Goal: Task Accomplishment & Management: Use online tool/utility

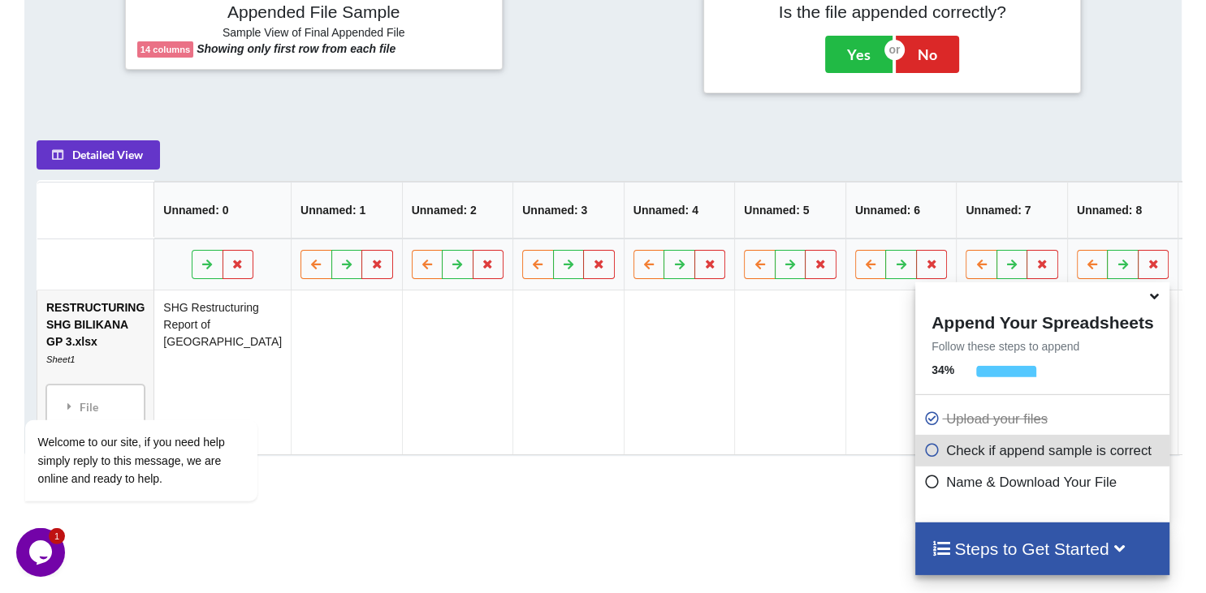
scroll to position [678, 0]
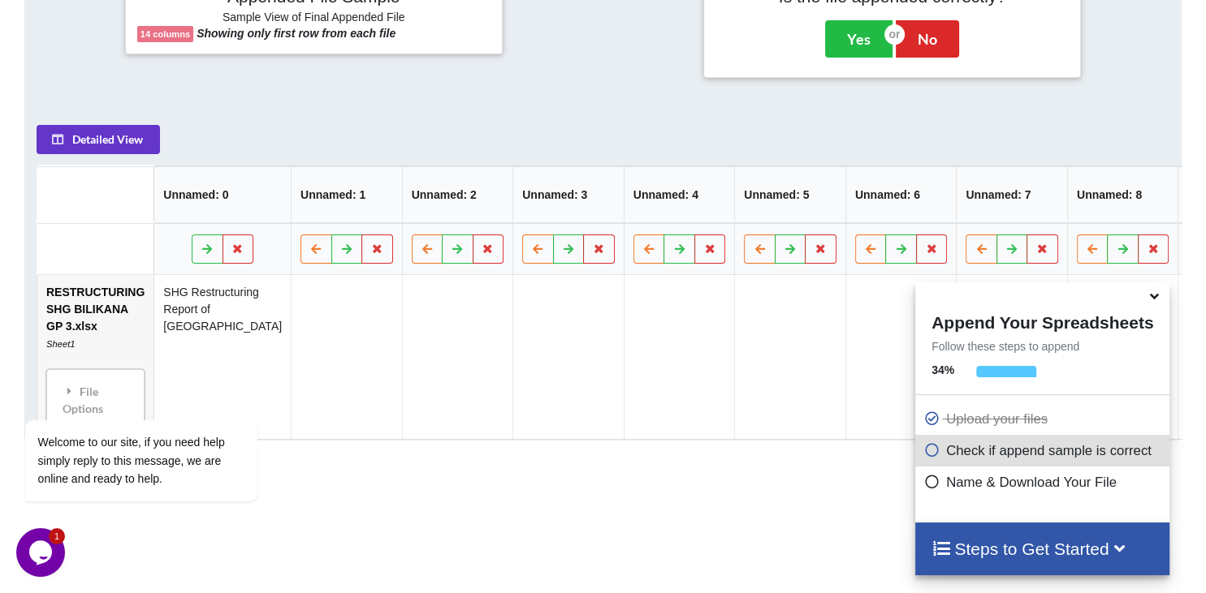
click at [1151, 300] on icon at bounding box center [1154, 294] width 17 height 15
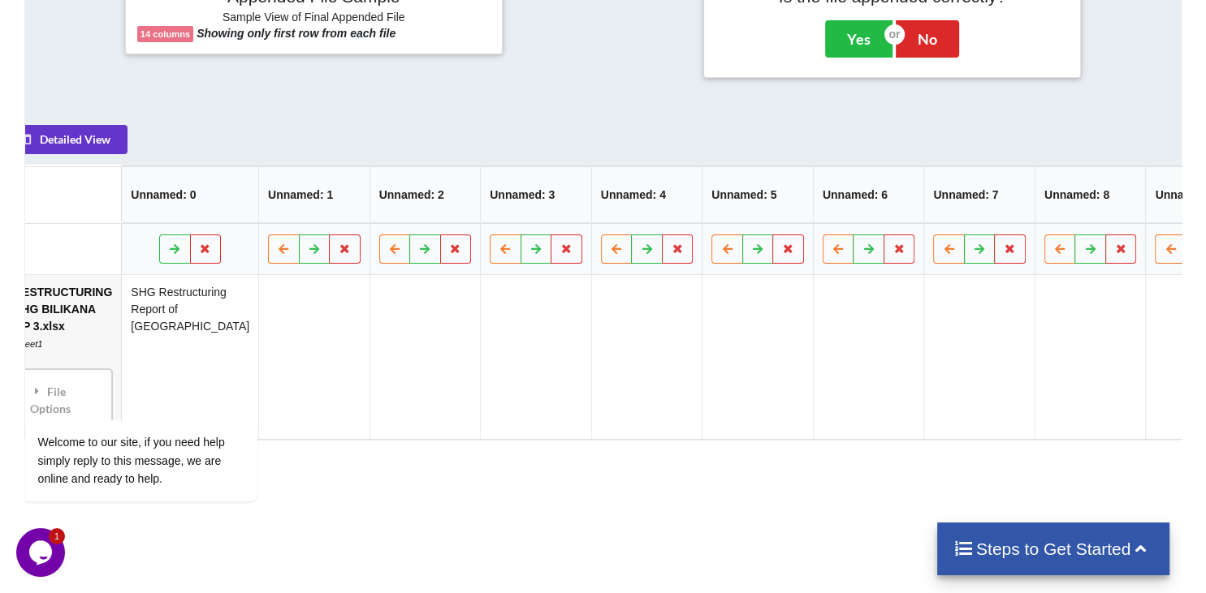
scroll to position [0, 0]
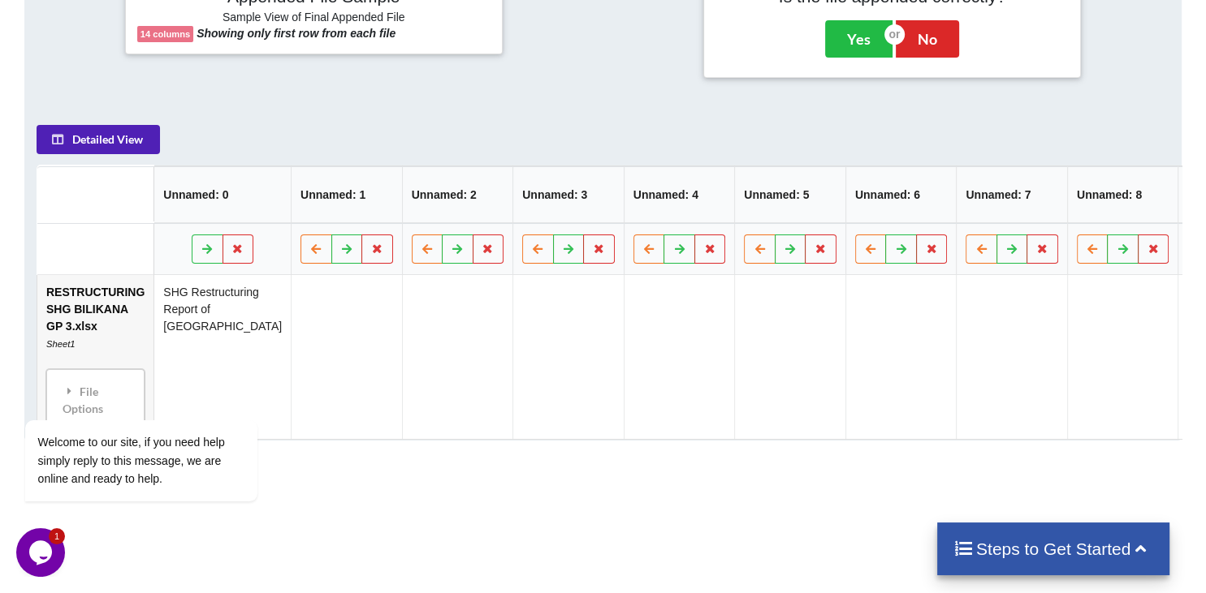
click at [126, 125] on button "Detailed View" at bounding box center [98, 139] width 123 height 29
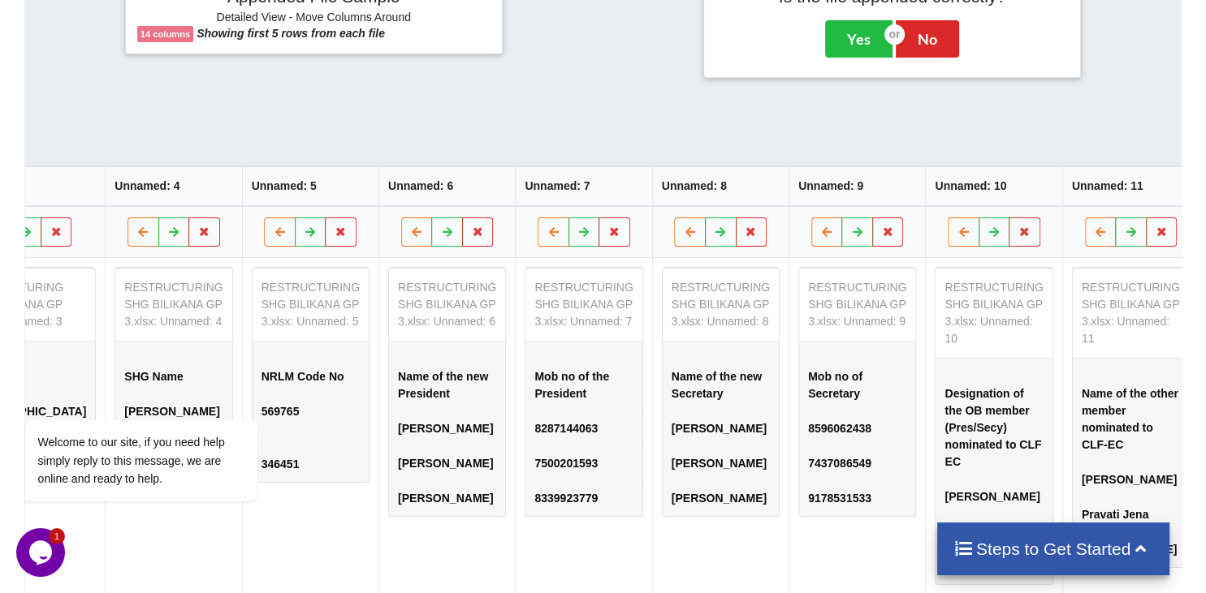
scroll to position [0, 698]
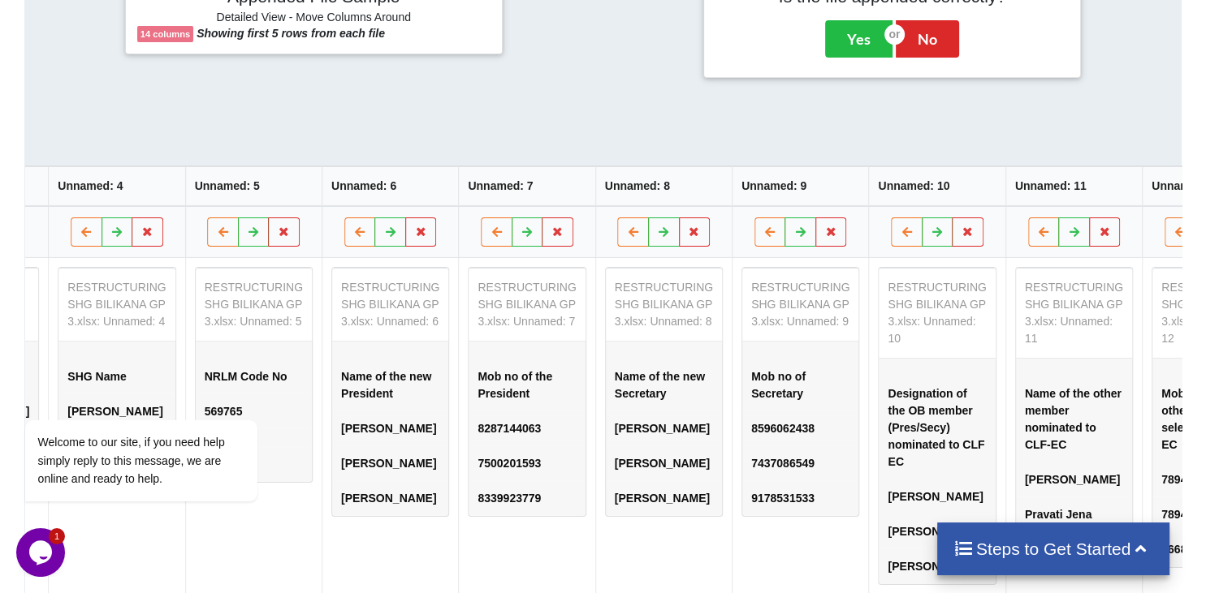
click at [1186, 56] on div "Appended File Sample Detailed View - Move Columns Around 14 columns Showing fir…" at bounding box center [603, 278] width 1206 height 635
drag, startPoint x: 628, startPoint y: 45, endPoint x: 766, endPoint y: 46, distance: 138.0
click at [791, 47] on div "Appended File Sample Detailed View - Move Columns Around 14 columns Showing fir…" at bounding box center [603, 278] width 1206 height 635
click at [736, 43] on div "Appended File Sample Detailed View - Move Columns Around 14 columns Showing fir…" at bounding box center [603, 278] width 1158 height 635
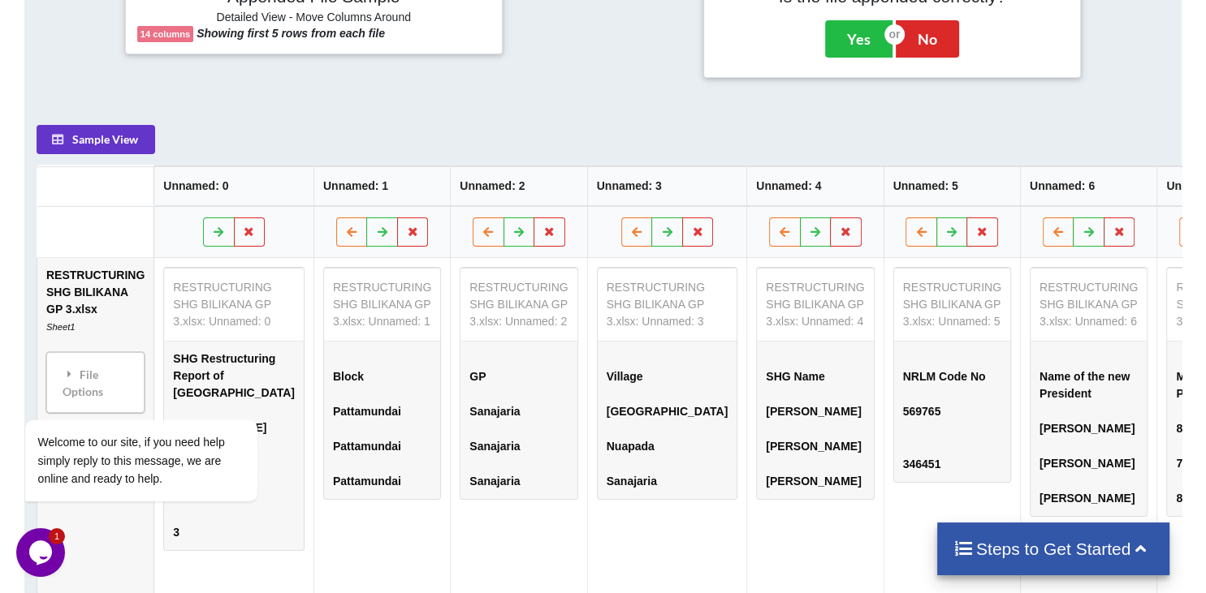
scroll to position [335, 0]
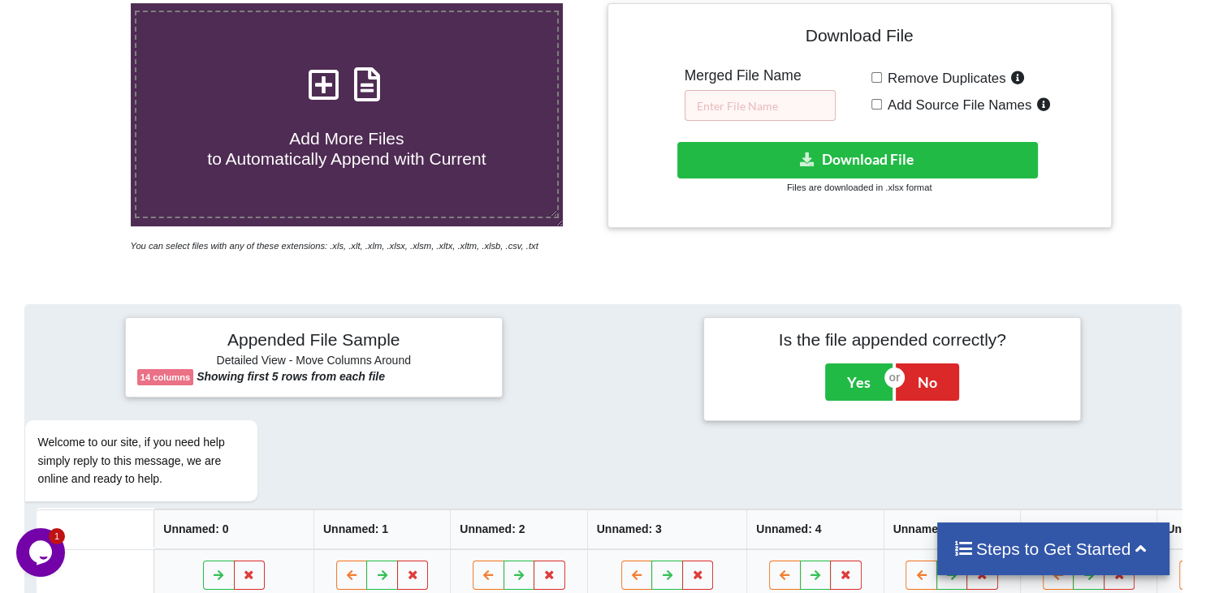
click at [315, 59] on icon at bounding box center [324, 76] width 41 height 34
click at [82, 3] on input "Add More Files to Automatically Append with Current" at bounding box center [82, 3] width 0 height 0
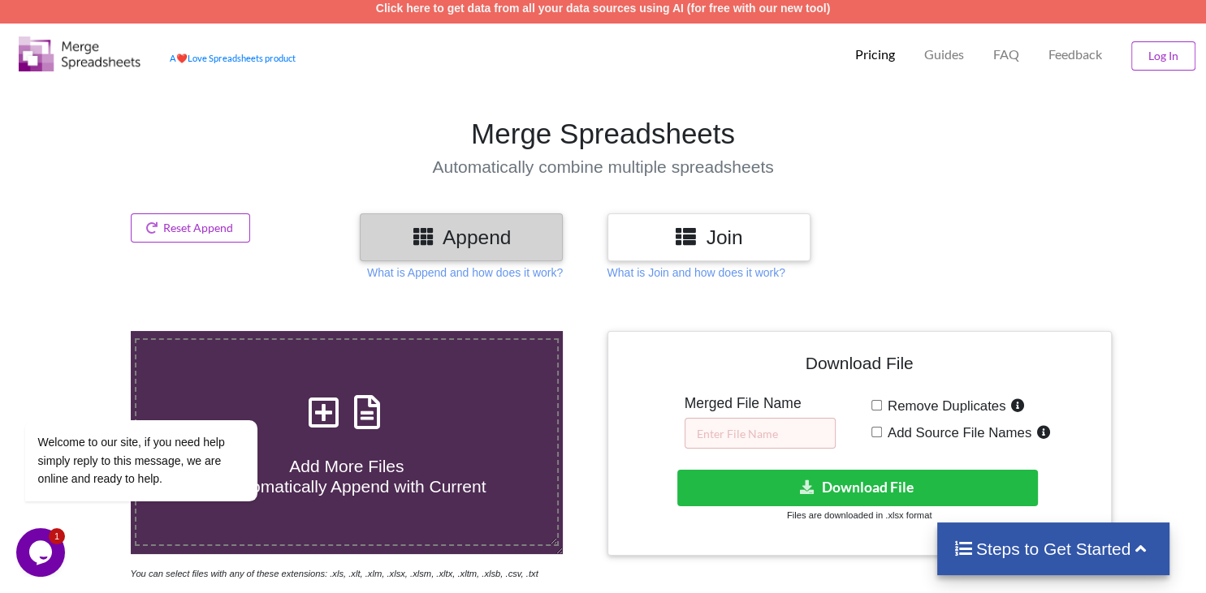
type input "C:\fakepath\RESTRUCTURING SHG BILIKANA GP 4.xlsx"
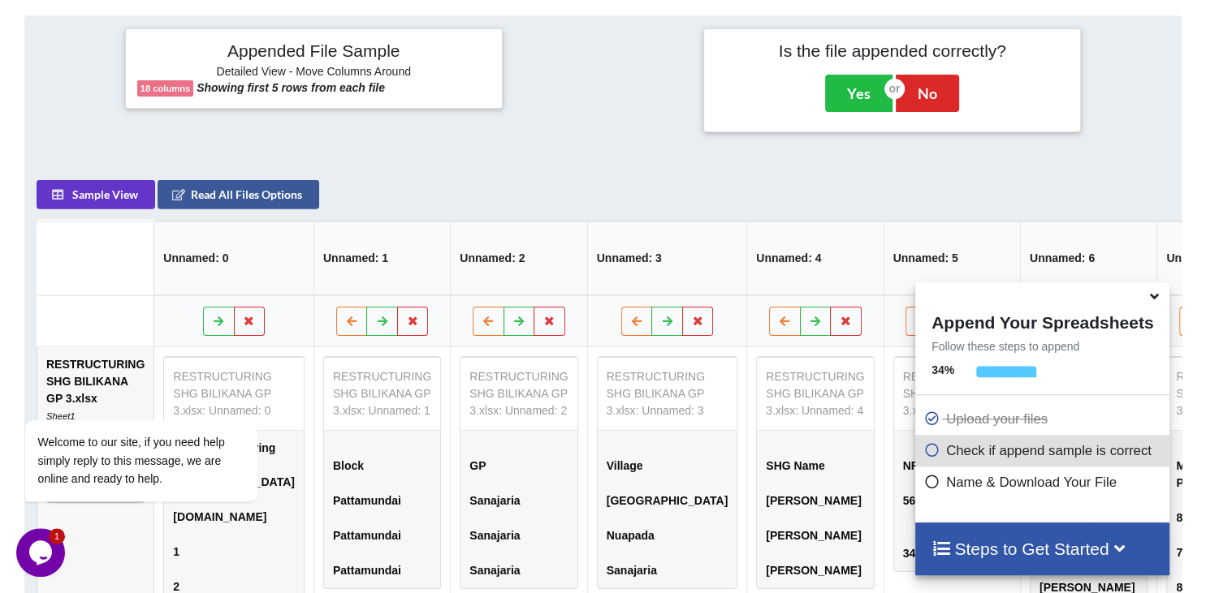
scroll to position [828, 0]
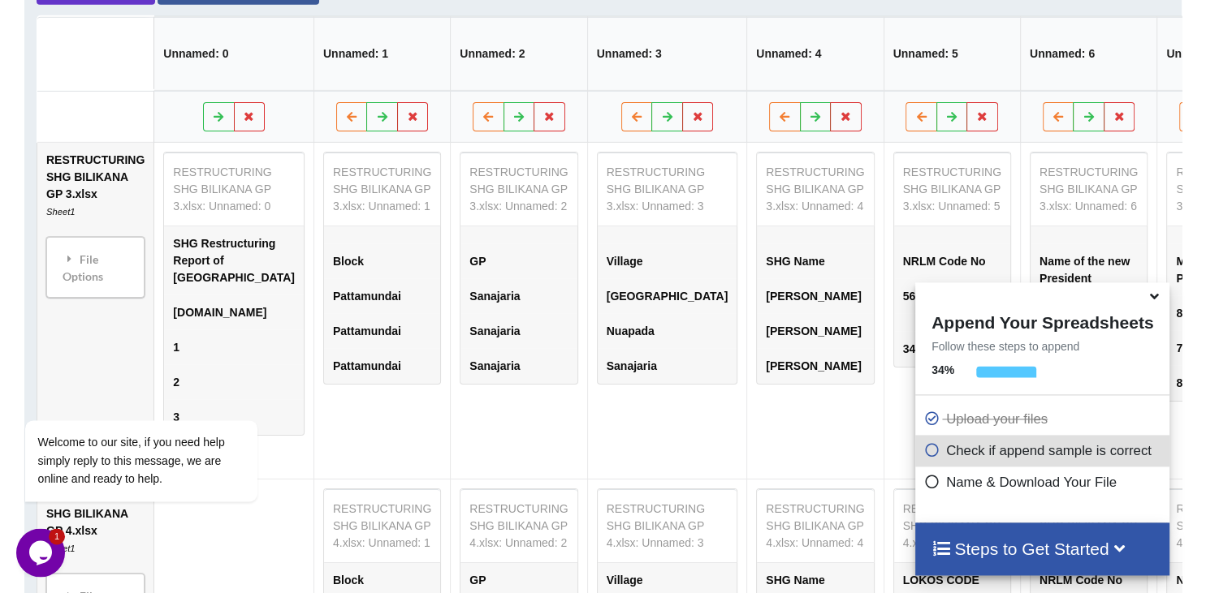
click at [1154, 300] on icon at bounding box center [1154, 294] width 17 height 15
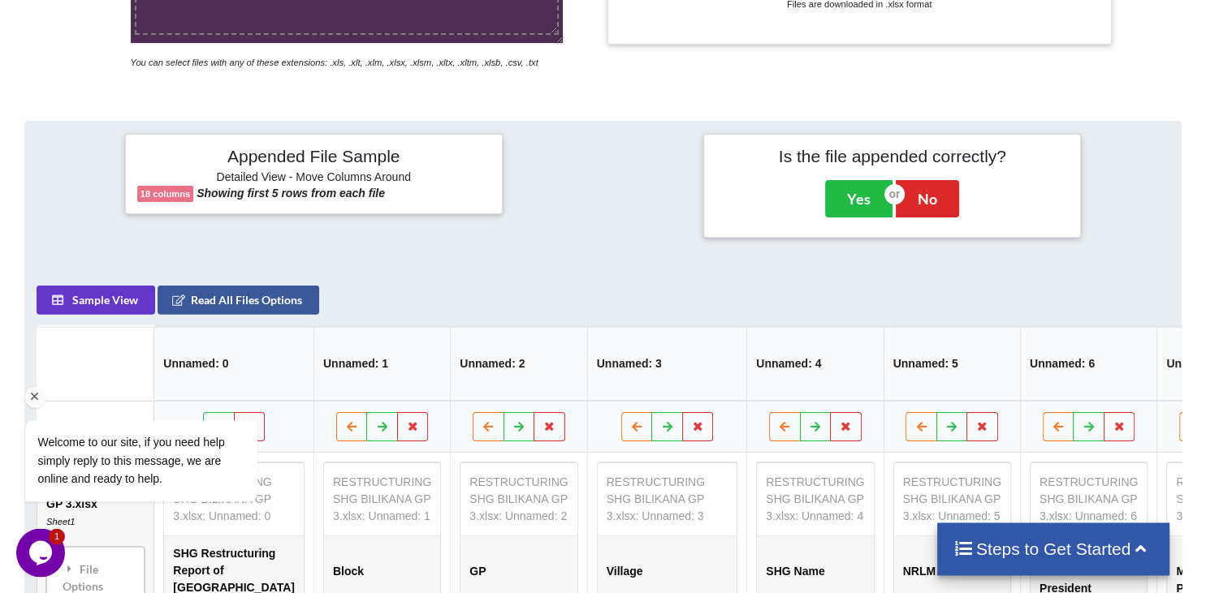
scroll to position [519, 0]
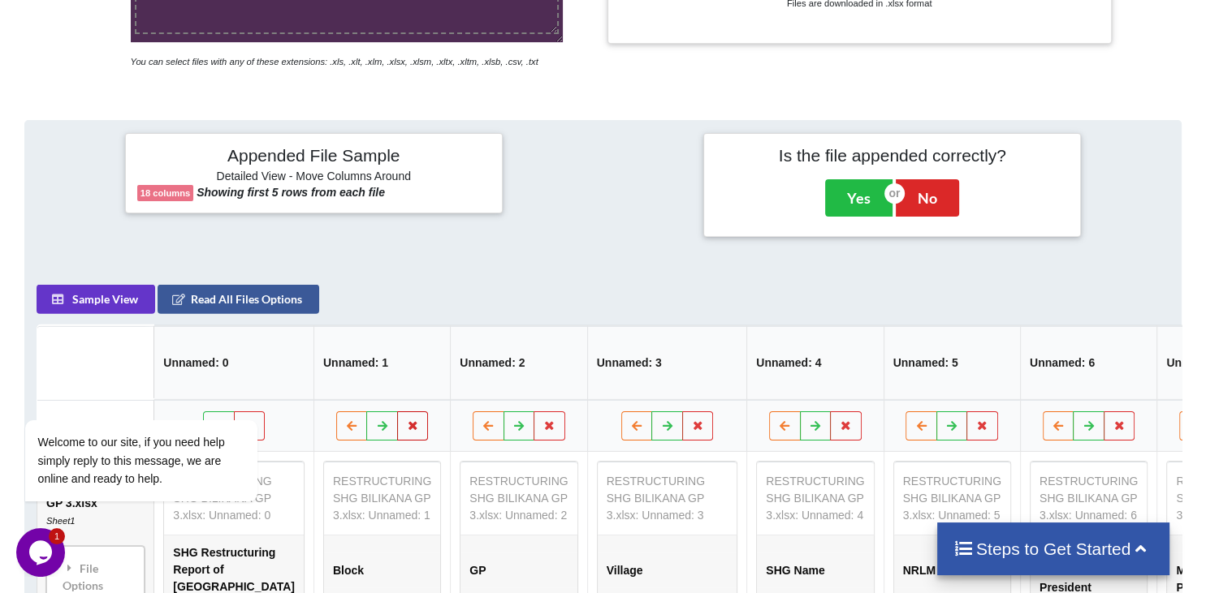
click at [406, 420] on icon at bounding box center [413, 425] width 14 height 10
click at [415, 284] on div "Sample View Read All Files Options" at bounding box center [263, 298] width 453 height 29
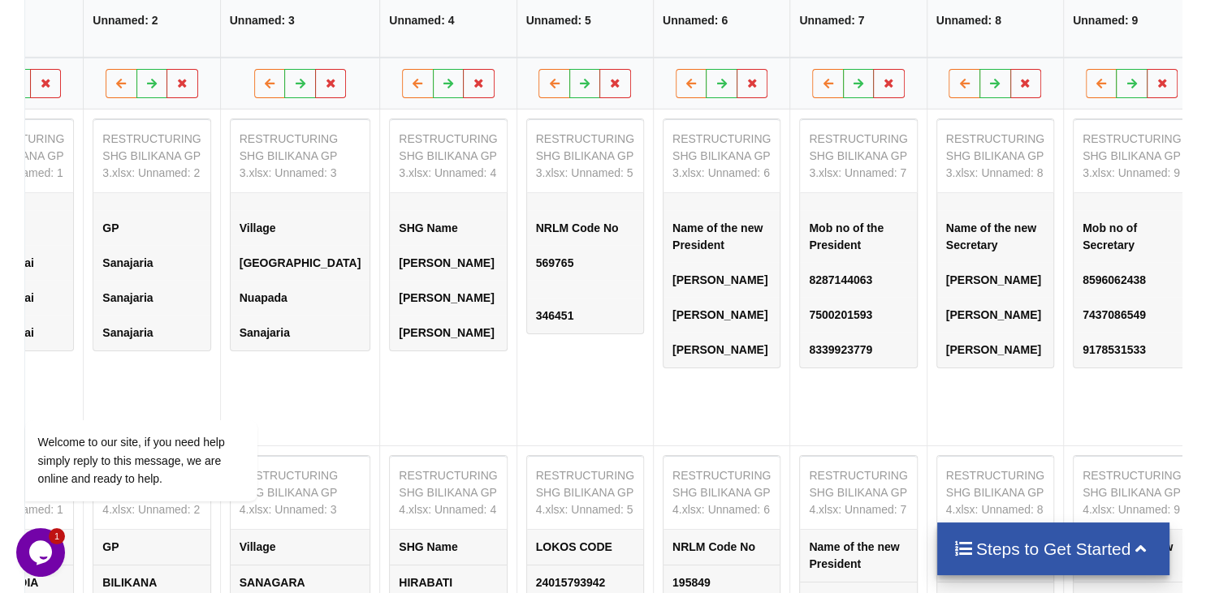
scroll to position [0, 337]
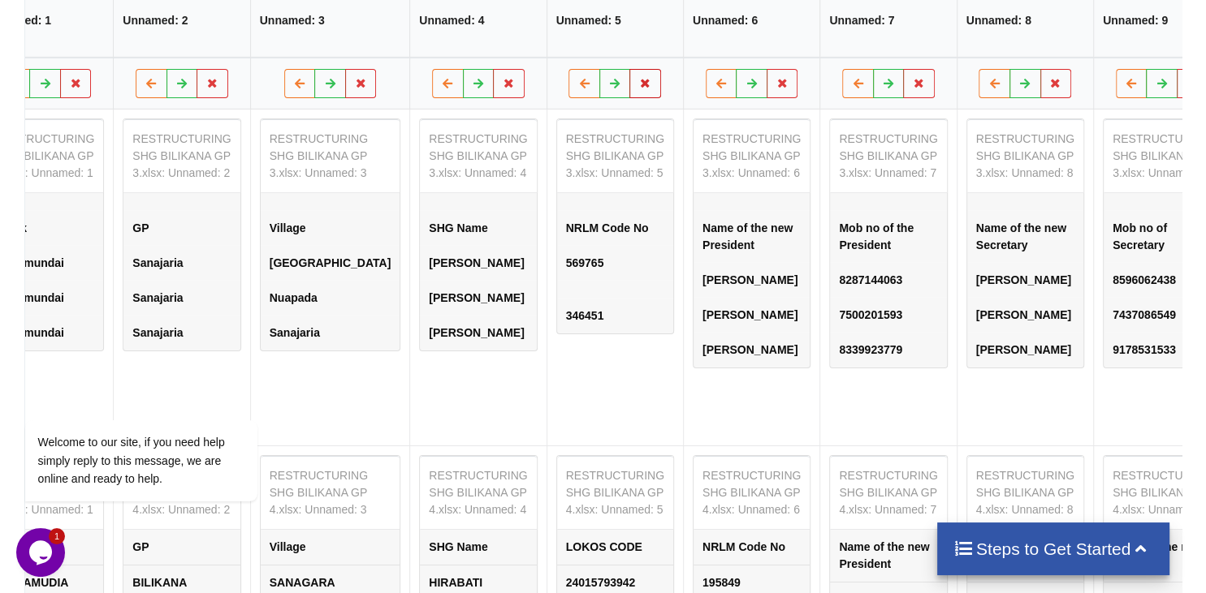
click at [638, 77] on icon at bounding box center [645, 82] width 14 height 10
click at [410, 61] on button "Delete Column" at bounding box center [404, 61] width 109 height 29
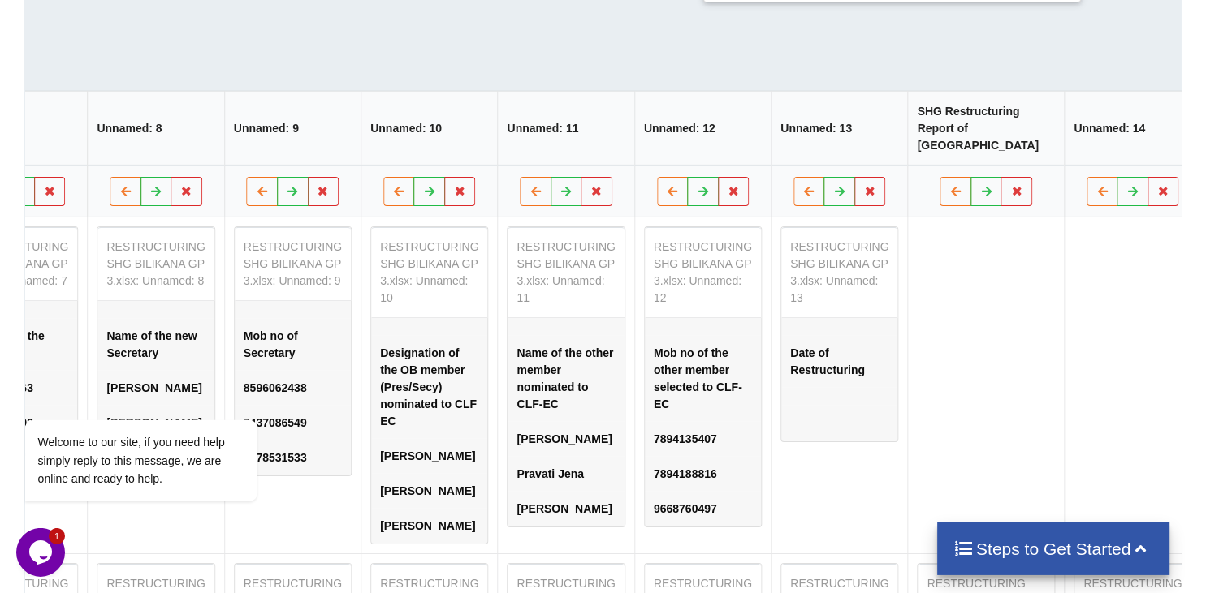
scroll to position [690, 0]
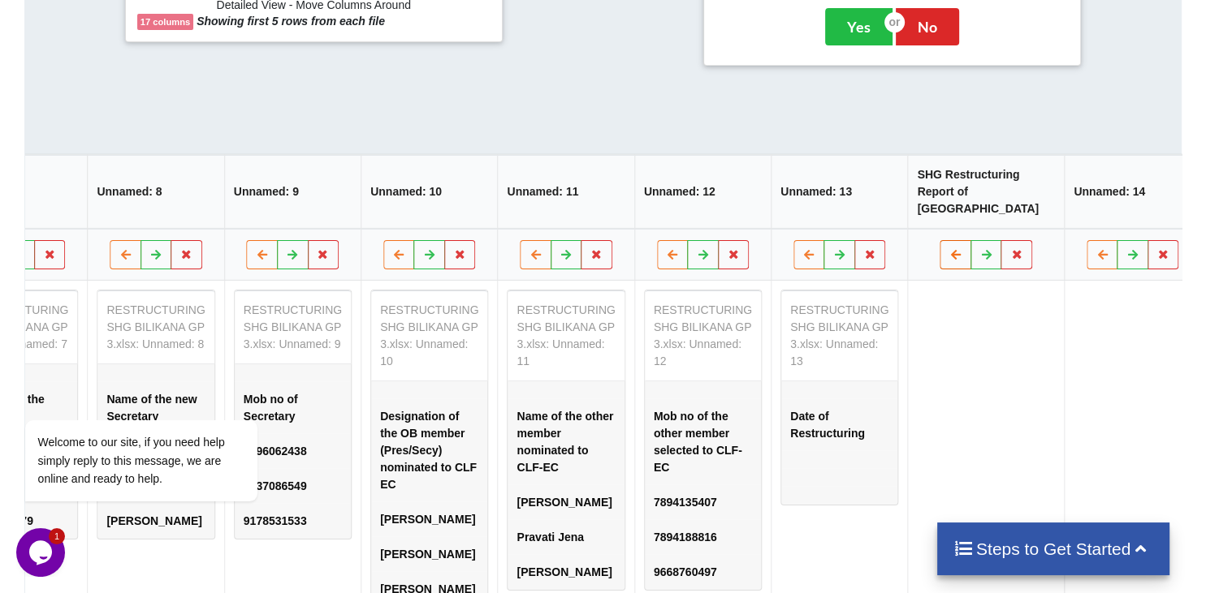
click at [948, 248] on icon at bounding box center [955, 253] width 14 height 10
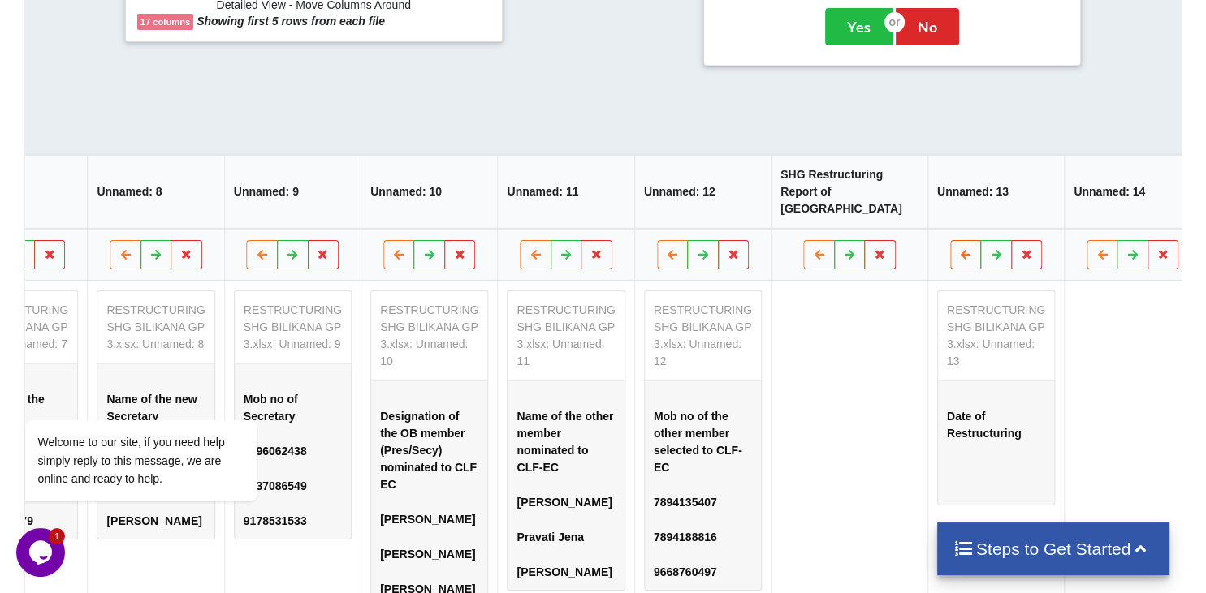
click at [959, 248] on icon at bounding box center [966, 253] width 14 height 10
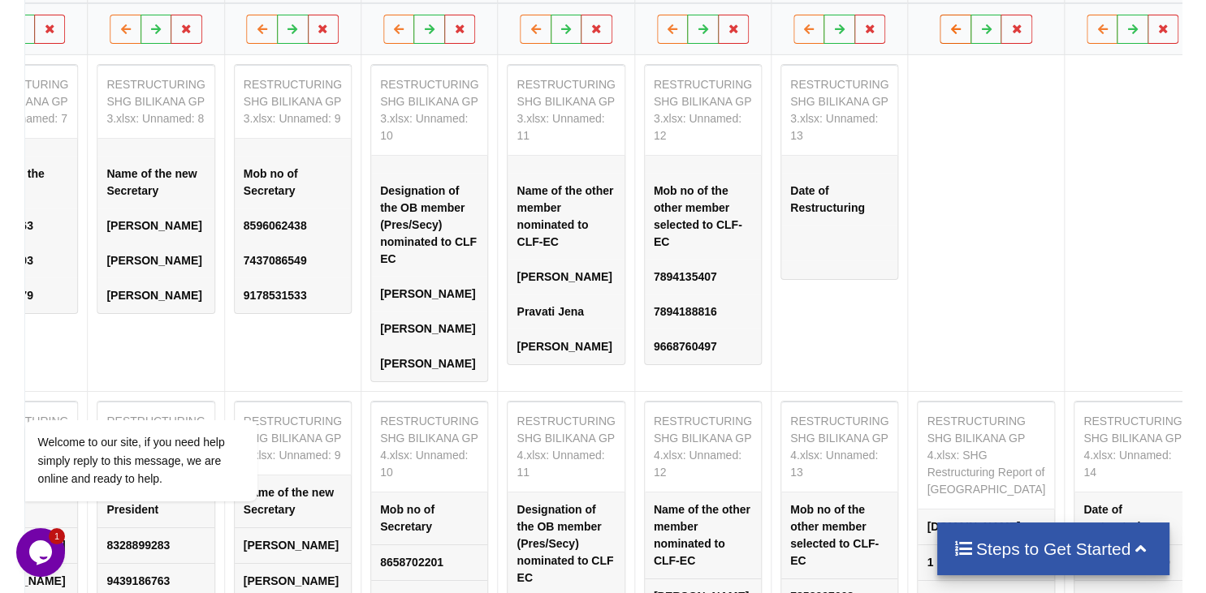
scroll to position [1033, 0]
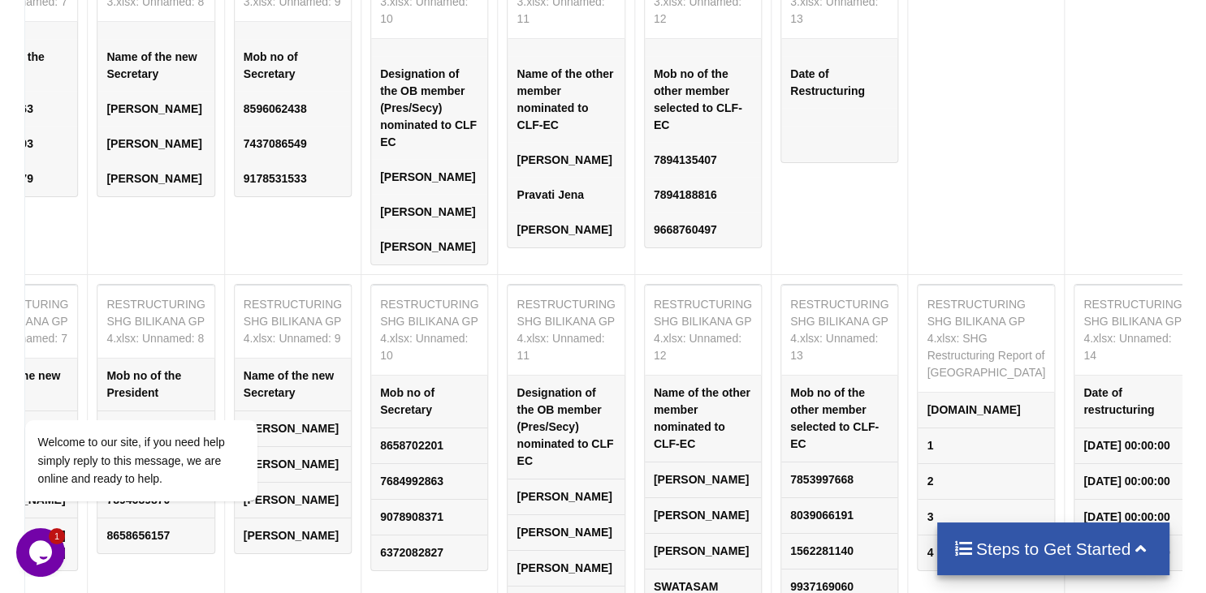
click at [917, 283] on table "RESTRUCTURING SHG BILIKANA GP 4.xlsx: SHG Restructuring Report of [GEOGRAPHIC_D…" at bounding box center [986, 426] width 138 height 287
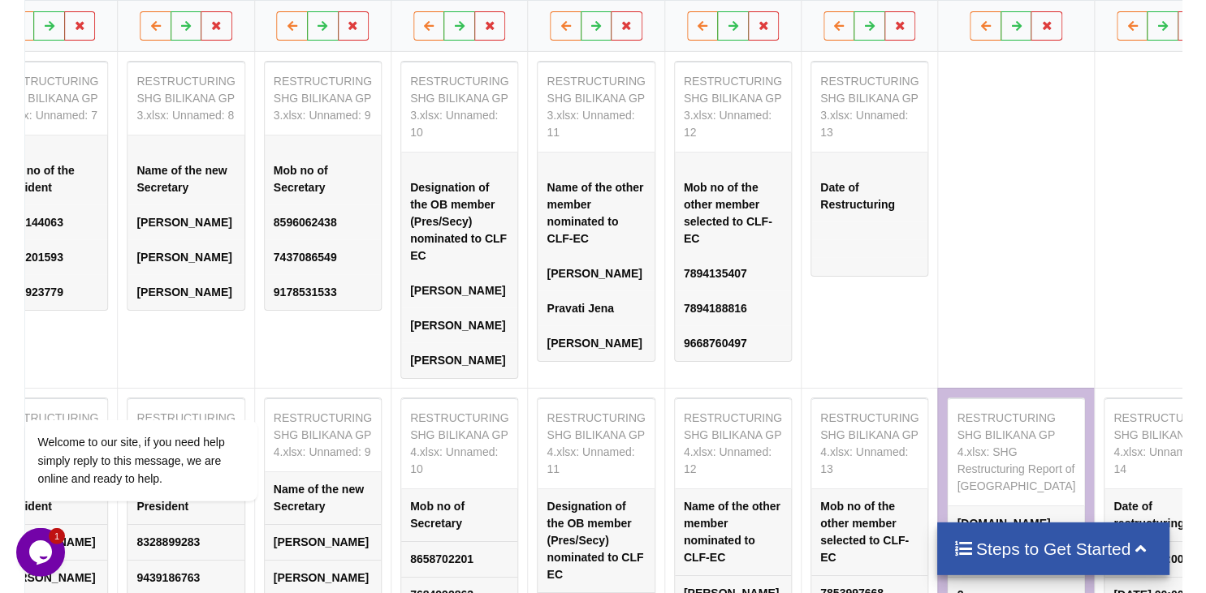
scroll to position [776, 0]
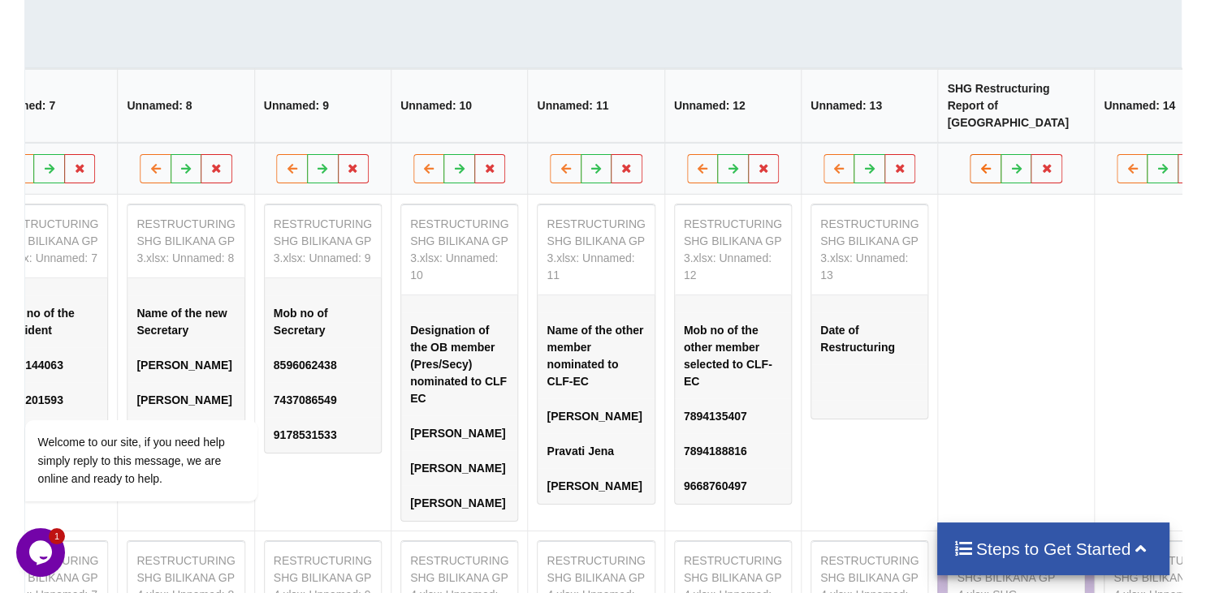
click at [969, 153] on button at bounding box center [985, 167] width 32 height 29
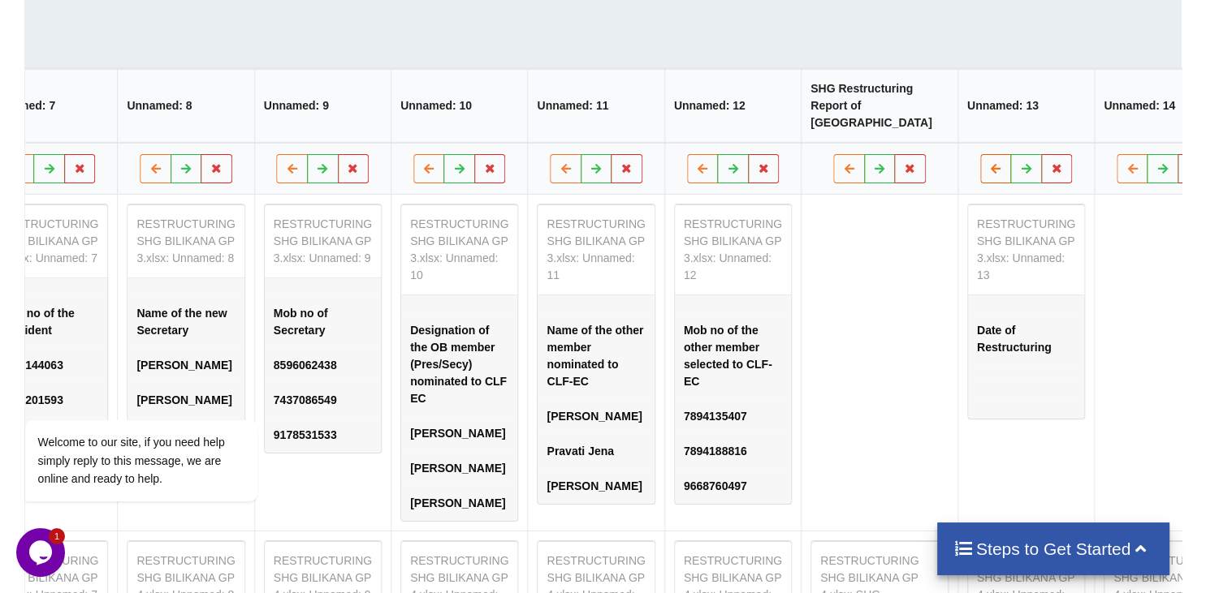
click at [980, 153] on button at bounding box center [996, 167] width 32 height 29
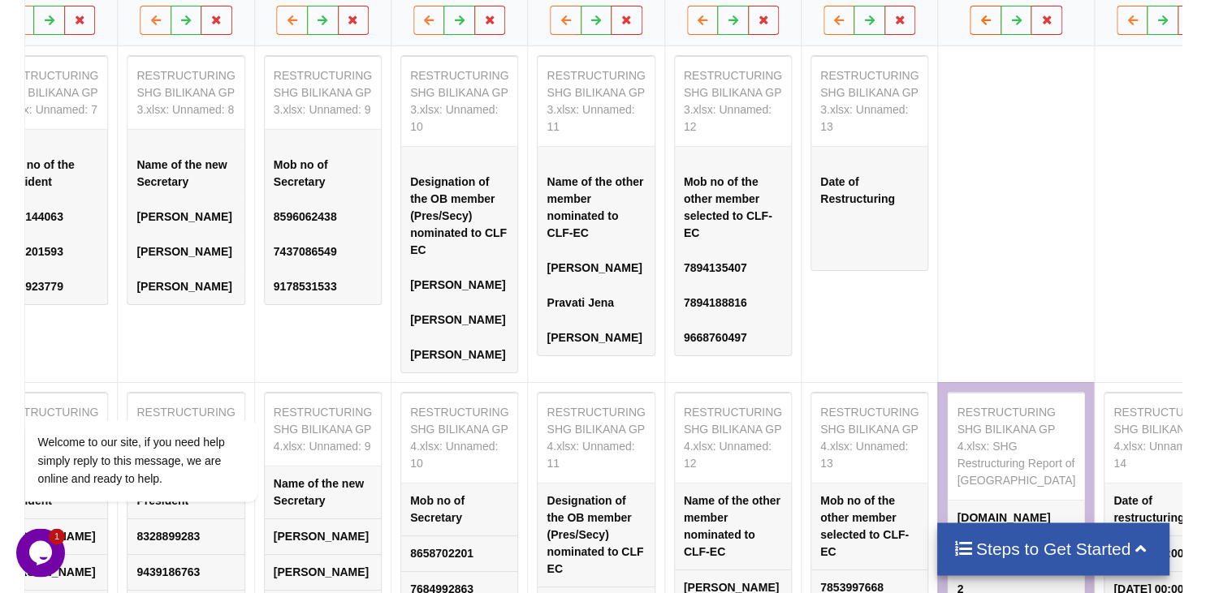
scroll to position [947, 0]
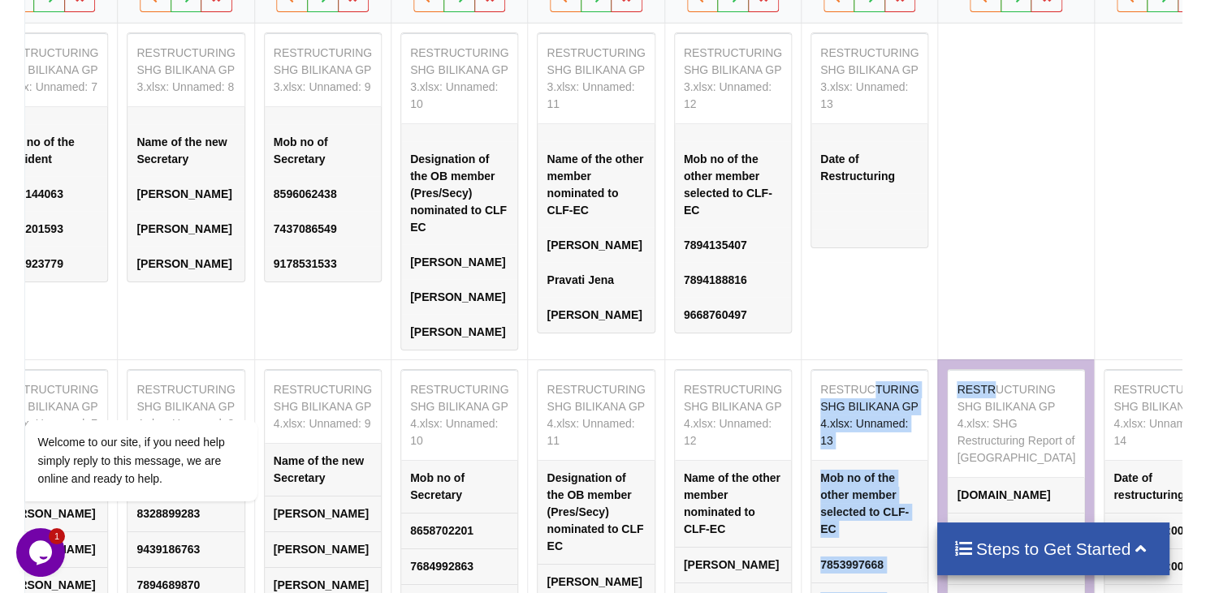
drag, startPoint x: 768, startPoint y: 326, endPoint x: 667, endPoint y: 332, distance: 100.8
click at [660, 359] on tr "RESTRUCTURING SHG BILIKANA GP 4.xlsx Sheet1 File Options Import Other Sheets Fi…" at bounding box center [251, 546] width 2506 height 374
drag, startPoint x: 655, startPoint y: 356, endPoint x: 671, endPoint y: 358, distance: 15.6
click at [810, 369] on table "RESTRUCTURING SHG BILIKANA GP 4.xlsx: Unnamed: 13 Mob no of the other member se…" at bounding box center [869, 530] width 118 height 322
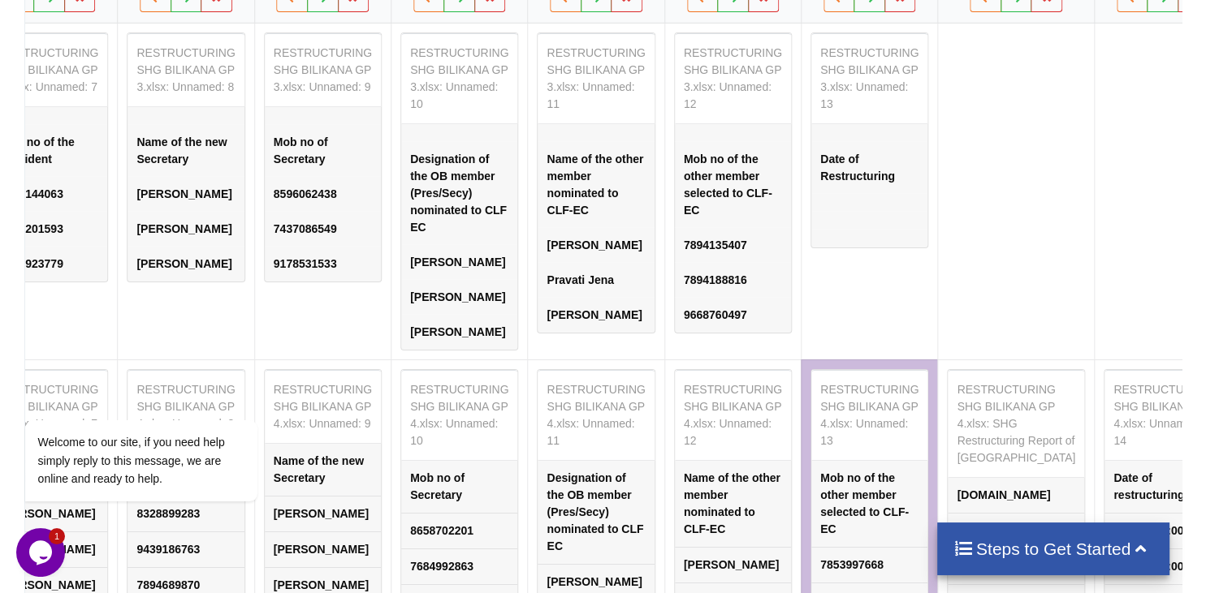
click at [947, 369] on table "RESTRUCTURING SHG BILIKANA GP 4.xlsx: SHG Restructuring Report of [GEOGRAPHIC_D…" at bounding box center [1016, 512] width 138 height 287
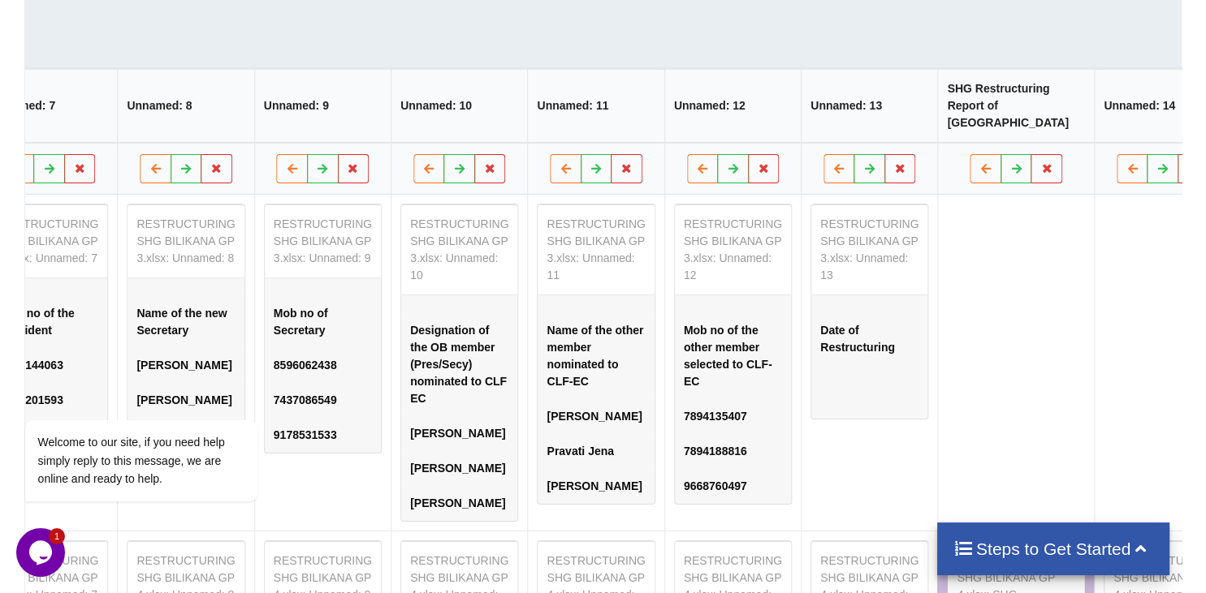
scroll to position [690, 0]
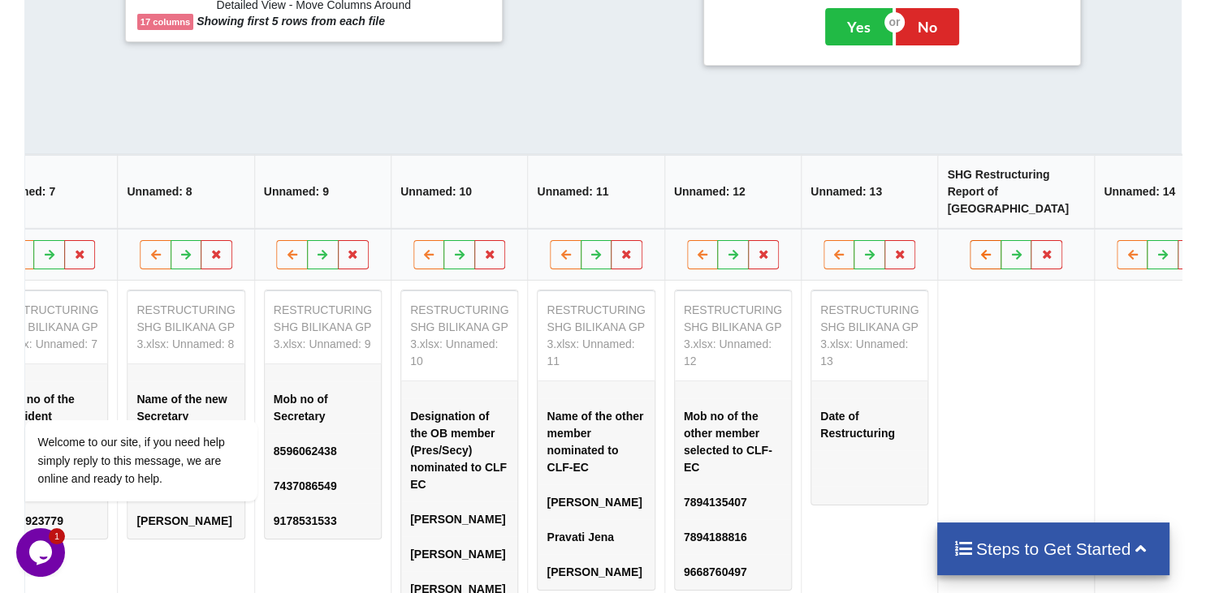
click at [978, 248] on icon at bounding box center [985, 253] width 14 height 10
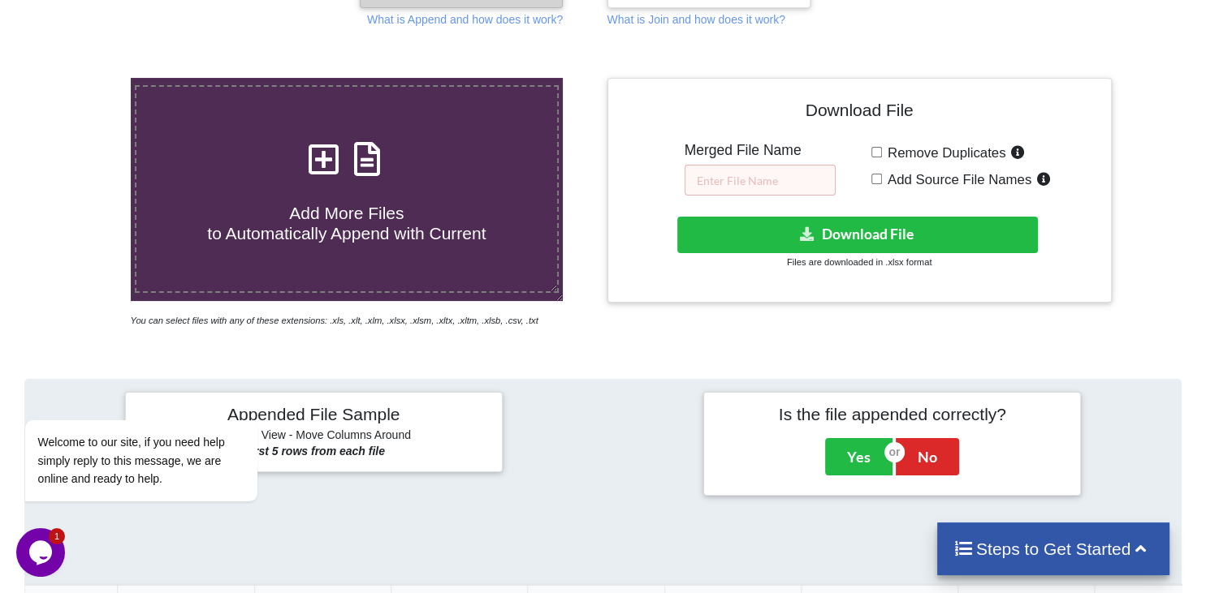
scroll to position [4, 0]
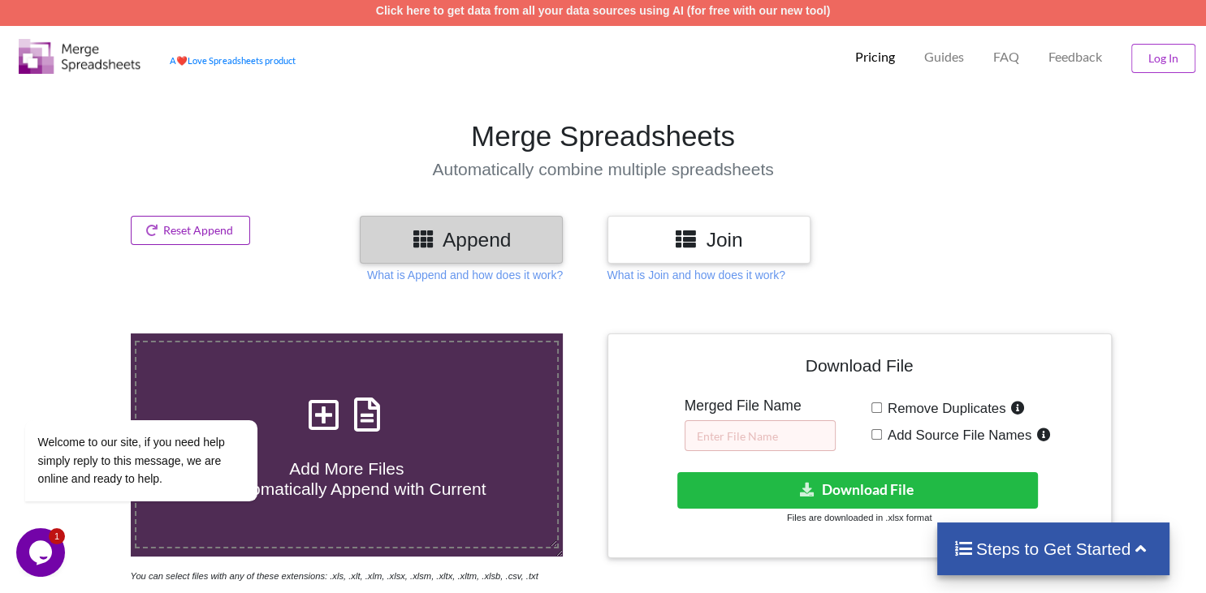
click at [201, 232] on button "Reset Append" at bounding box center [191, 230] width 120 height 29
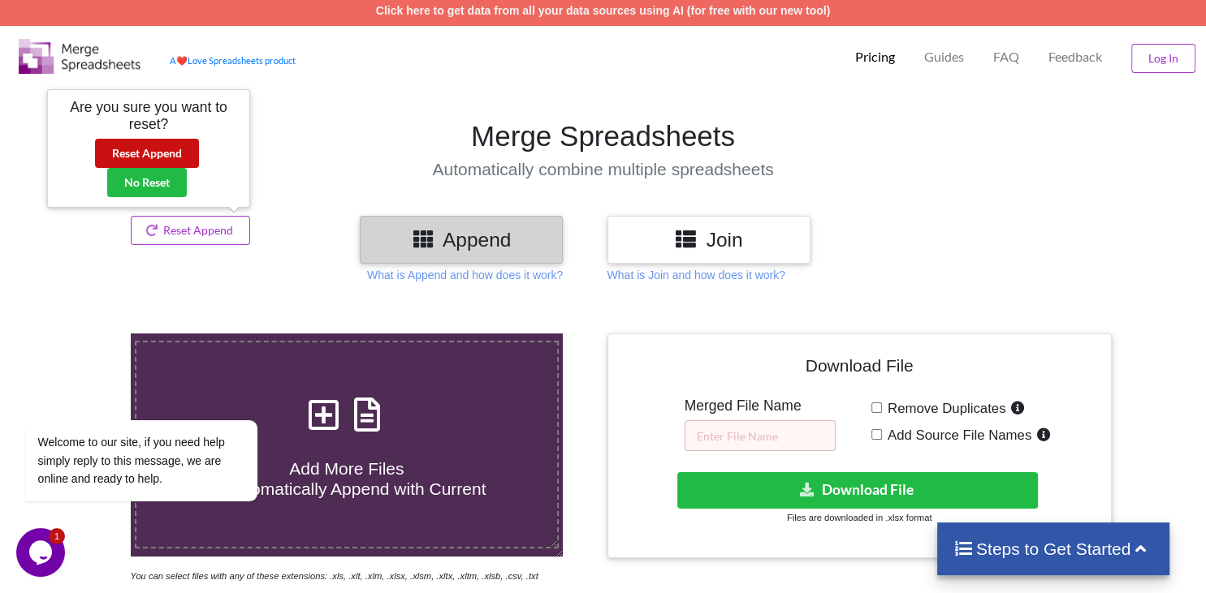
click at [153, 152] on button "Reset Append" at bounding box center [147, 153] width 104 height 29
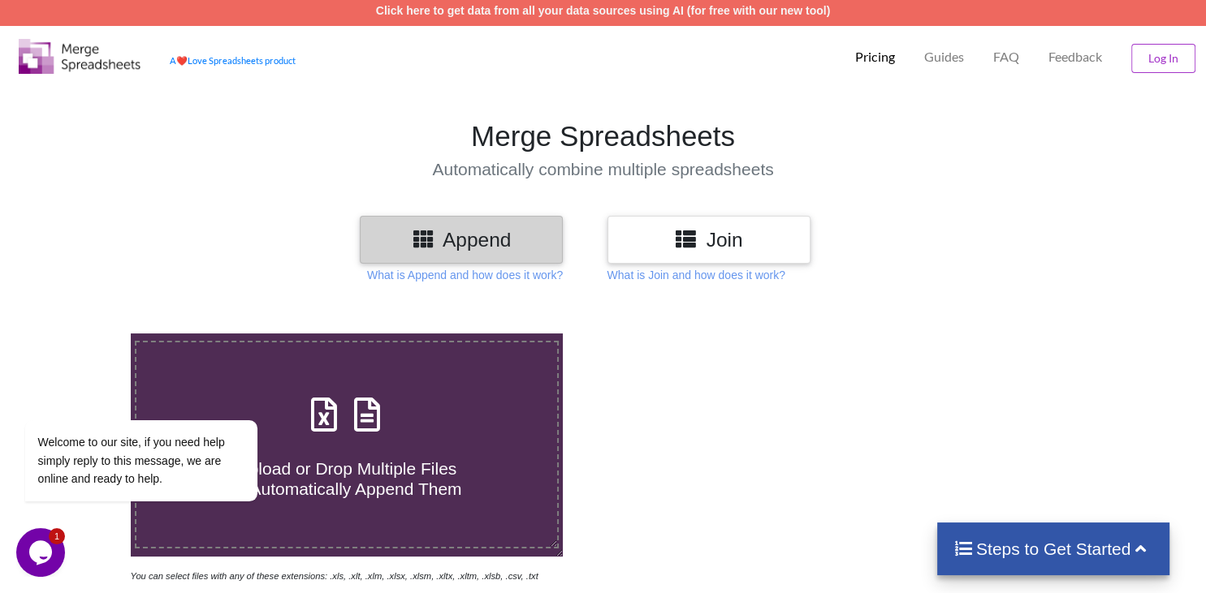
click at [324, 390] on icon at bounding box center [324, 407] width 41 height 34
click at [82, 334] on input "Upload or Drop Multiple Files to Automatically Append Them" at bounding box center [82, 334] width 0 height 0
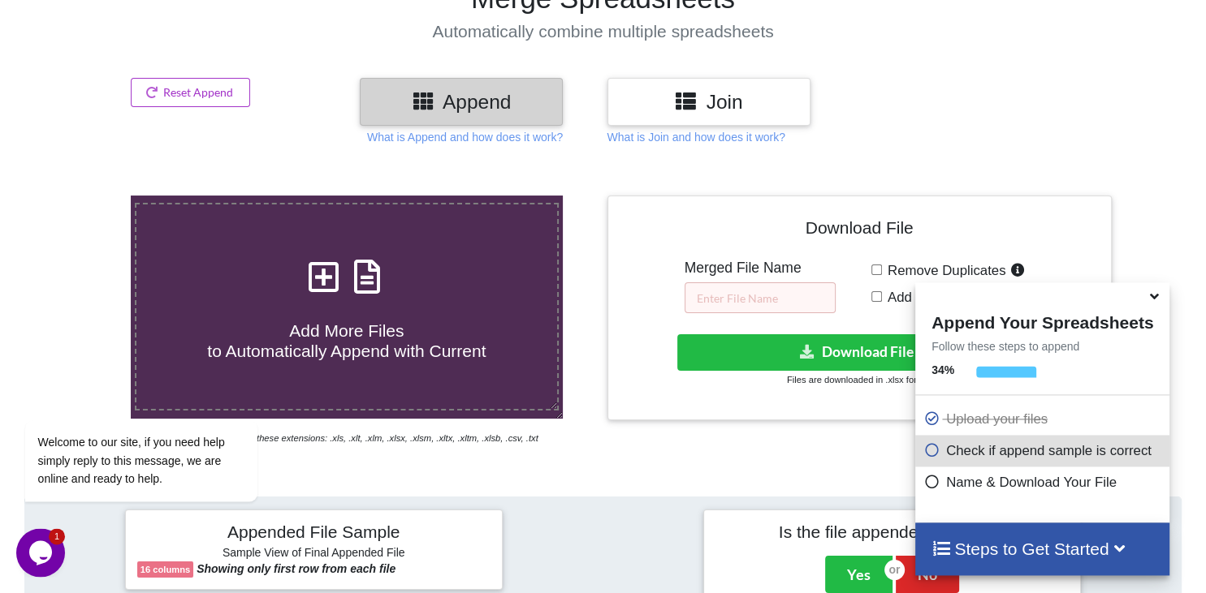
scroll to position [56, 0]
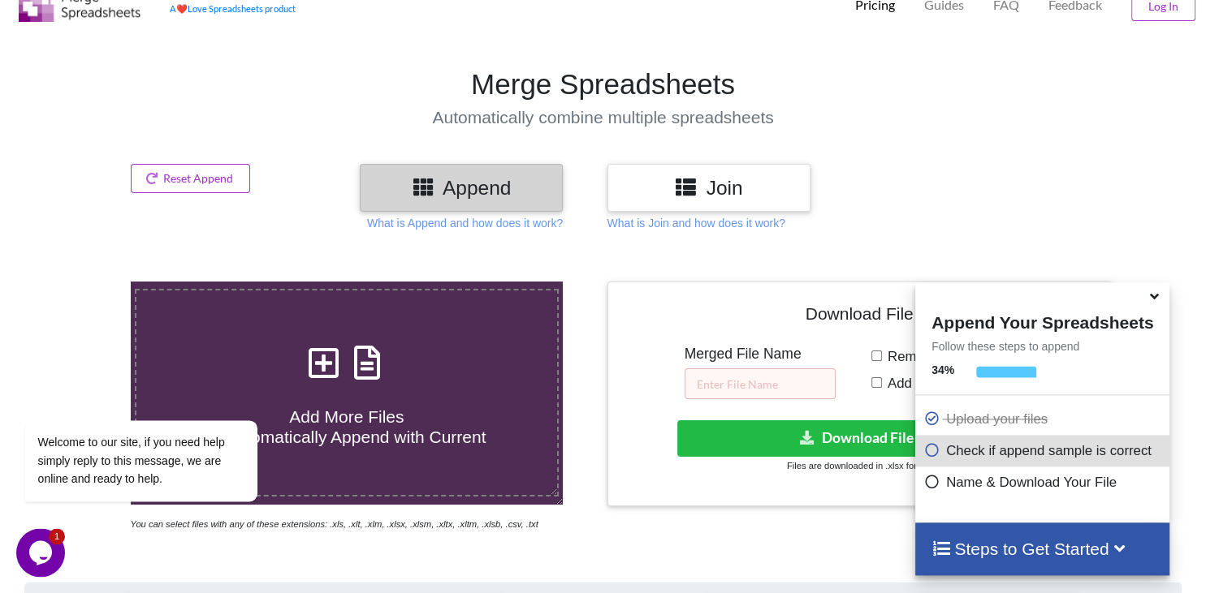
click at [326, 338] on icon at bounding box center [324, 355] width 41 height 34
click at [82, 282] on input "Add More Files to Automatically Append with Current" at bounding box center [82, 282] width 0 height 0
type input "C:\fakepath\RESTRUCTURING SHG BILIKANA GP 3.xlsx"
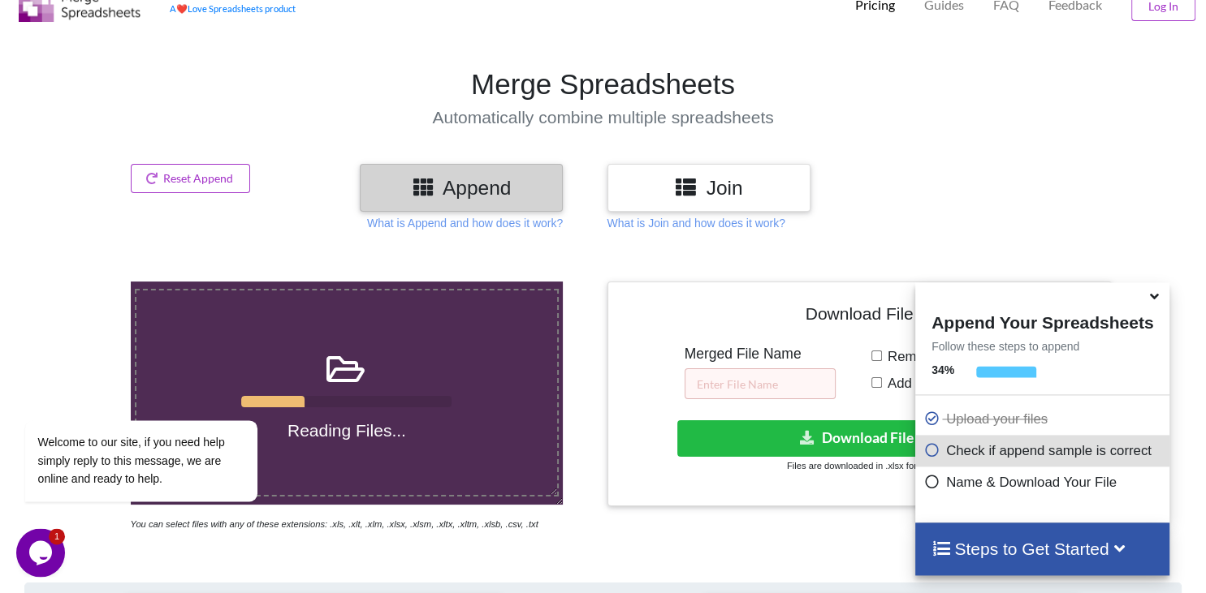
click at [1157, 299] on icon at bounding box center [1154, 294] width 17 height 15
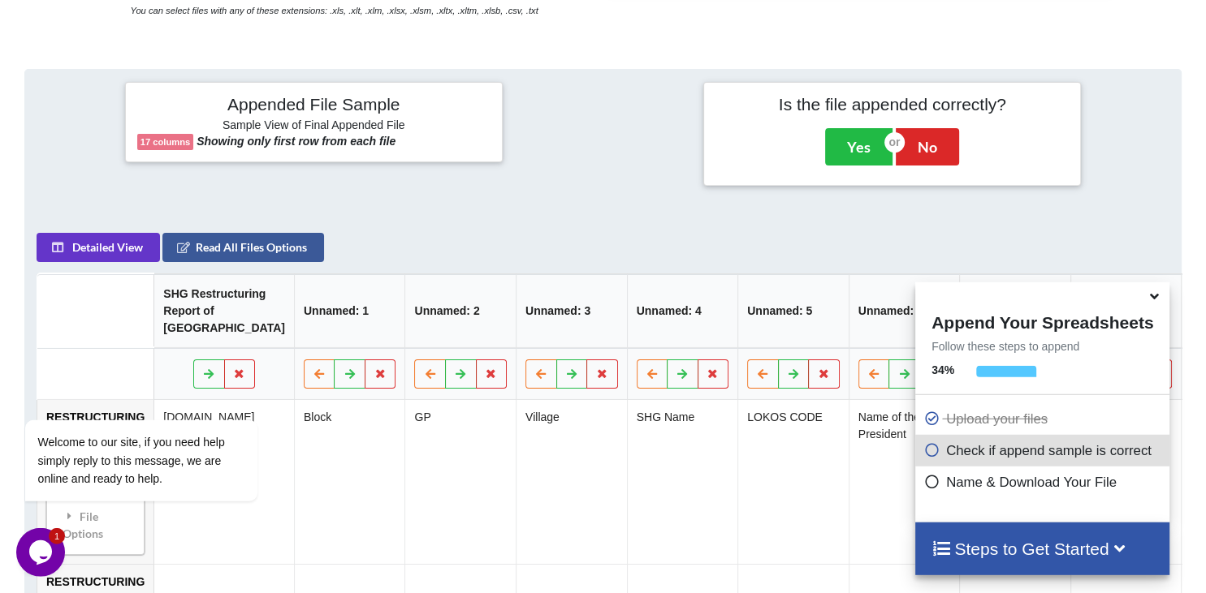
scroll to position [571, 0]
click at [100, 232] on button "Detailed View" at bounding box center [98, 246] width 123 height 29
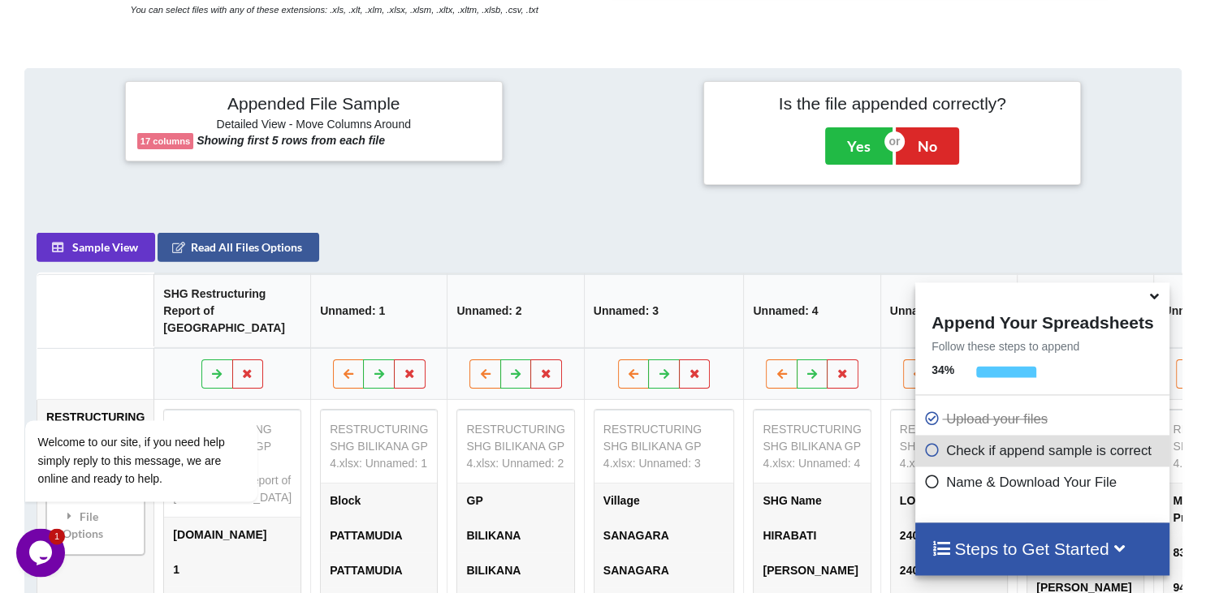
click at [1155, 299] on icon at bounding box center [1154, 294] width 17 height 15
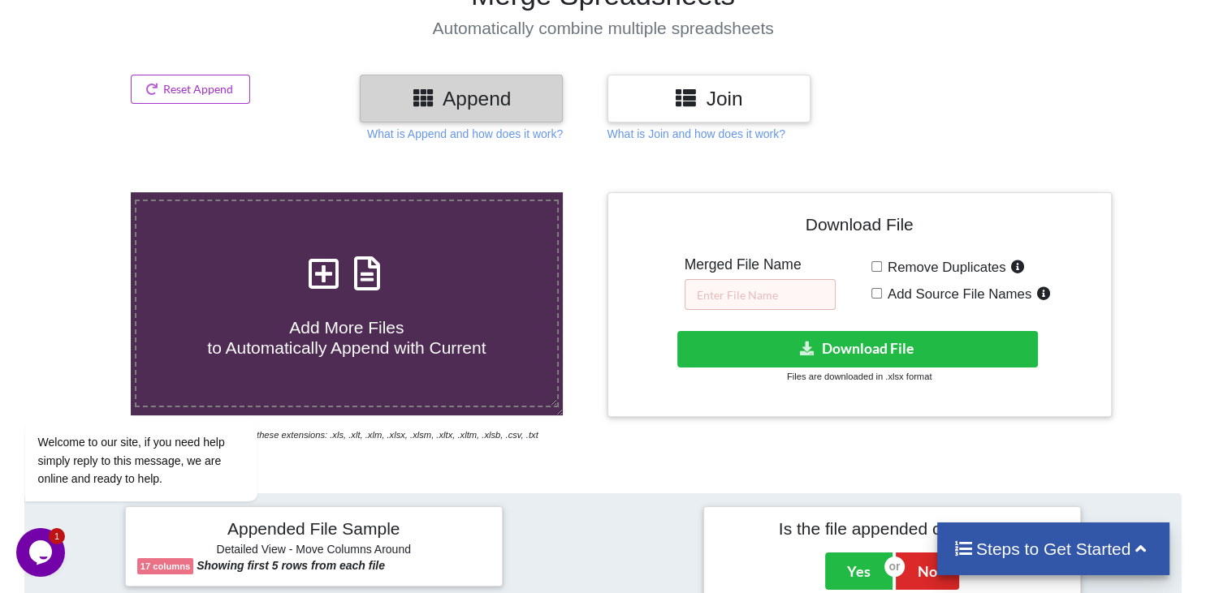
scroll to position [56, 0]
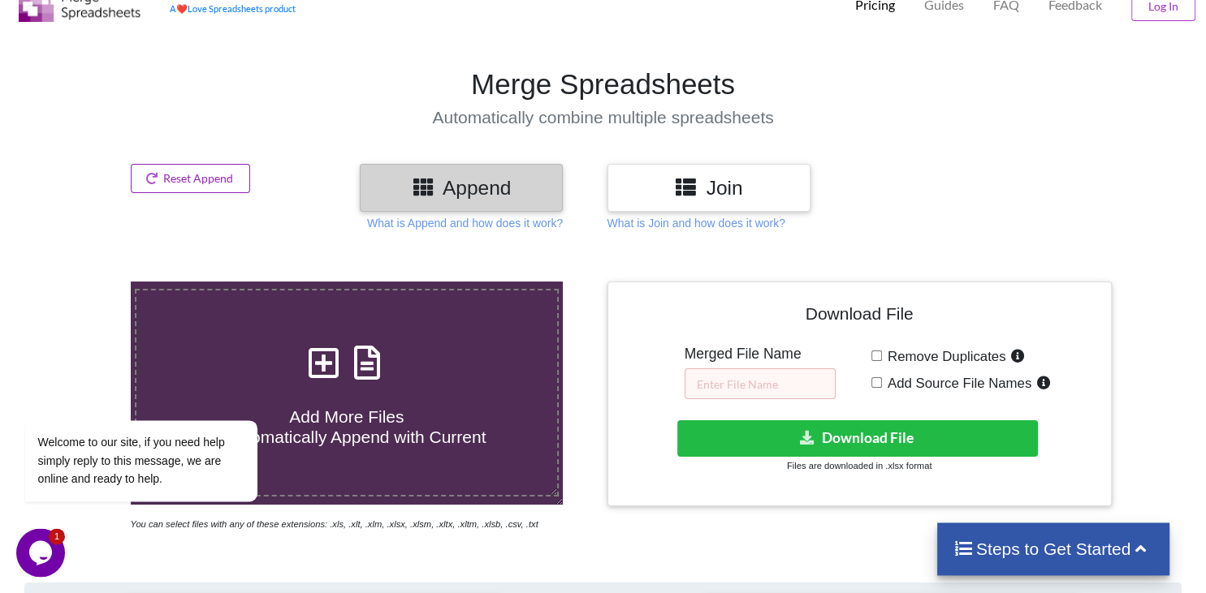
click at [197, 172] on button "Reset Append" at bounding box center [191, 178] width 120 height 29
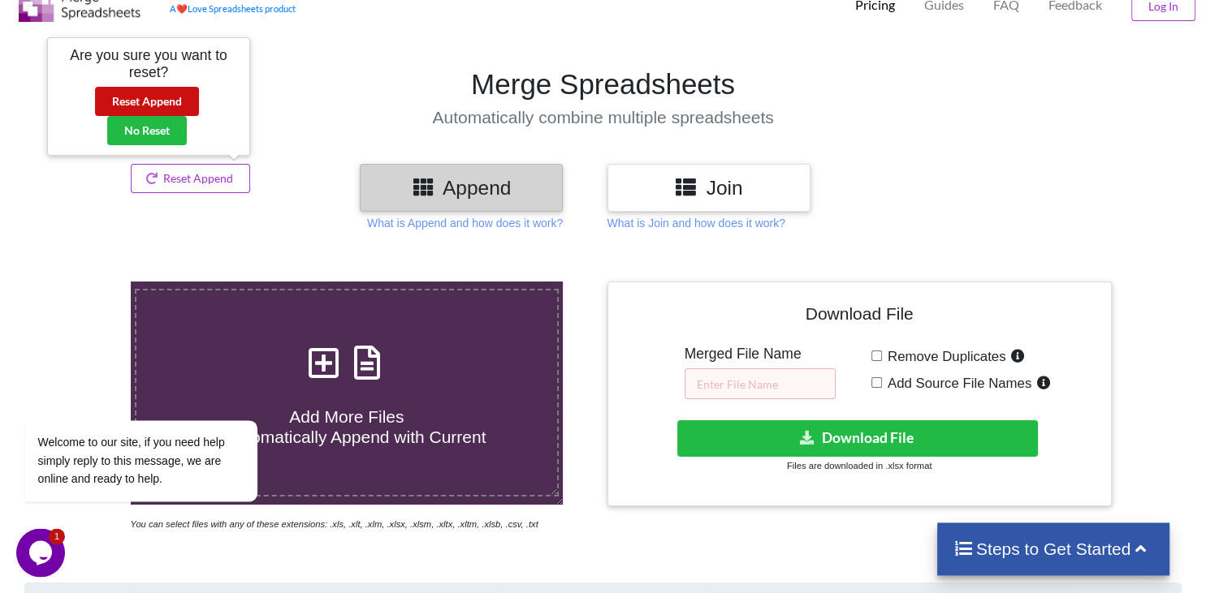
click at [149, 101] on button "Reset Append" at bounding box center [147, 101] width 104 height 29
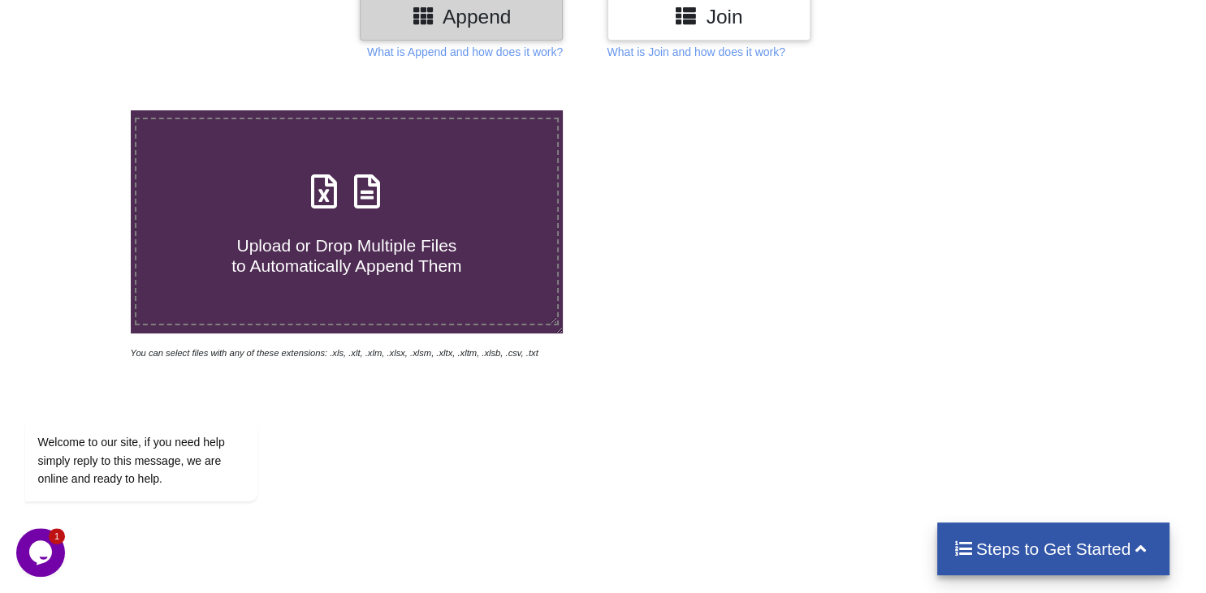
scroll to position [227, 0]
click at [320, 166] on icon at bounding box center [324, 183] width 41 height 34
click at [82, 110] on input "Upload or Drop Multiple Files to Automatically Append Them" at bounding box center [82, 110] width 0 height 0
type input "C:\fakepath\RESTRUCTURING SHG BILIKANA GP 3.xlsx"
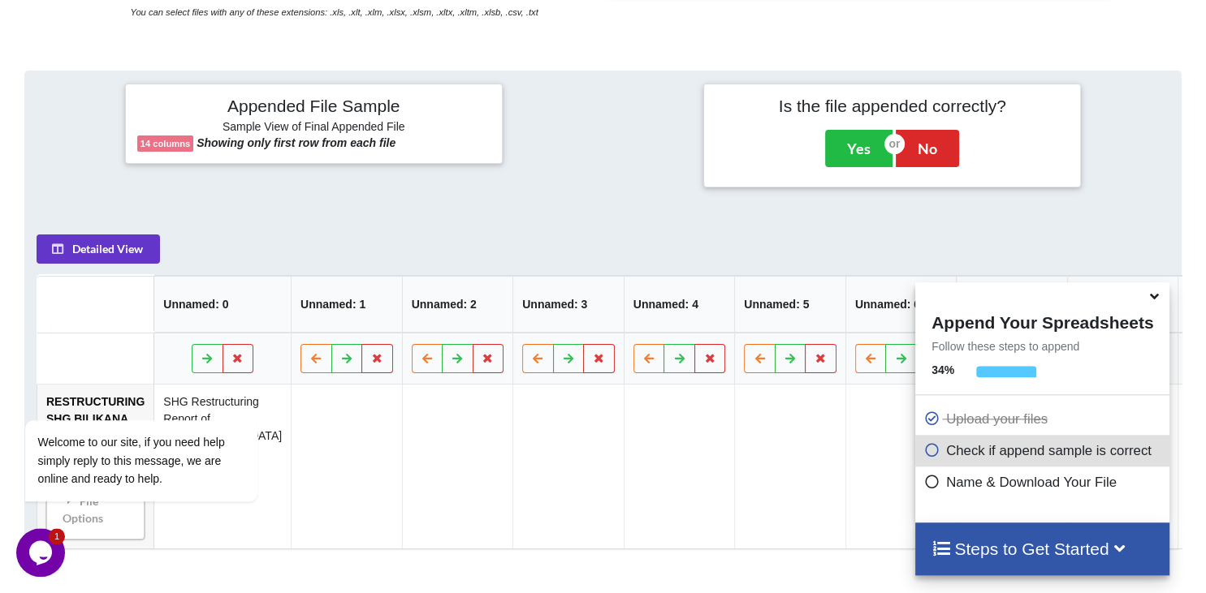
scroll to position [571, 0]
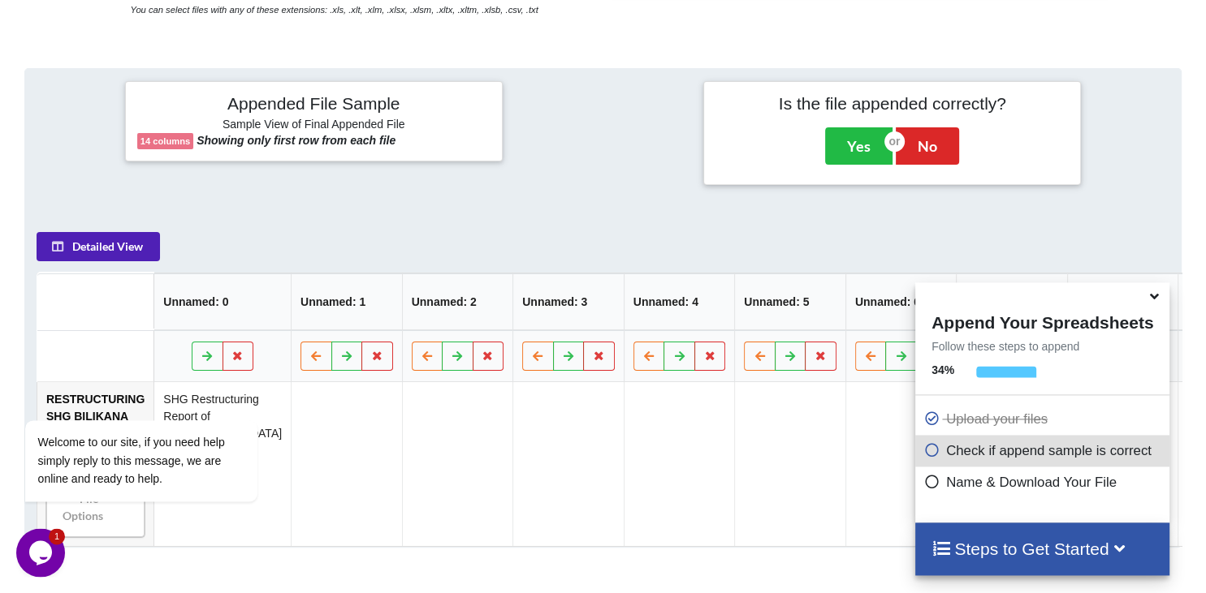
click at [110, 232] on button "Detailed View" at bounding box center [98, 246] width 123 height 29
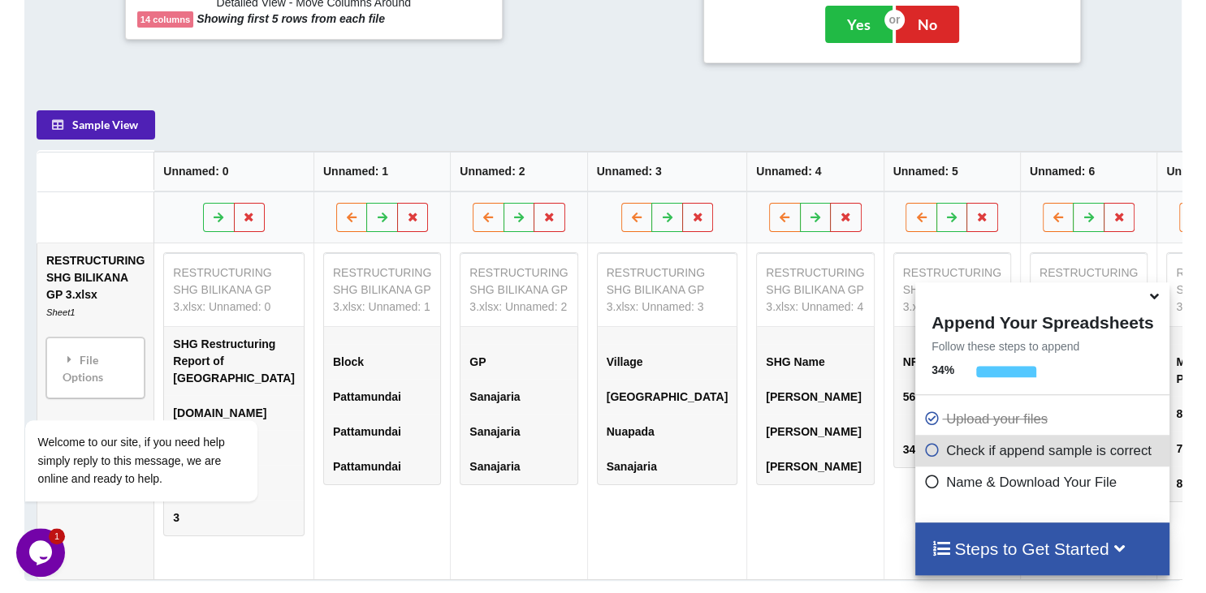
scroll to position [742, 0]
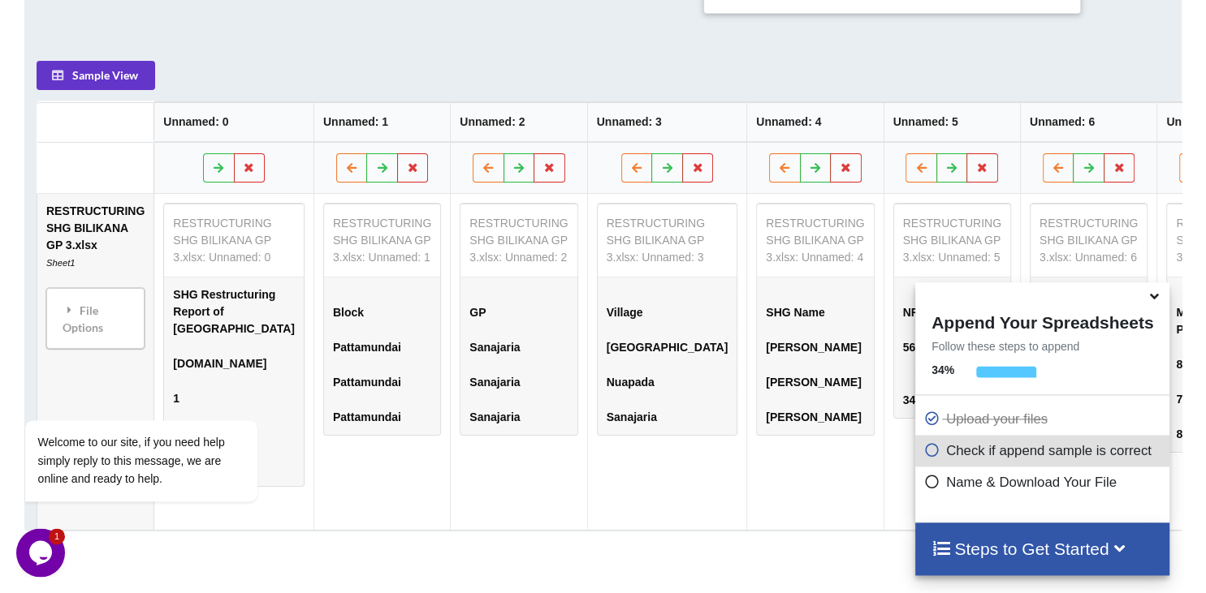
click at [1160, 299] on icon at bounding box center [1154, 294] width 17 height 15
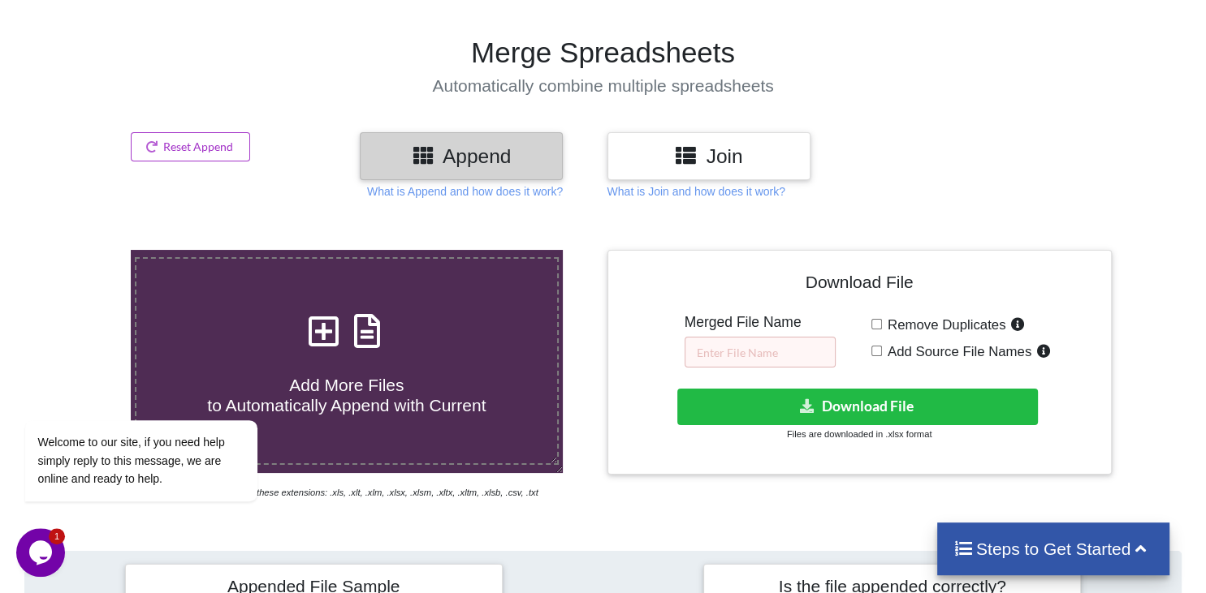
scroll to position [56, 0]
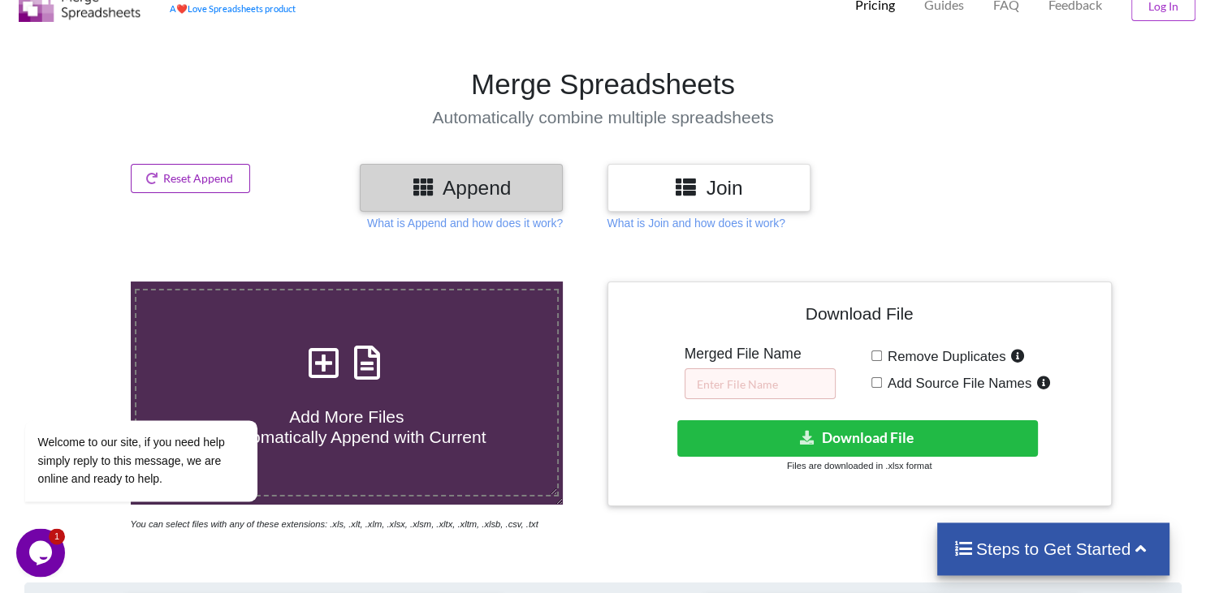
click at [189, 174] on button "Reset Append" at bounding box center [191, 178] width 120 height 29
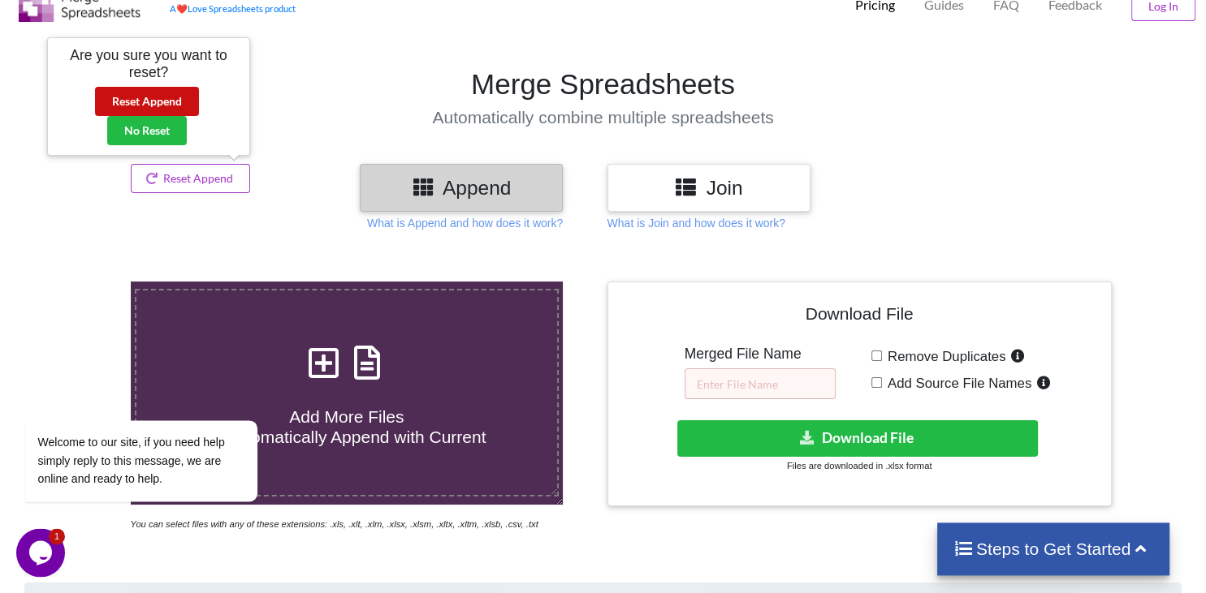
click at [133, 100] on button "Reset Append" at bounding box center [147, 101] width 104 height 29
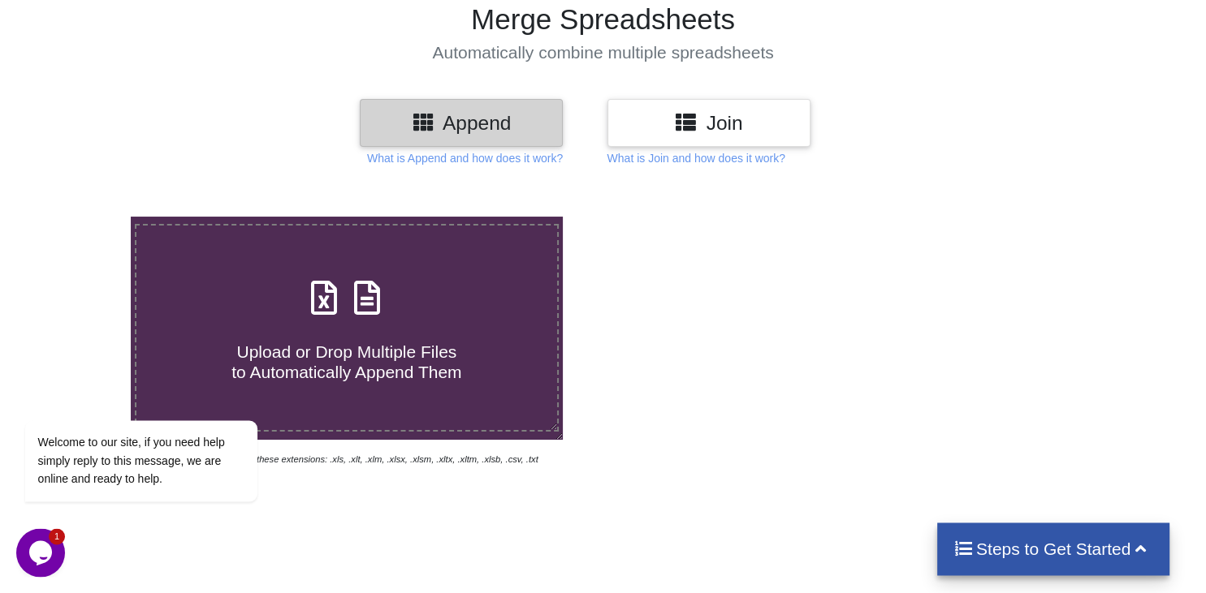
scroll to position [227, 0]
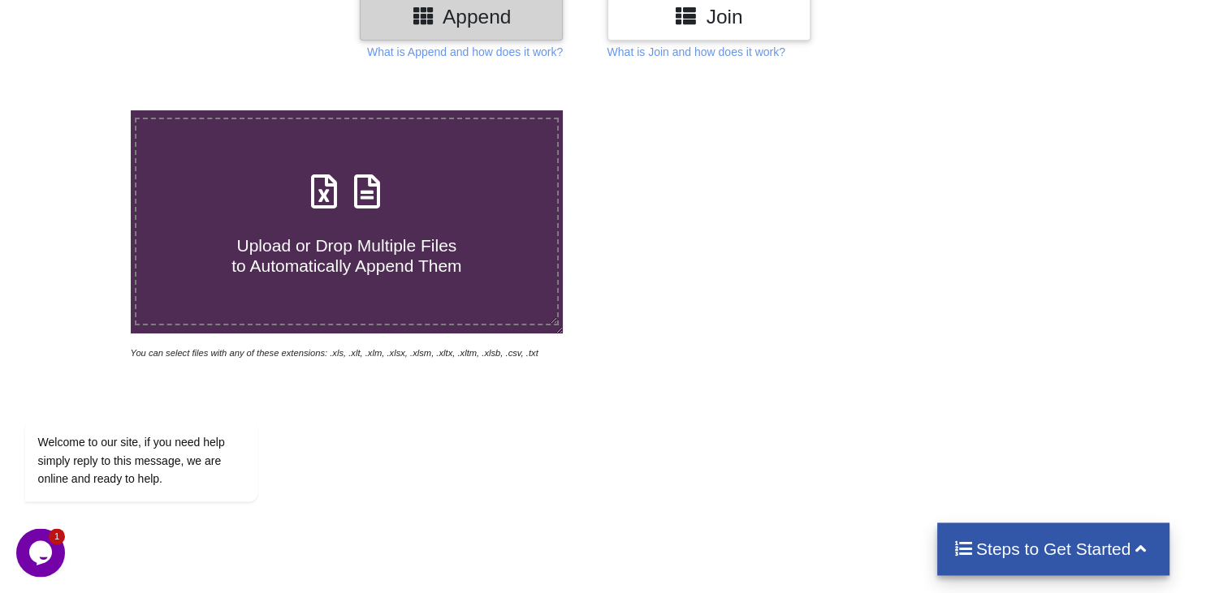
click at [323, 166] on icon at bounding box center [324, 183] width 41 height 34
click at [82, 110] on input "Upload or Drop Multiple Files to Automatically Append Them" at bounding box center [82, 110] width 0 height 0
type input "C:\fakepath\RESTRUCTURING SHG BILIKANA GP 4.xlsx"
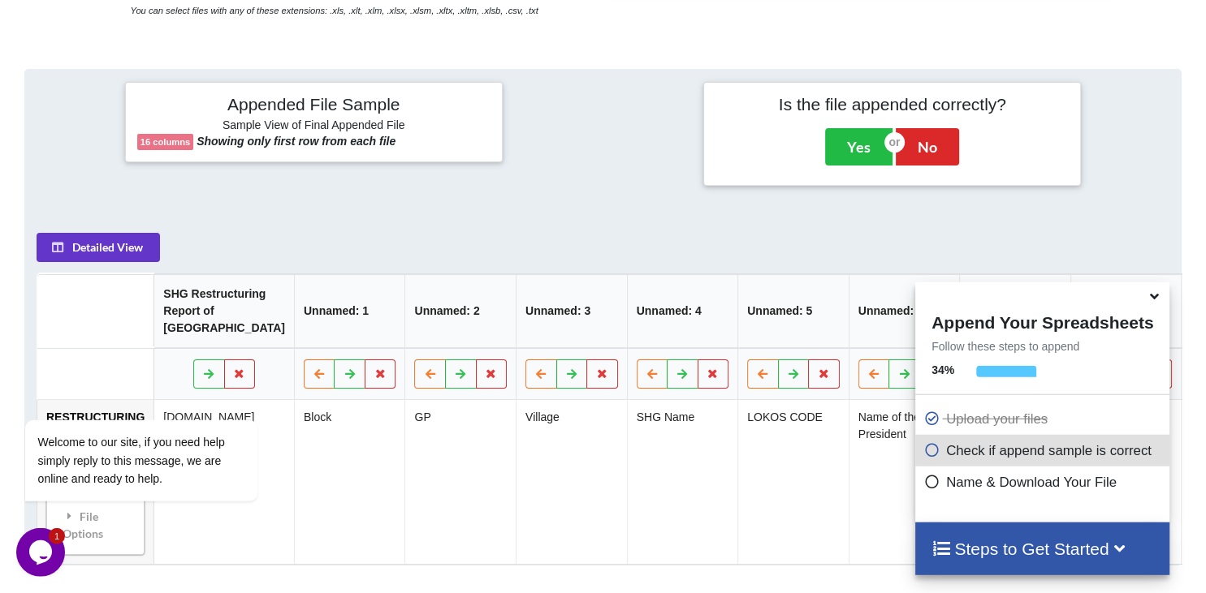
scroll to position [571, 0]
click at [1157, 300] on icon at bounding box center [1154, 294] width 17 height 15
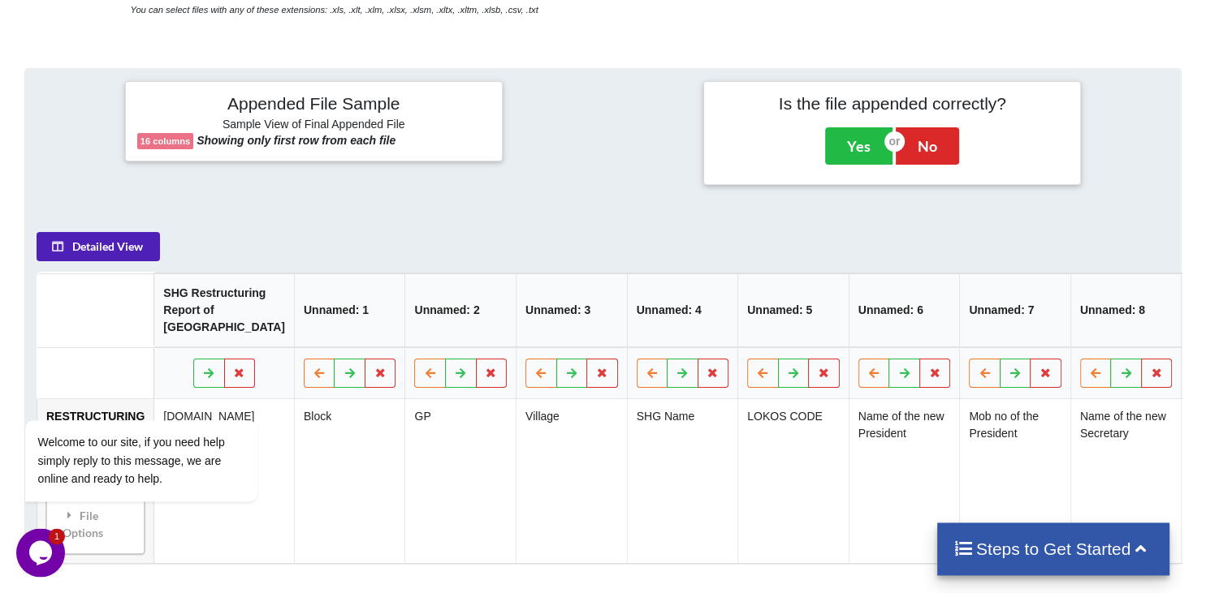
click at [79, 232] on button "Detailed View" at bounding box center [98, 246] width 123 height 29
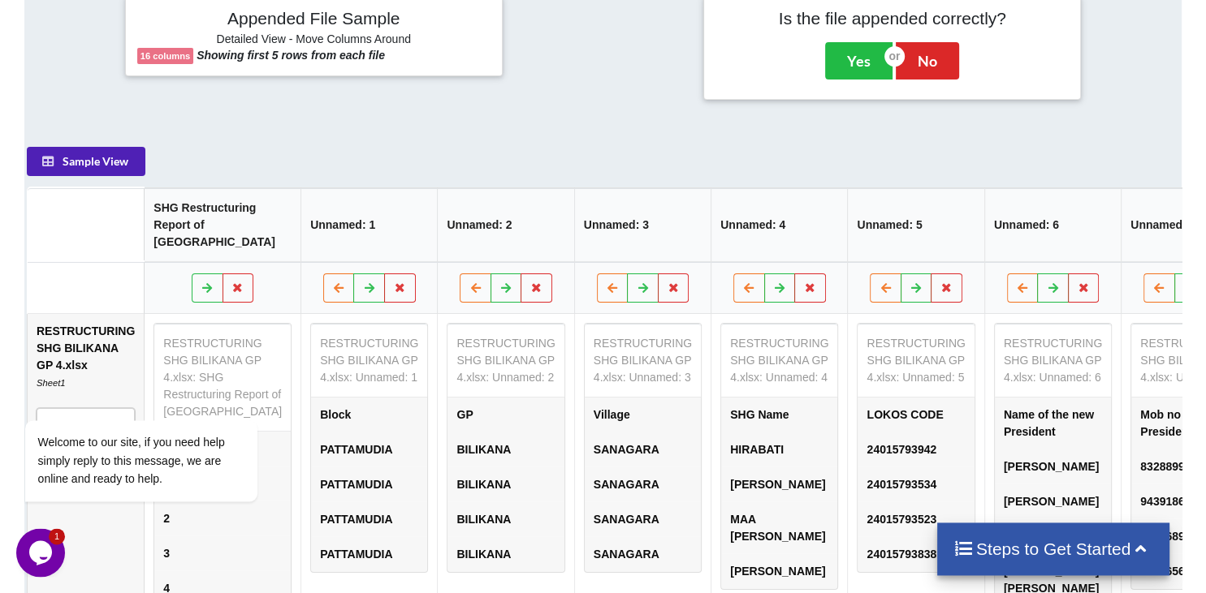
scroll to position [0, 0]
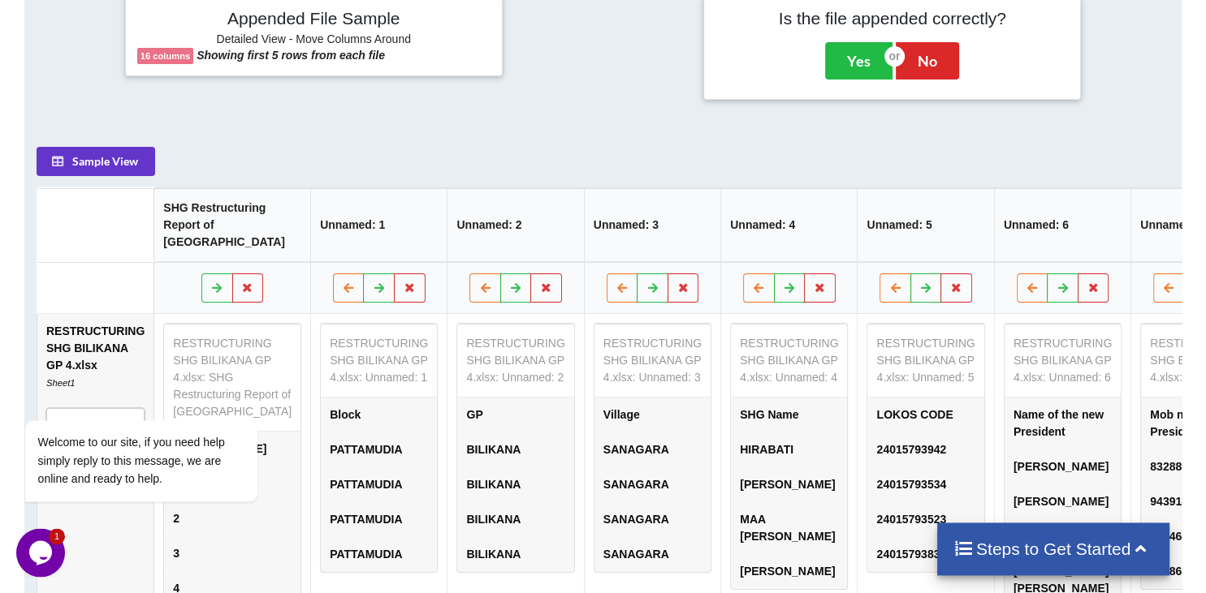
click at [848, 64] on div "Appended File Sample Detailed View - Move Columns Around 16 columns Showing fir…" at bounding box center [603, 334] width 1158 height 703
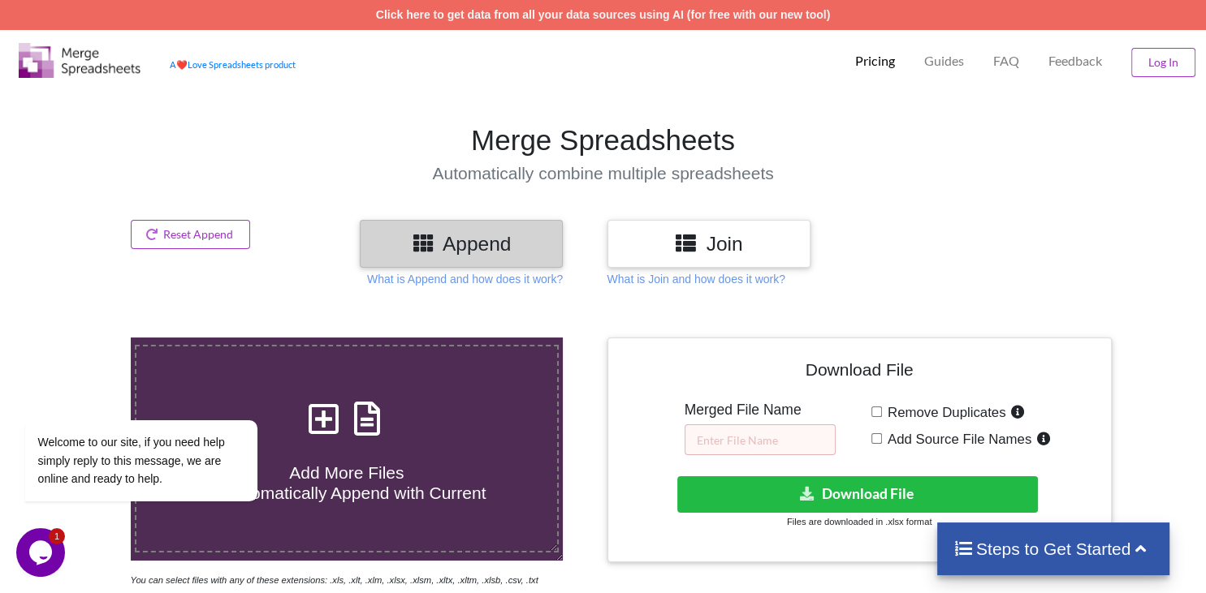
click at [325, 394] on icon at bounding box center [324, 411] width 41 height 34
click at [82, 338] on input "Add More Files to Automatically Append with Current" at bounding box center [82, 338] width 0 height 0
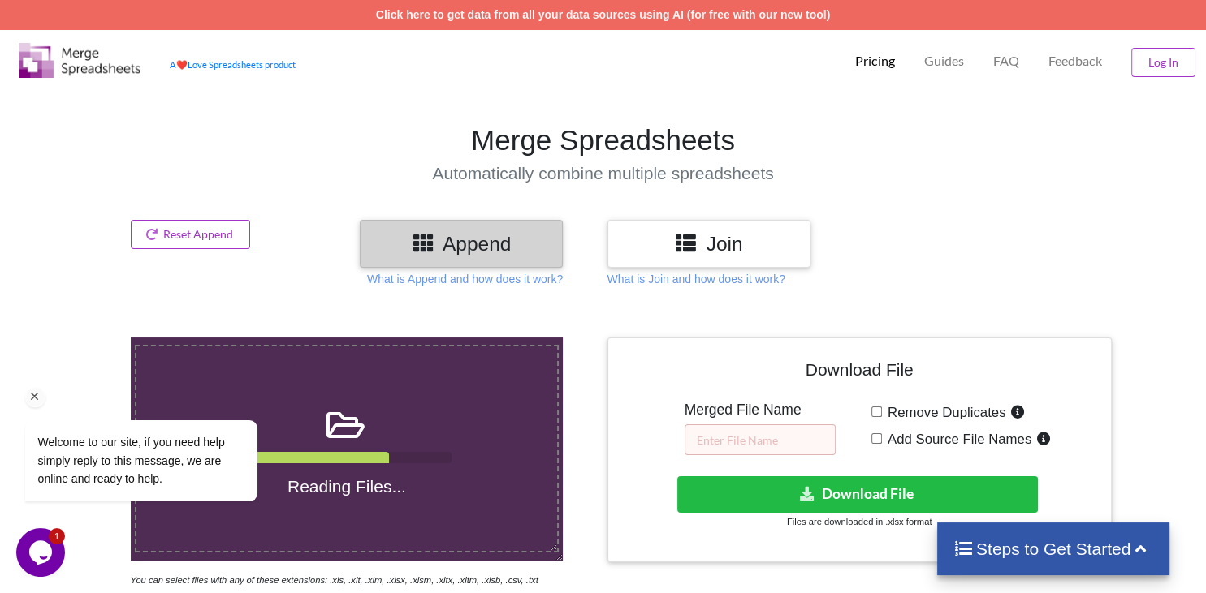
click at [33, 399] on icon "Chat attention grabber" at bounding box center [35, 397] width 15 height 15
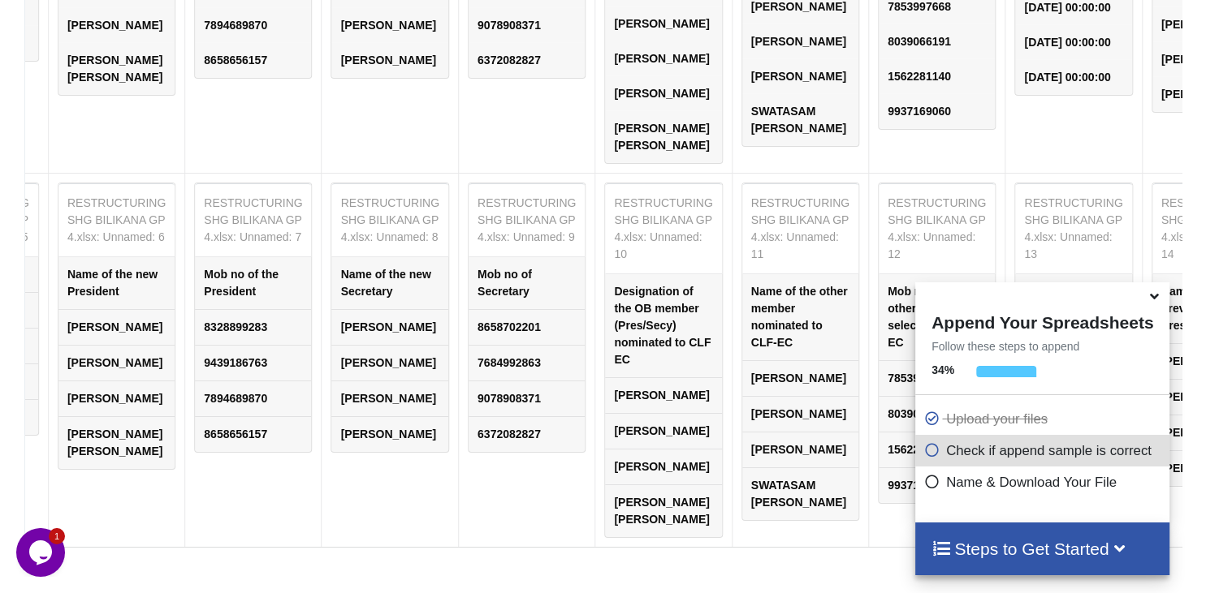
scroll to position [1171, 0]
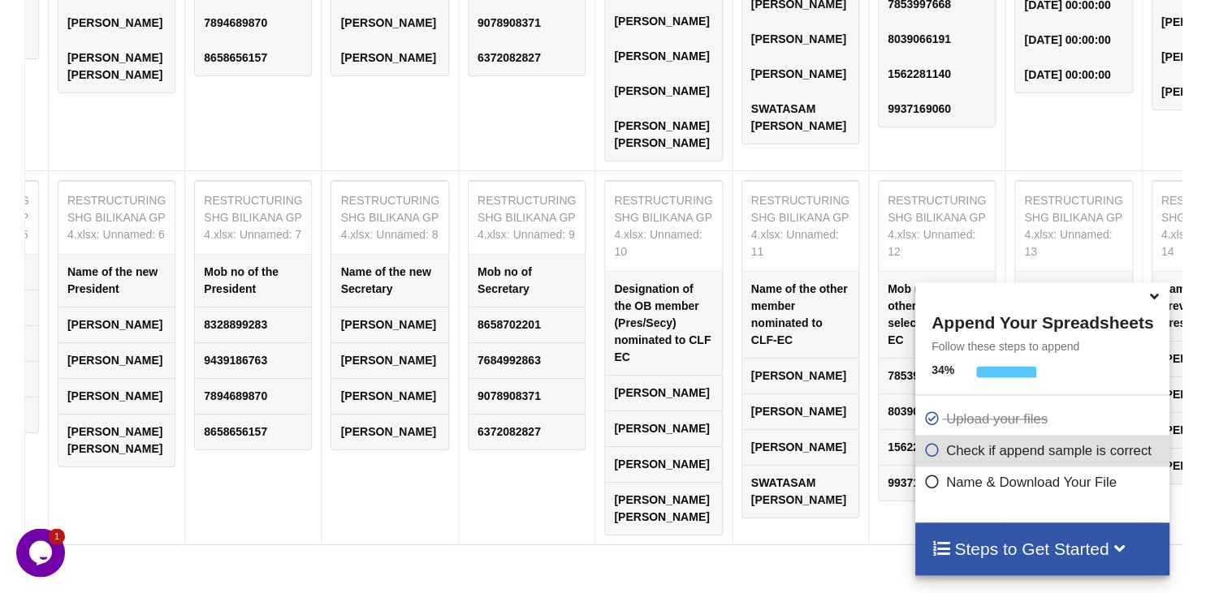
click at [1158, 301] on icon at bounding box center [1154, 294] width 17 height 15
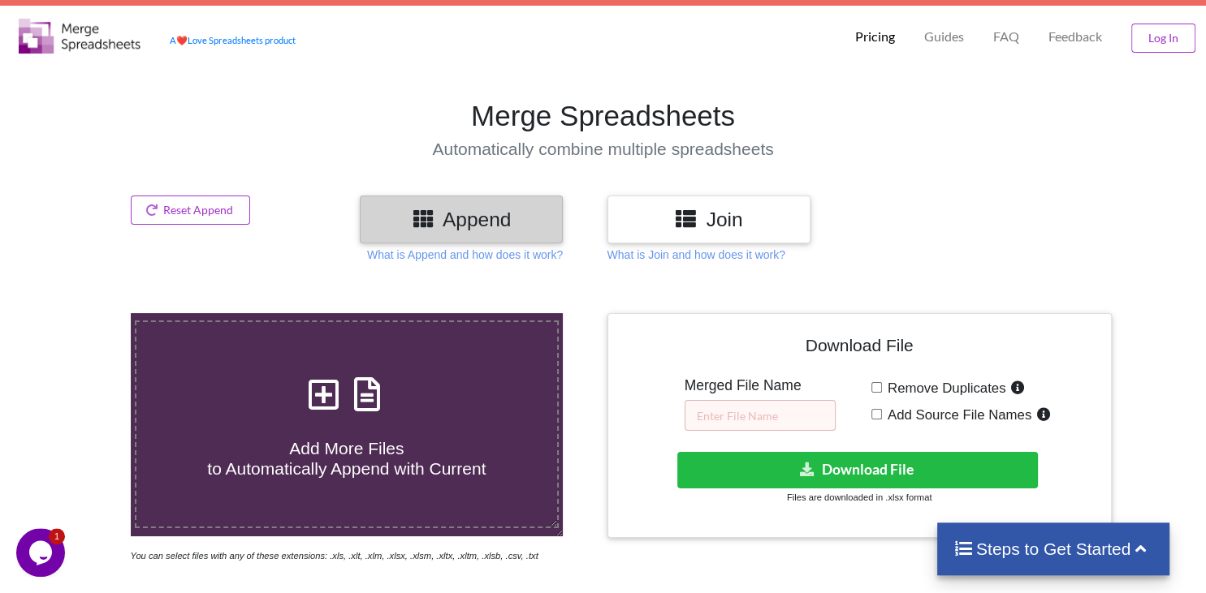
scroll to position [0, 0]
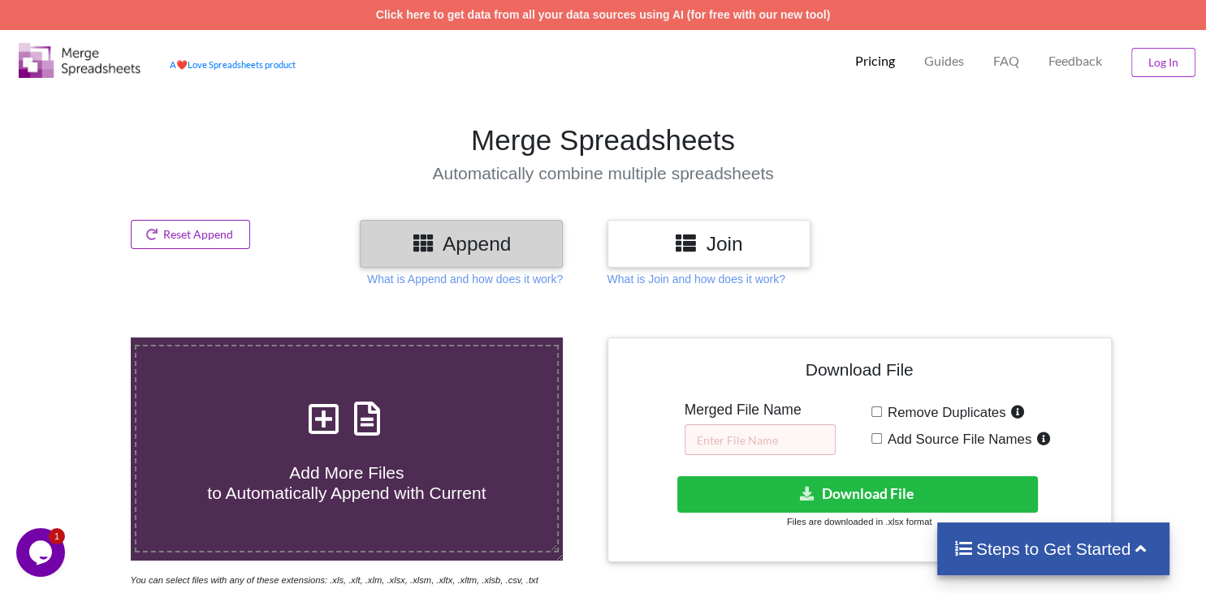
click at [212, 239] on button "Reset Append" at bounding box center [191, 234] width 120 height 29
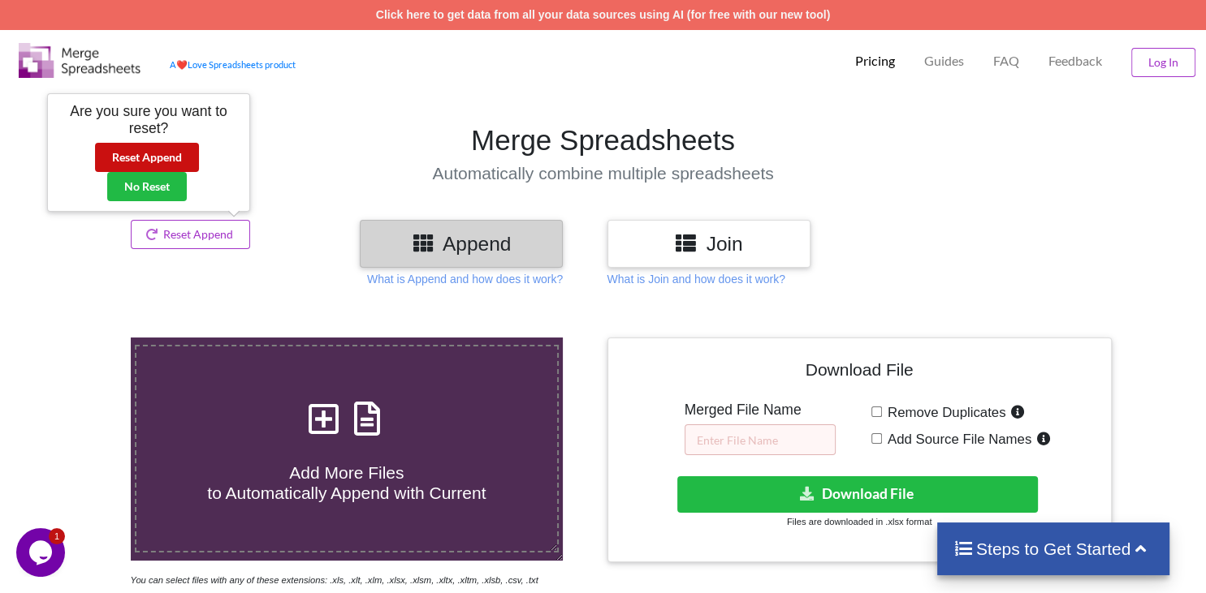
click at [145, 153] on button "Reset Append" at bounding box center [147, 157] width 104 height 29
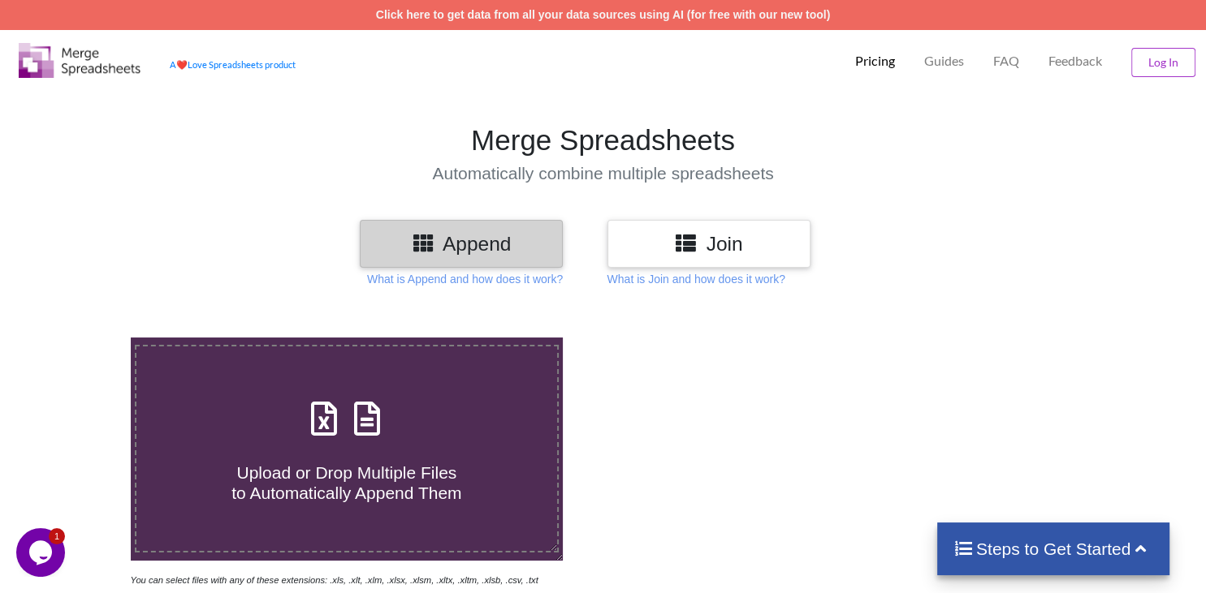
click at [991, 473] on div at bounding box center [859, 463] width 512 height 251
click at [320, 394] on icon at bounding box center [324, 411] width 41 height 34
click at [82, 338] on input "Upload or Drop Multiple Files to Automatically Append Them" at bounding box center [82, 338] width 0 height 0
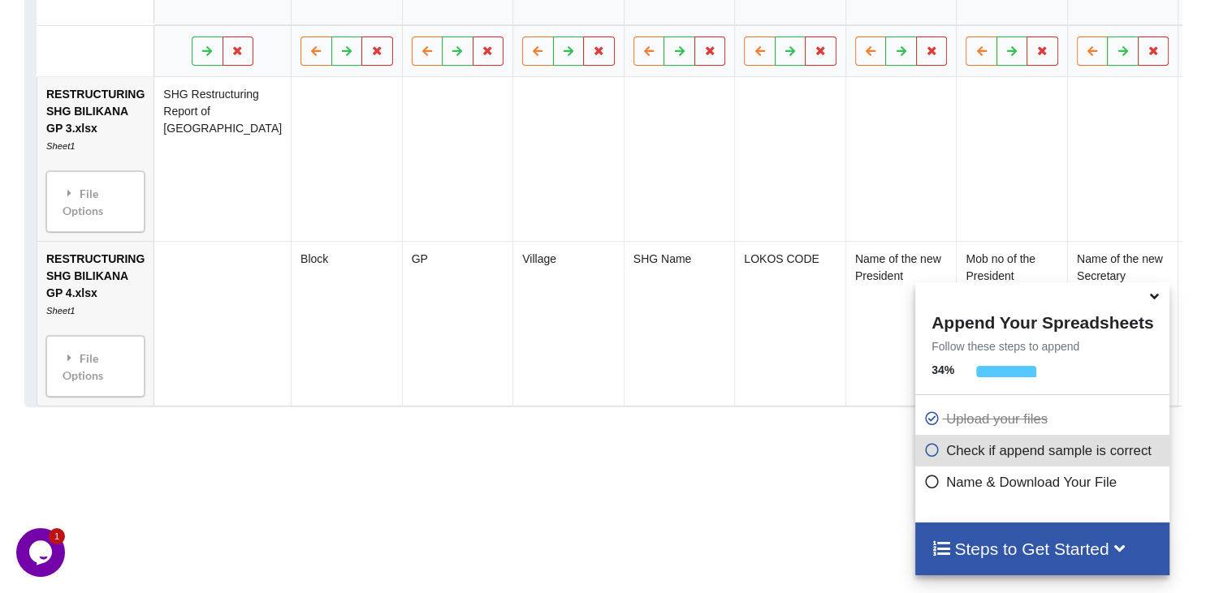
scroll to position [550, 0]
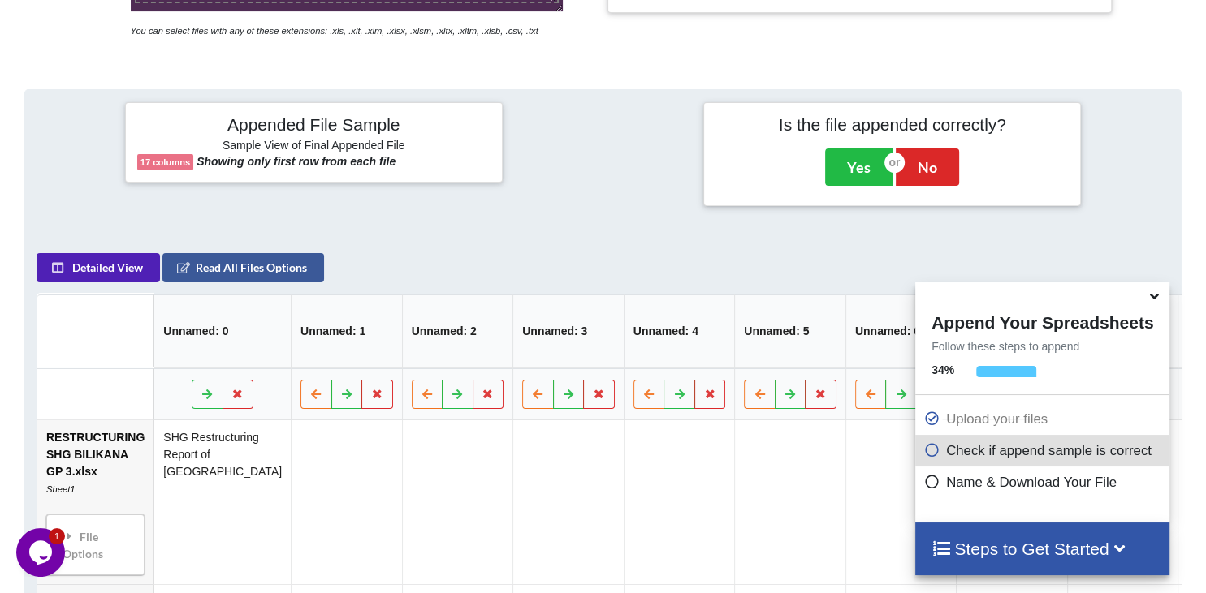
click at [93, 253] on button "Detailed View" at bounding box center [98, 267] width 123 height 29
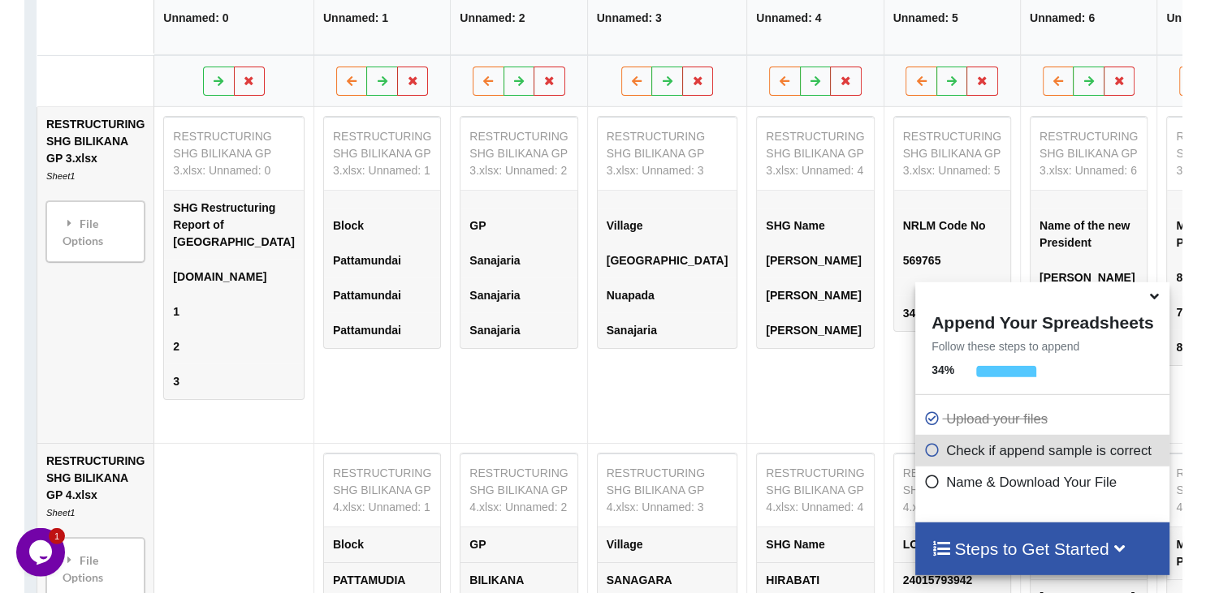
scroll to position [893, 0]
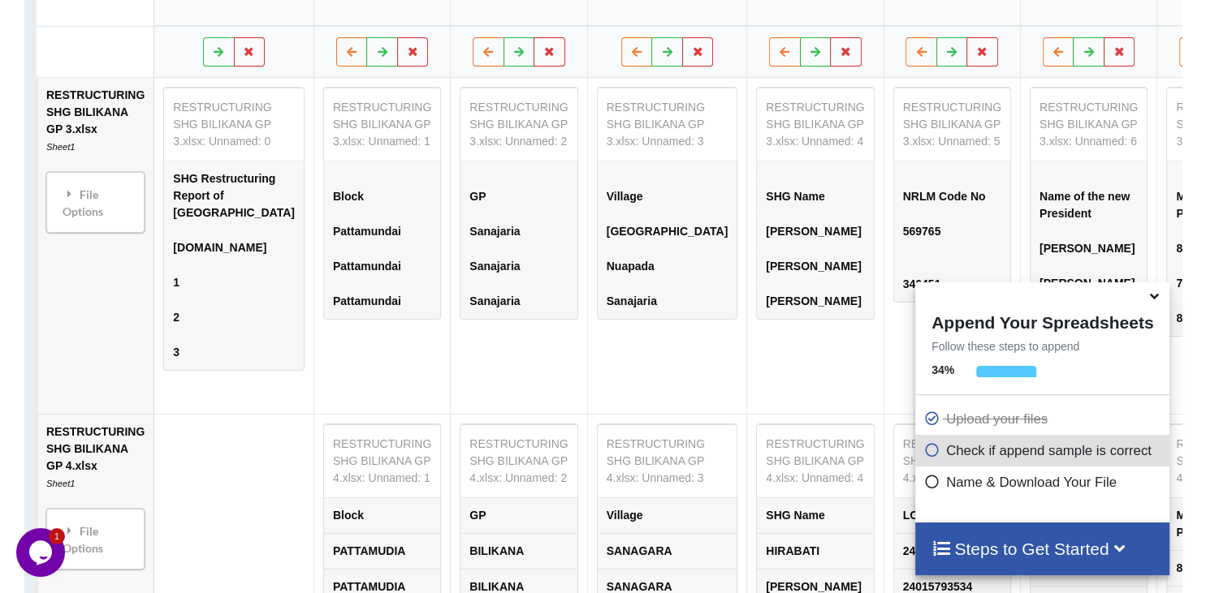
click at [1157, 300] on icon at bounding box center [1154, 294] width 17 height 15
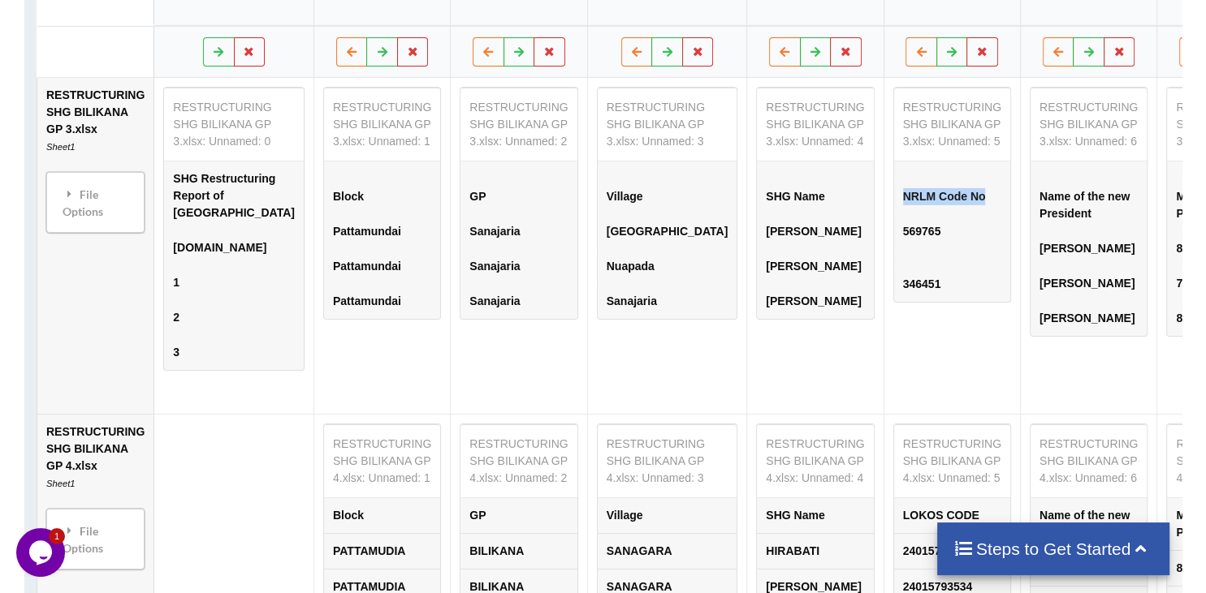
drag, startPoint x: 789, startPoint y: 144, endPoint x: 875, endPoint y: 147, distance: 86.1
click at [893, 179] on td "NRLM Code No" at bounding box center [951, 196] width 116 height 35
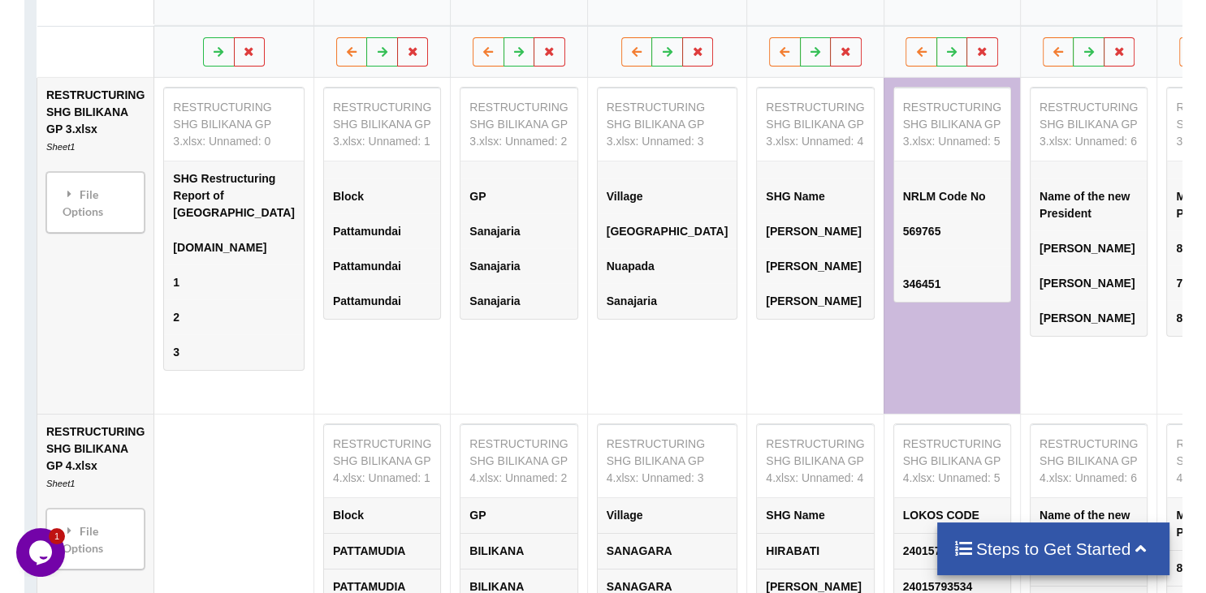
click at [609, 331] on td "RESTRUCTURING SHG BILIKANA GP 3.xlsx: Unnamed: 3 Village [GEOGRAPHIC_DATA] [GEO…" at bounding box center [667, 245] width 160 height 336
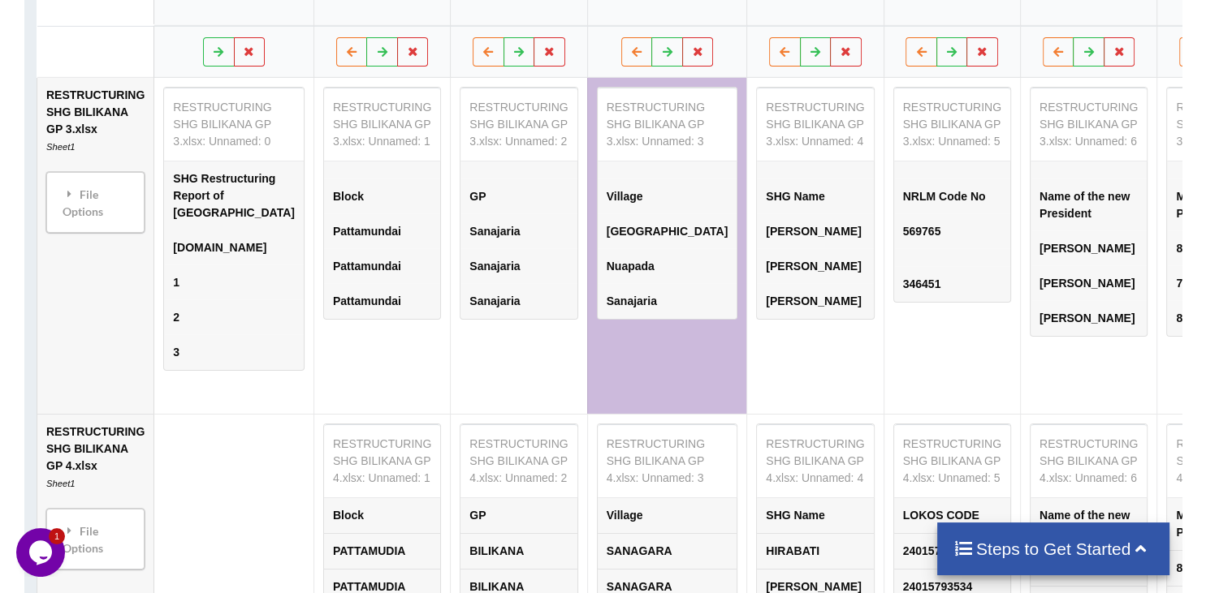
drag, startPoint x: 824, startPoint y: 261, endPoint x: 829, endPoint y: 286, distance: 25.6
click at [883, 261] on td "RESTRUCTURING SHG BILIKANA GP 3.xlsx: Unnamed: 5 NRLM Code No 569765 346451" at bounding box center [951, 245] width 136 height 336
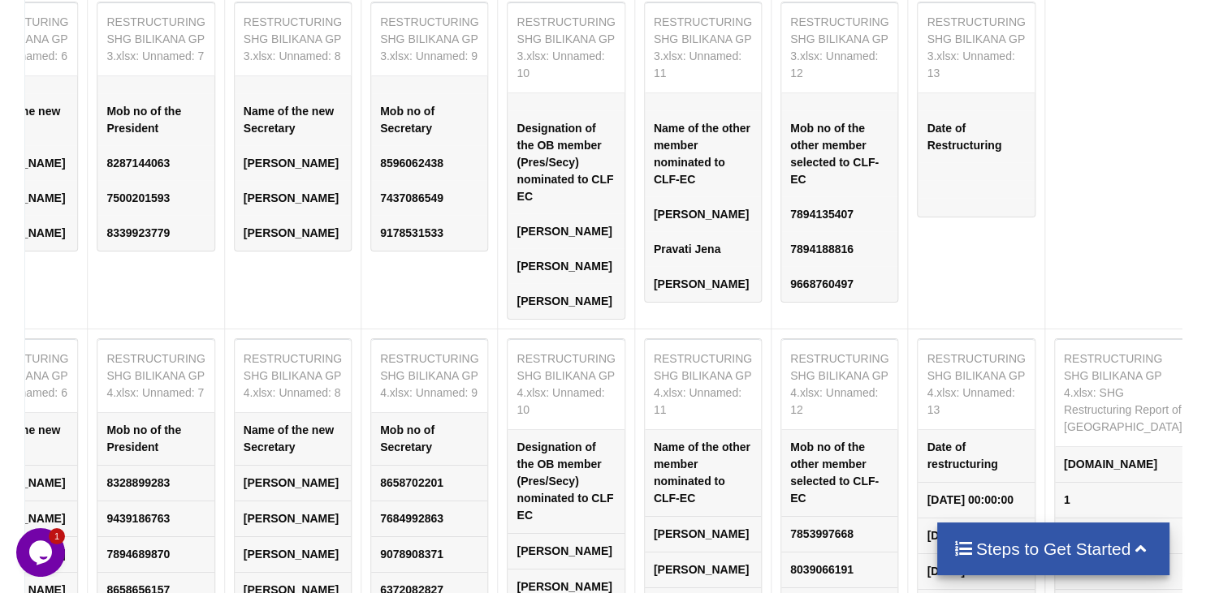
scroll to position [1064, 0]
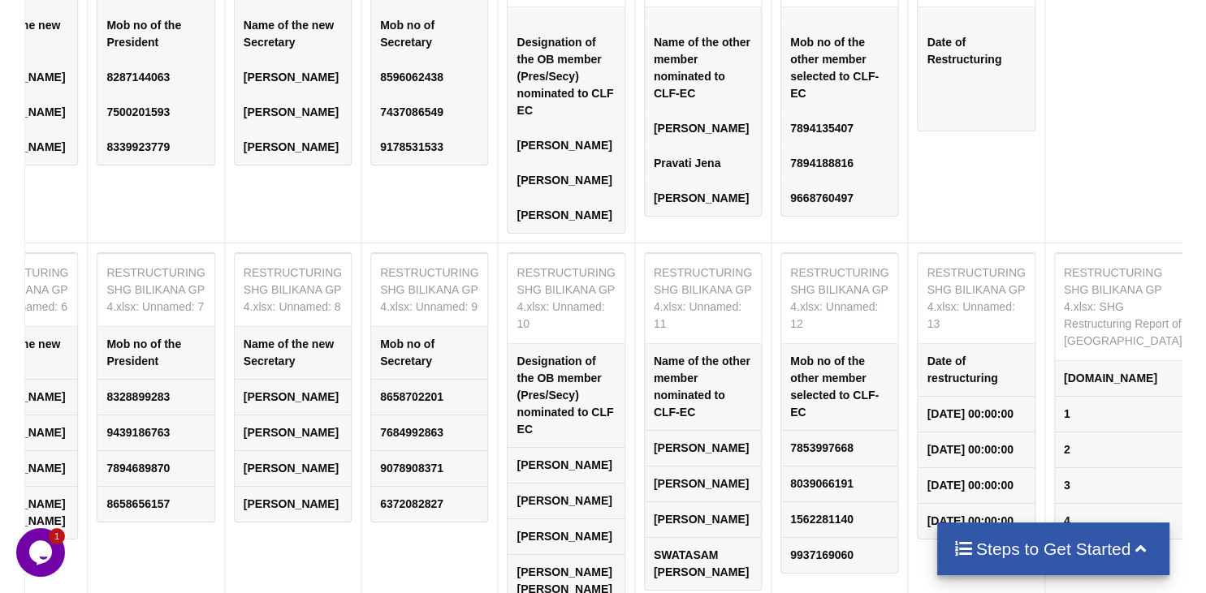
click at [1054, 252] on table "RESTRUCTURING SHG BILIKANA GP 4.xlsx: SHG Restructuring Report of [GEOGRAPHIC_D…" at bounding box center [1123, 395] width 138 height 287
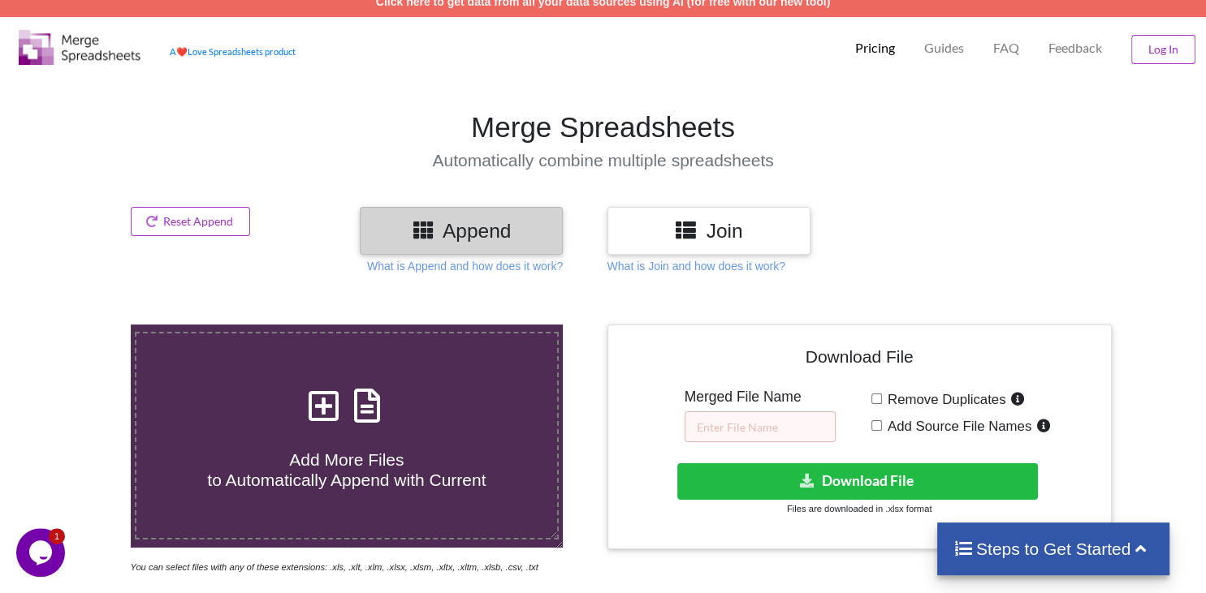
scroll to position [0, 0]
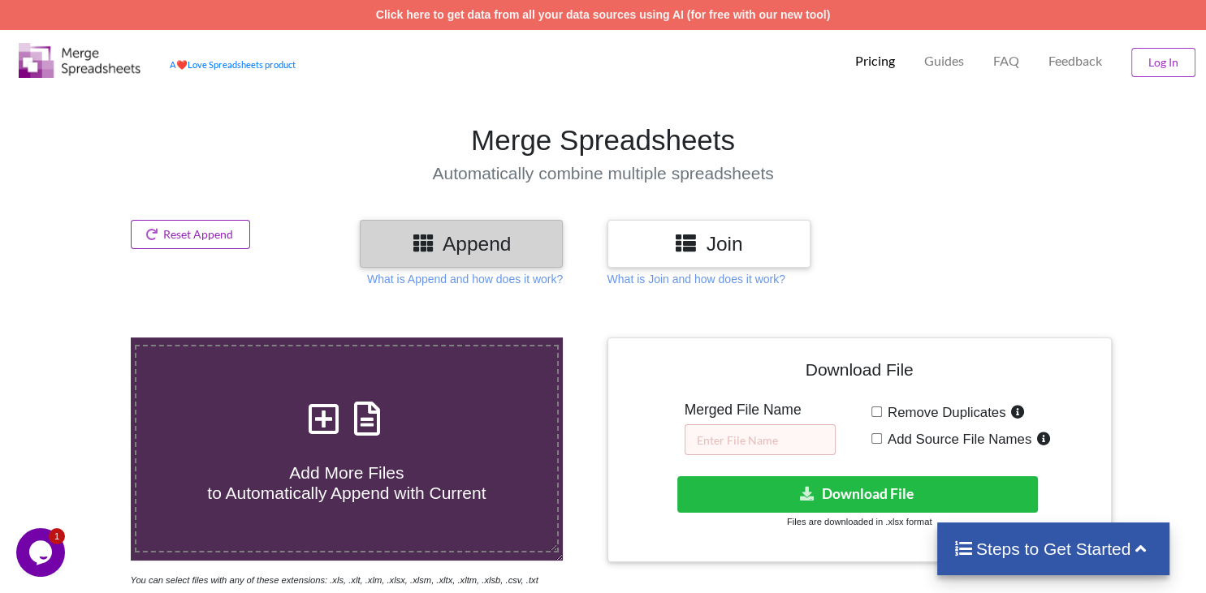
click at [201, 235] on button "Reset Append" at bounding box center [191, 234] width 120 height 29
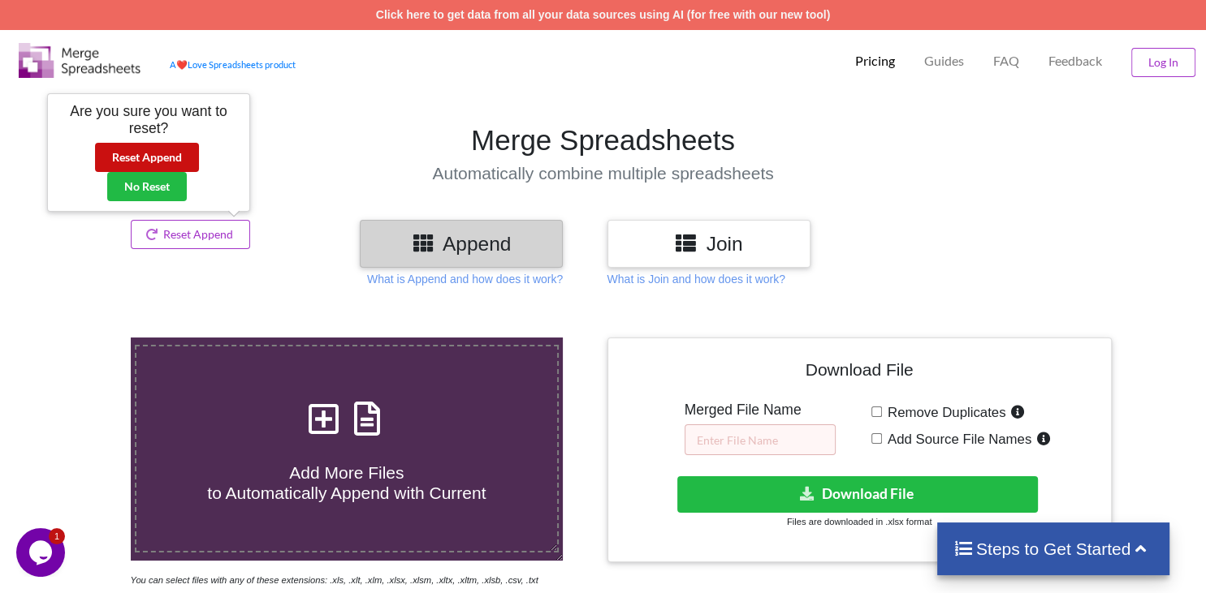
click at [149, 163] on button "Reset Append" at bounding box center [147, 157] width 104 height 29
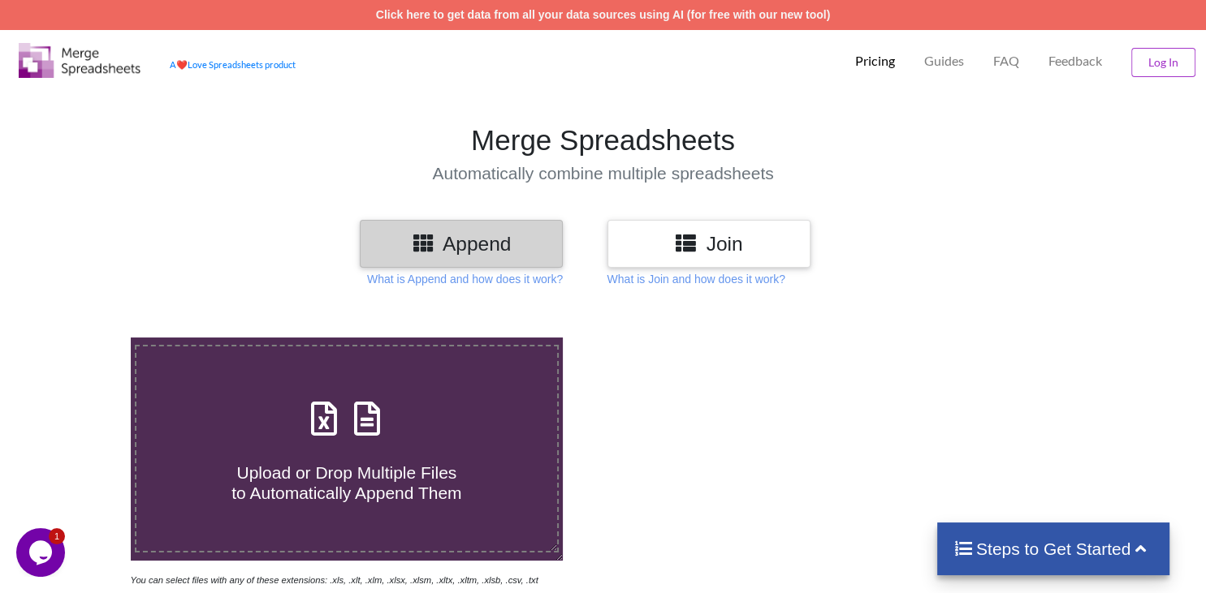
click at [326, 394] on icon at bounding box center [324, 411] width 41 height 34
click at [82, 338] on input "Upload or Drop Multiple Files to Automatically Append Them" at bounding box center [82, 338] width 0 height 0
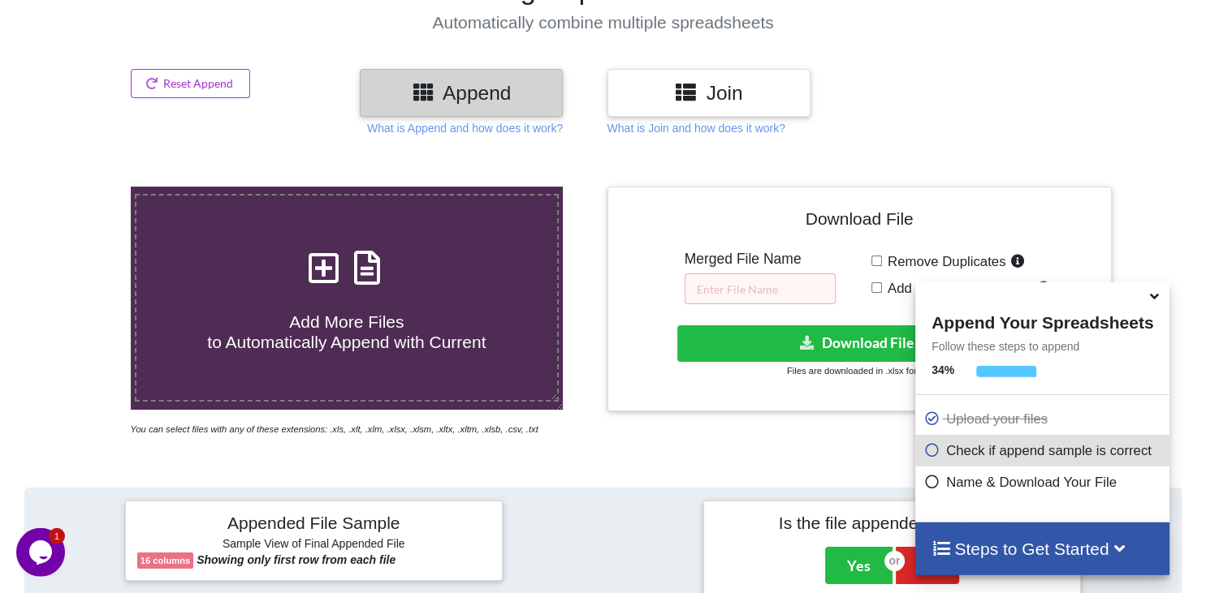
scroll to position [56, 0]
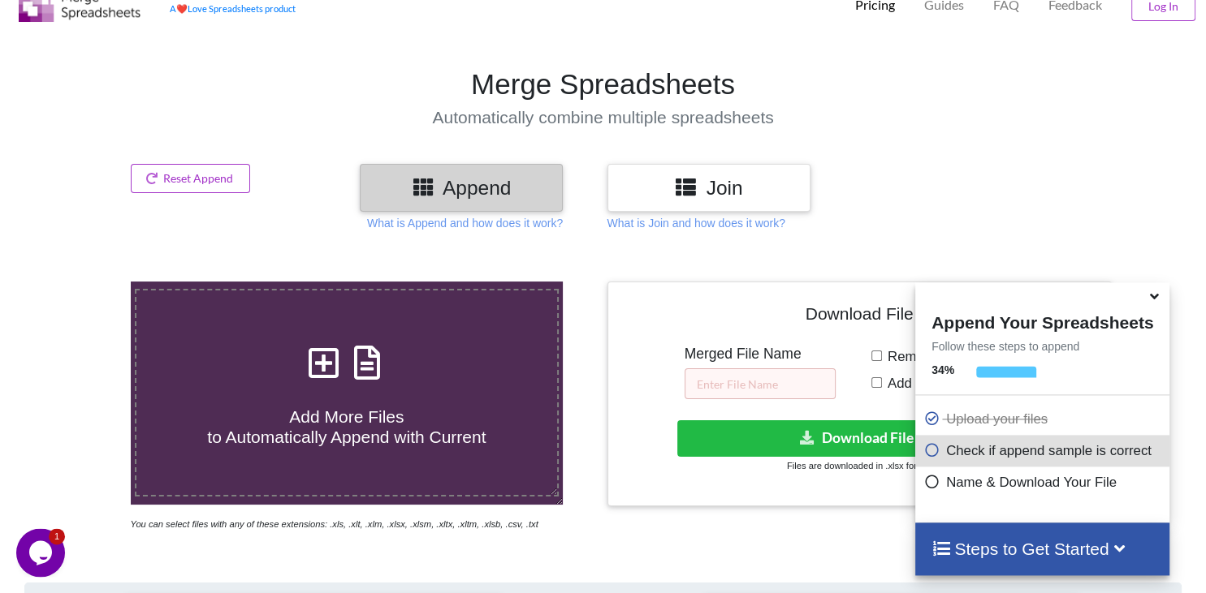
click at [329, 338] on icon at bounding box center [324, 355] width 41 height 34
click at [82, 282] on input "Add More Files to Automatically Append with Current" at bounding box center [82, 282] width 0 height 0
type input "C:\fakepath\RESTRUCTURING SHG BILIKANA GP 3.xlsx"
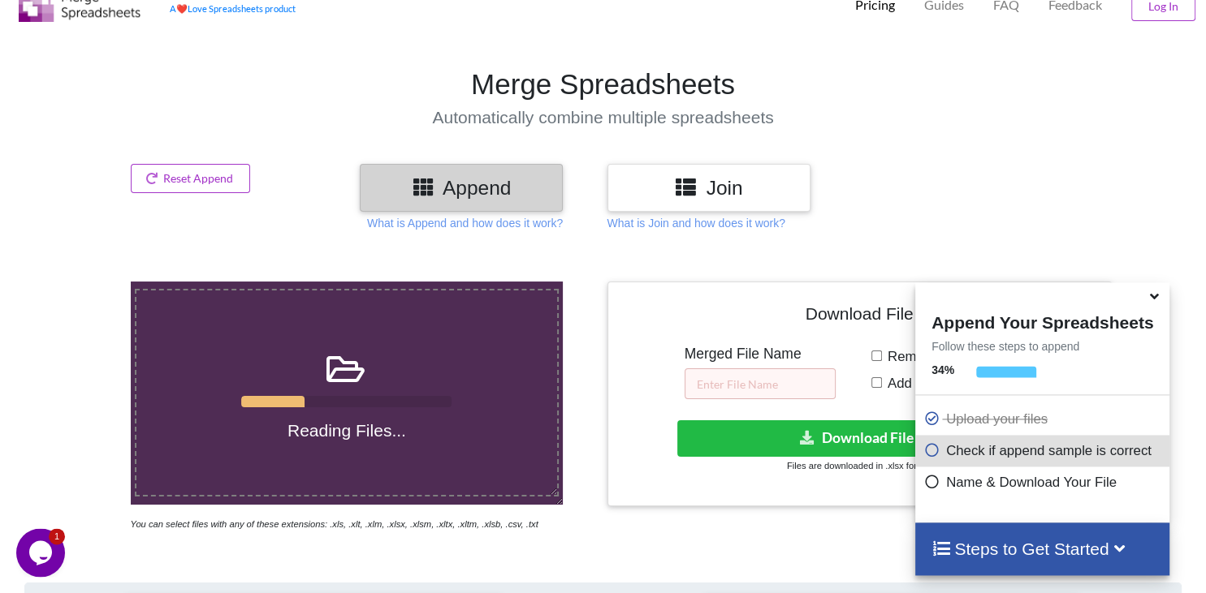
click at [1155, 296] on icon at bounding box center [1154, 294] width 17 height 15
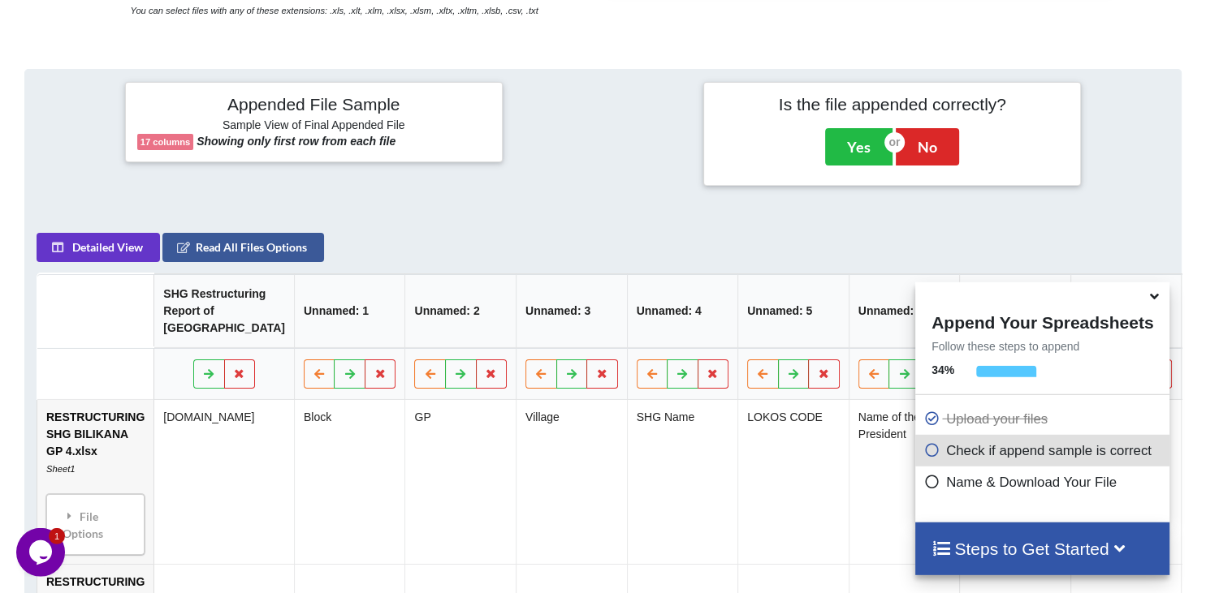
scroll to position [571, 0]
click at [1156, 299] on icon at bounding box center [1154, 294] width 17 height 15
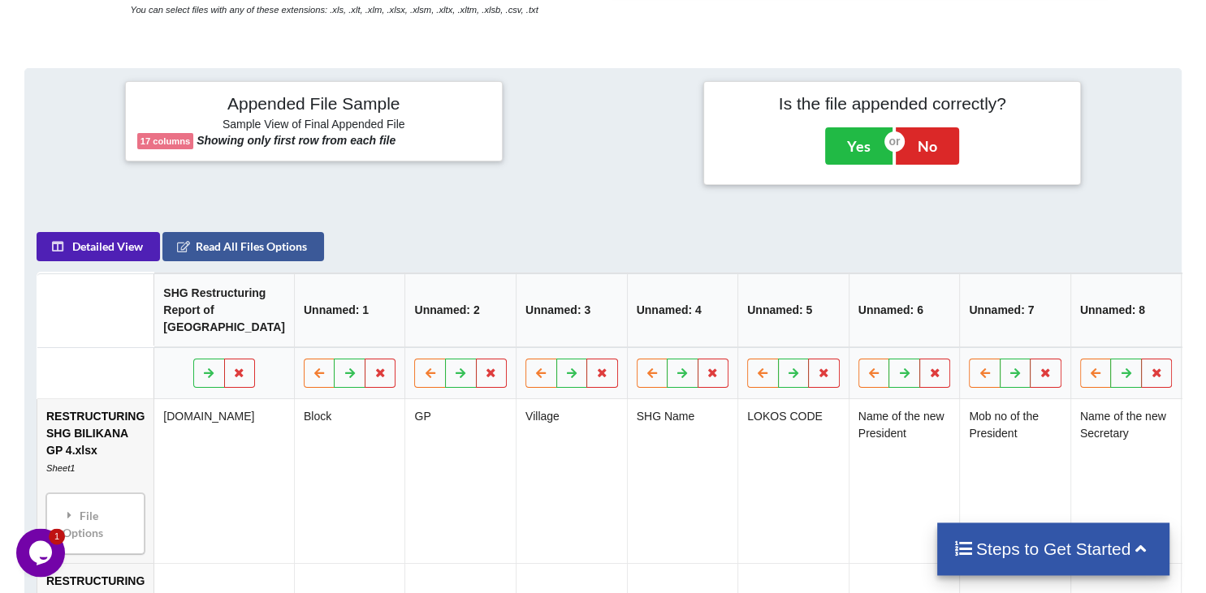
click at [127, 232] on button "Detailed View" at bounding box center [98, 246] width 123 height 29
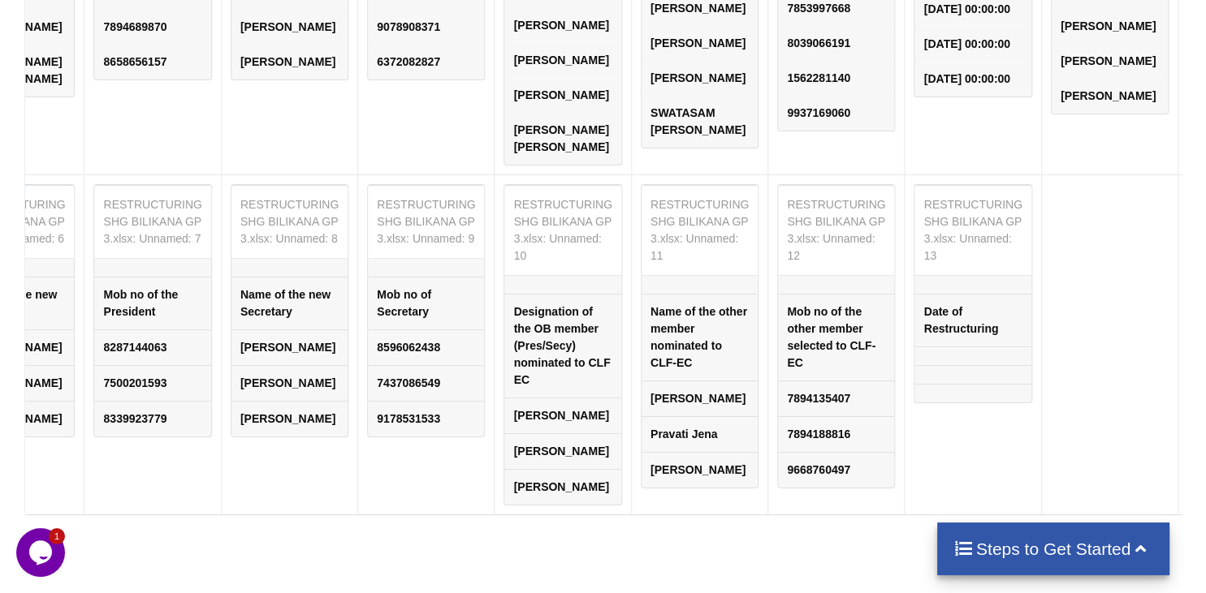
scroll to position [1171, 0]
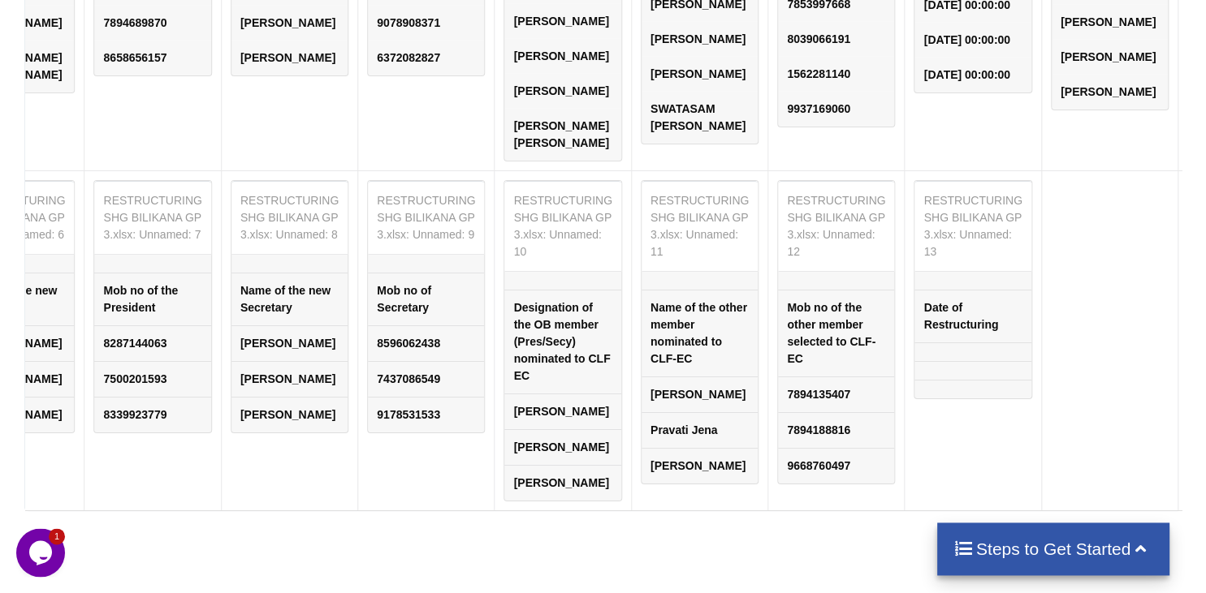
drag, startPoint x: 1103, startPoint y: 175, endPoint x: 991, endPoint y: 185, distance: 111.7
click at [991, 185] on tr "RESTRUCTURING SHG BILIKANA GP 3.xlsx Sheet1 File Options Import Other Sheets Fi…" at bounding box center [221, 340] width 2506 height 340
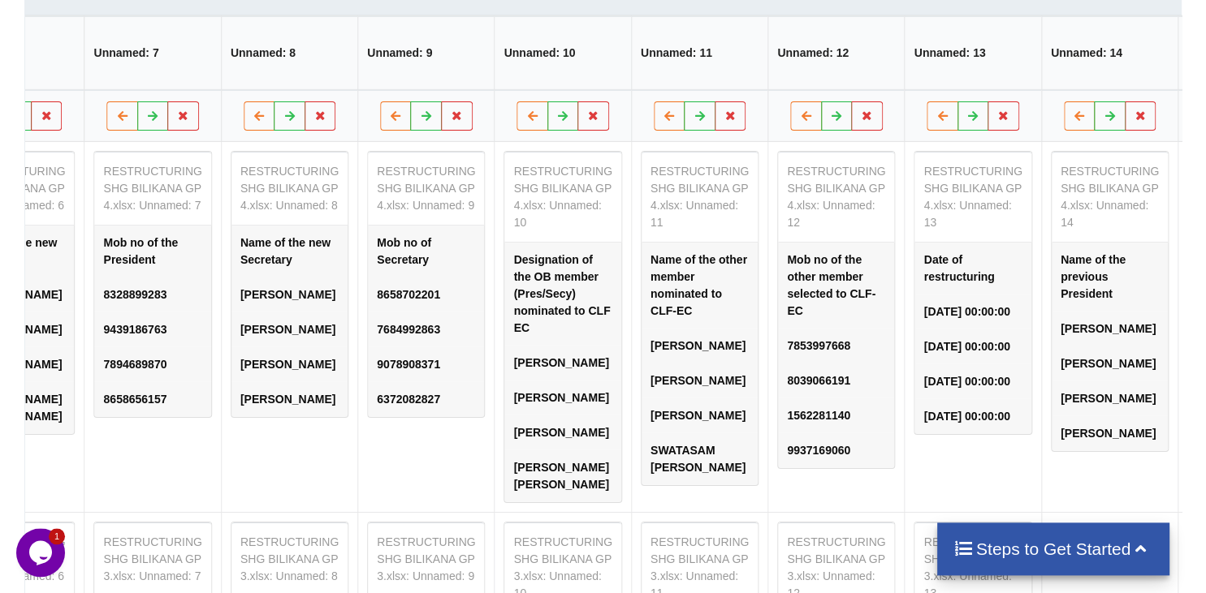
scroll to position [828, 0]
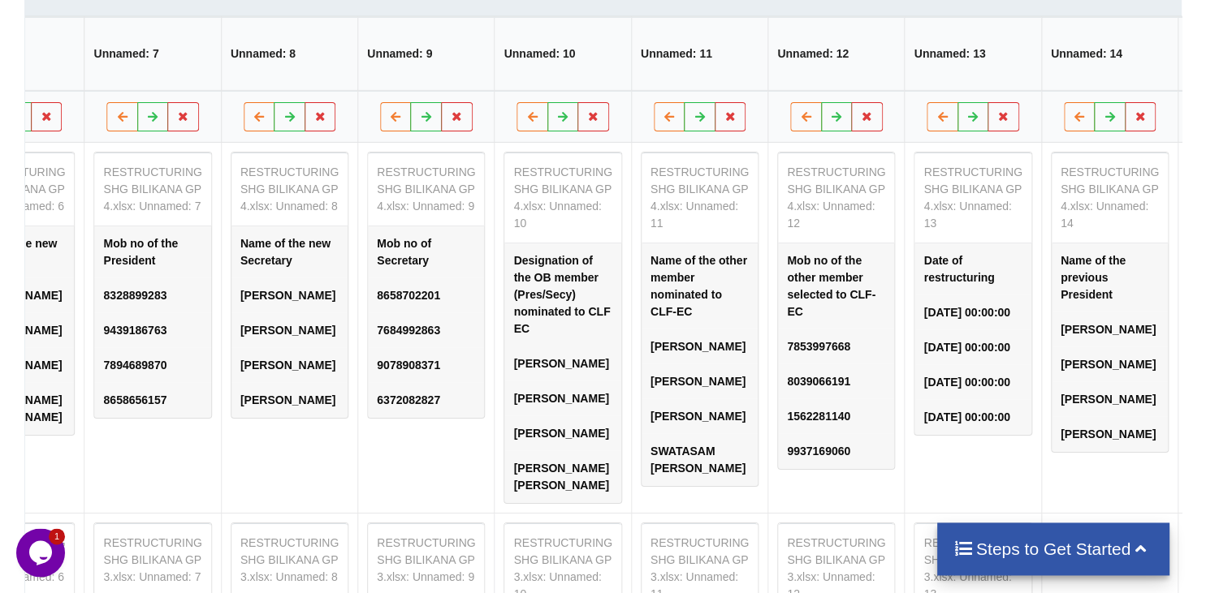
click at [1205, 101] on button at bounding box center [1227, 115] width 32 height 29
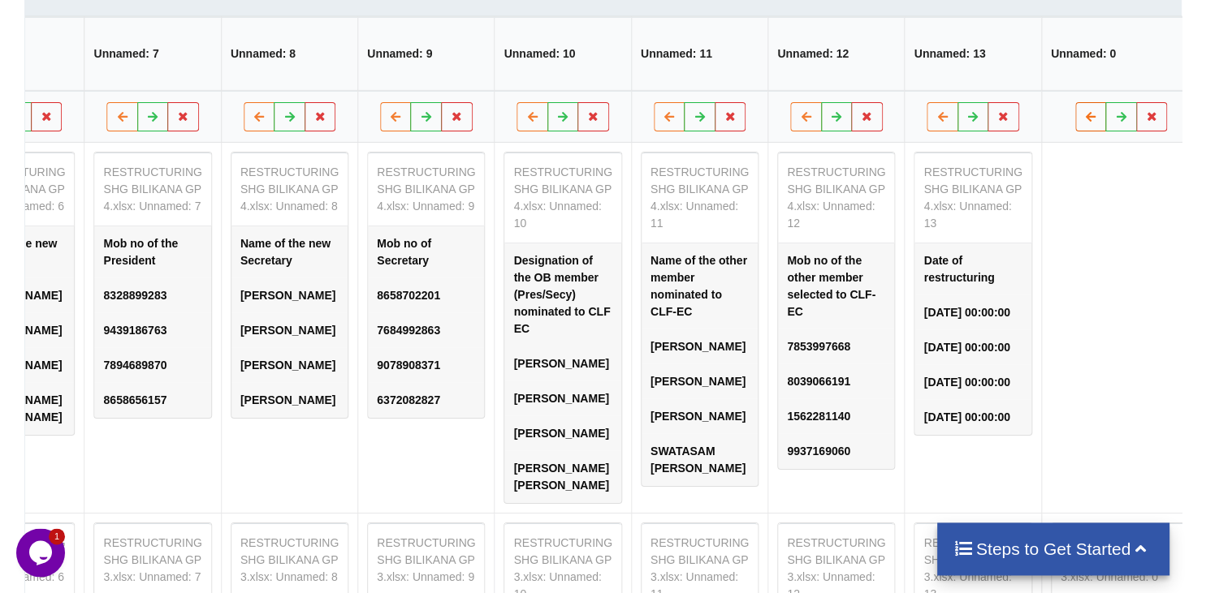
click at [1075, 101] on button at bounding box center [1091, 115] width 32 height 29
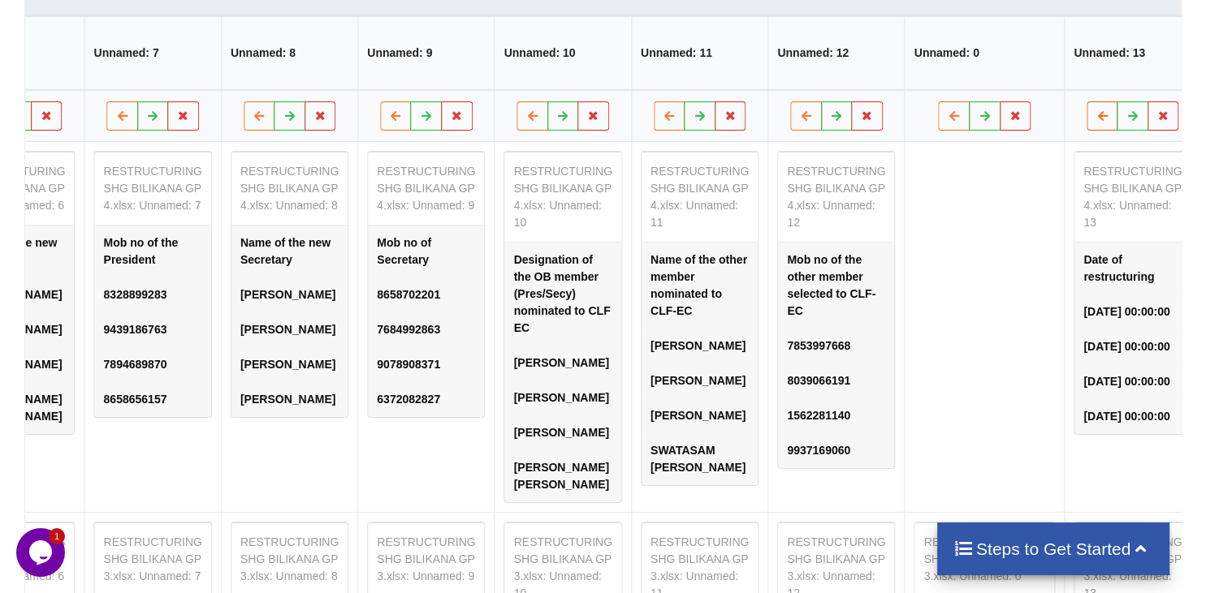
scroll to position [742, 0]
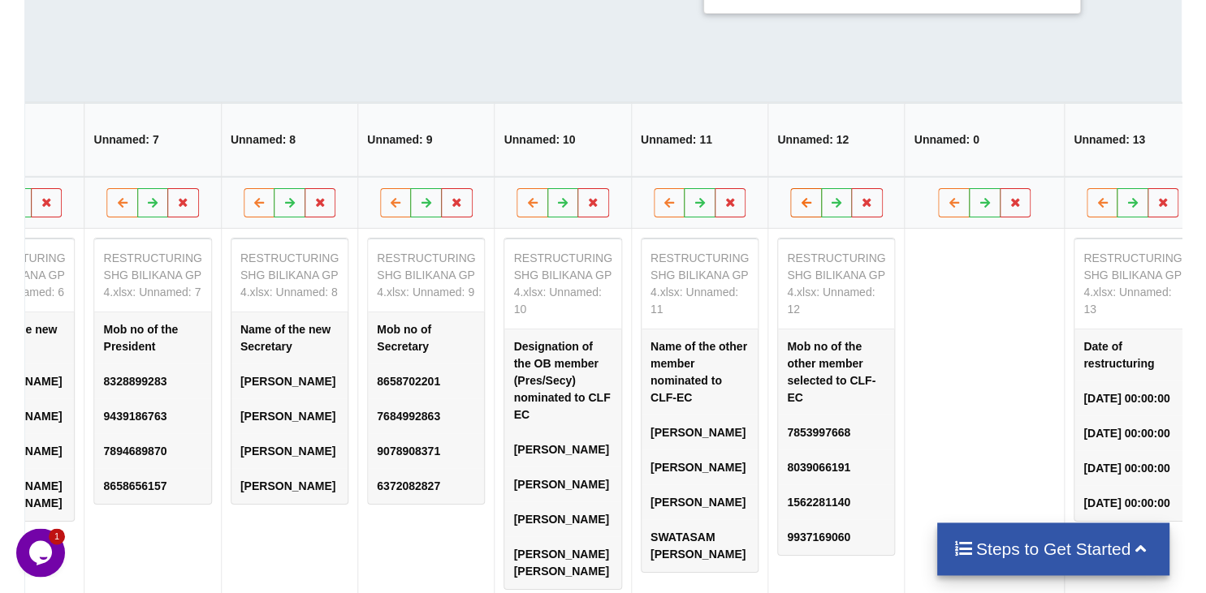
click at [799, 196] on icon at bounding box center [806, 201] width 14 height 10
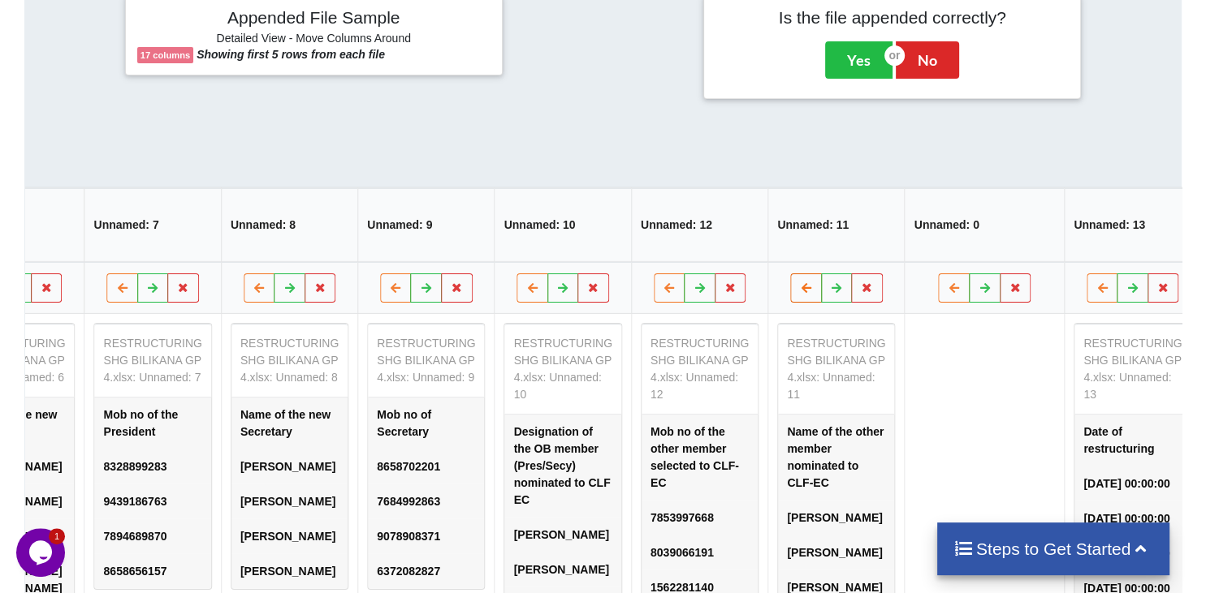
scroll to position [656, 0]
click at [947, 283] on icon at bounding box center [954, 288] width 14 height 10
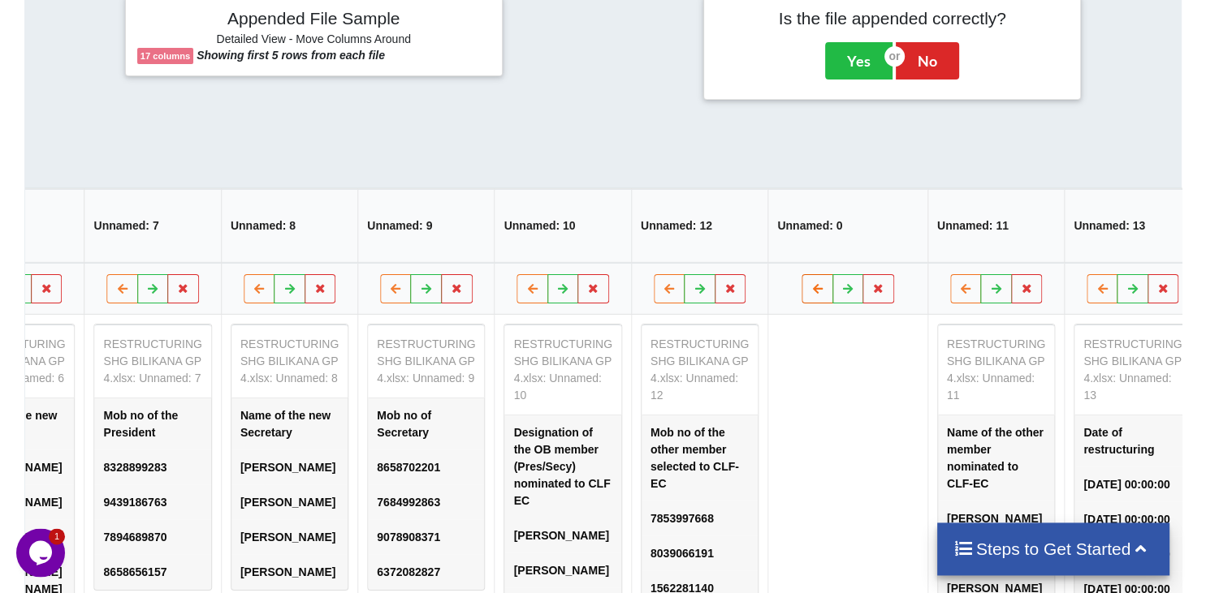
click at [810, 283] on icon at bounding box center [817, 288] width 14 height 10
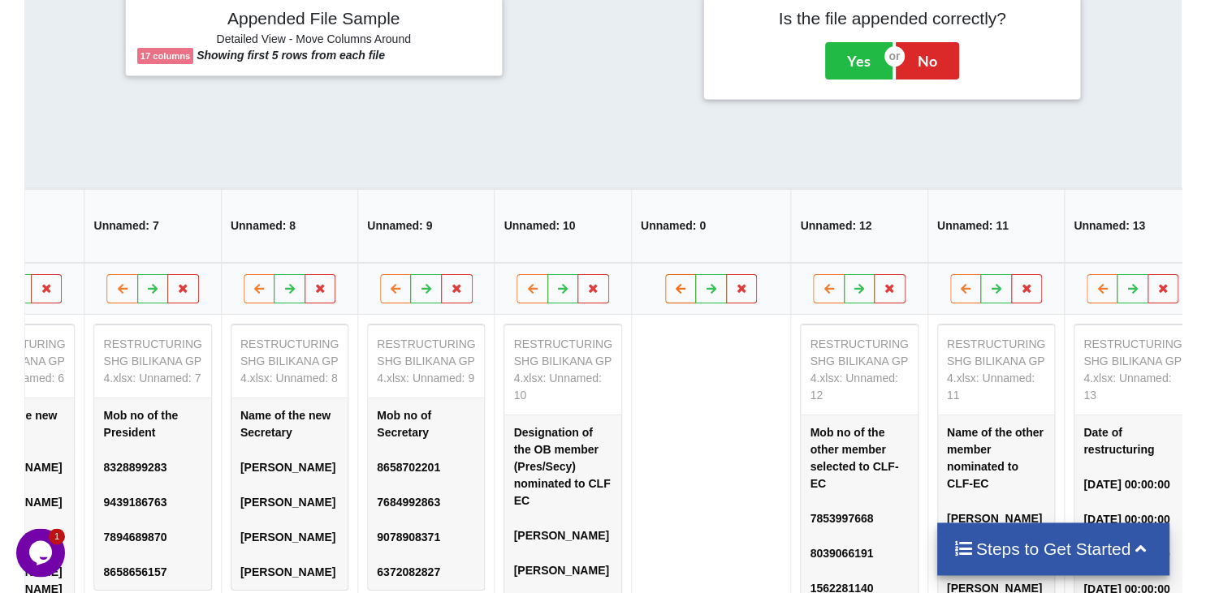
click at [674, 283] on icon at bounding box center [681, 288] width 14 height 10
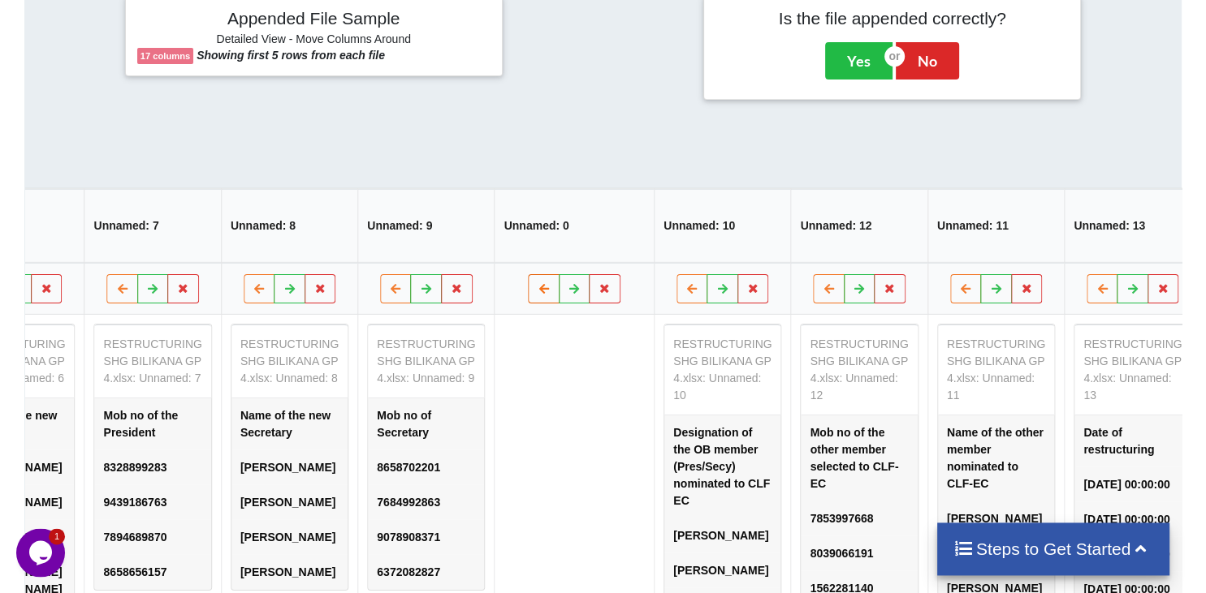
click at [537, 283] on icon at bounding box center [544, 288] width 14 height 10
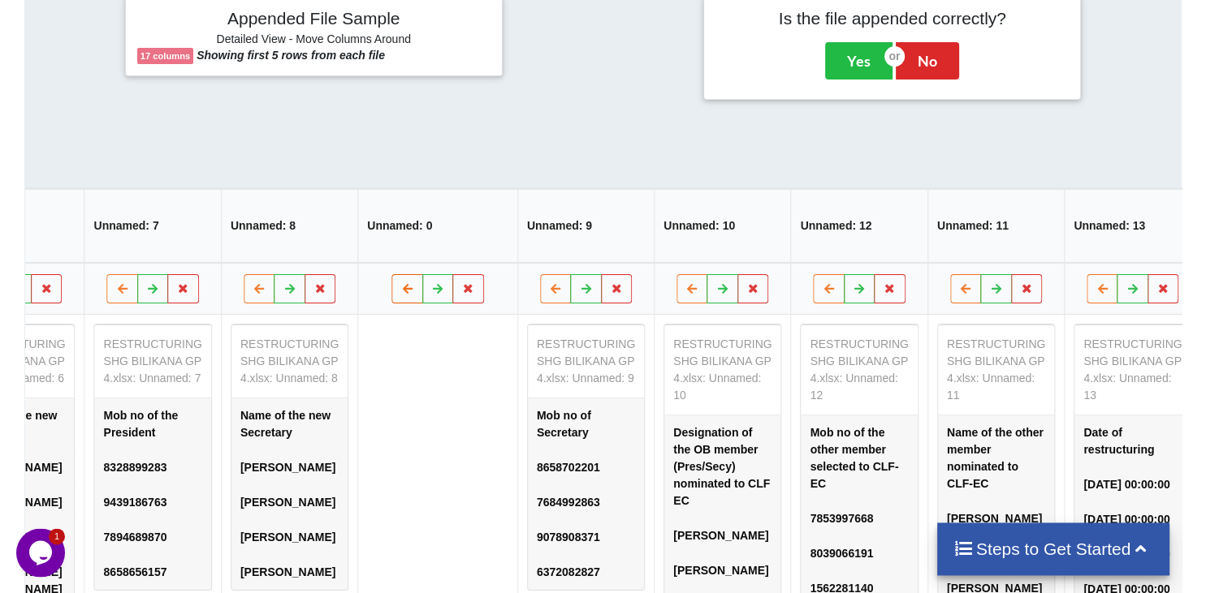
click at [400, 283] on icon at bounding box center [407, 288] width 14 height 10
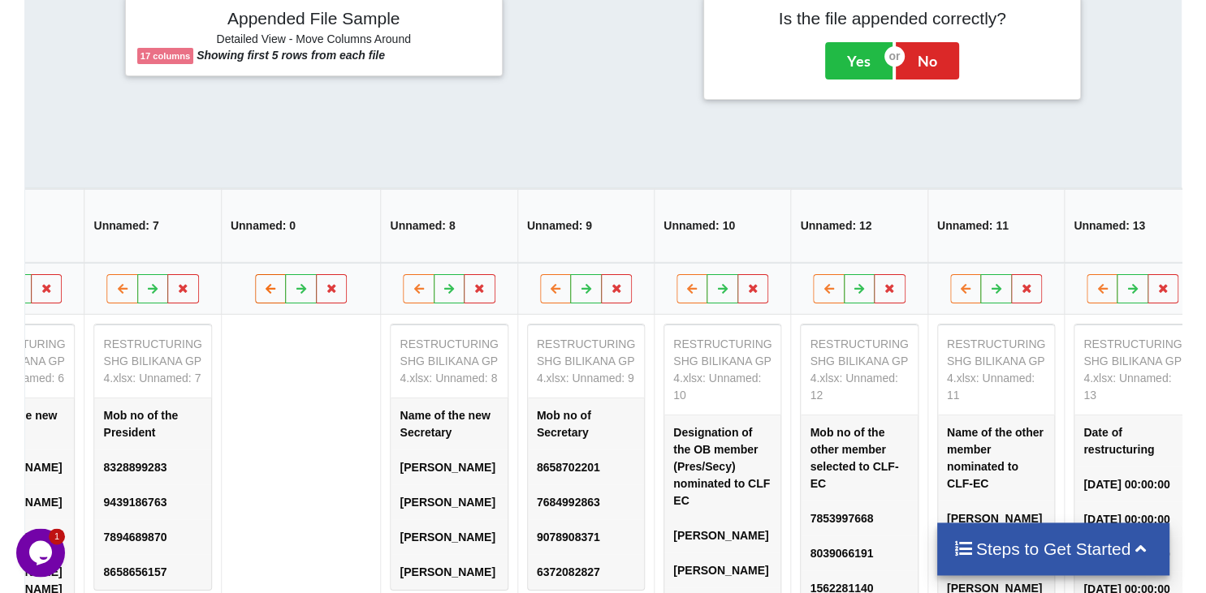
click at [255, 274] on button at bounding box center [271, 288] width 32 height 29
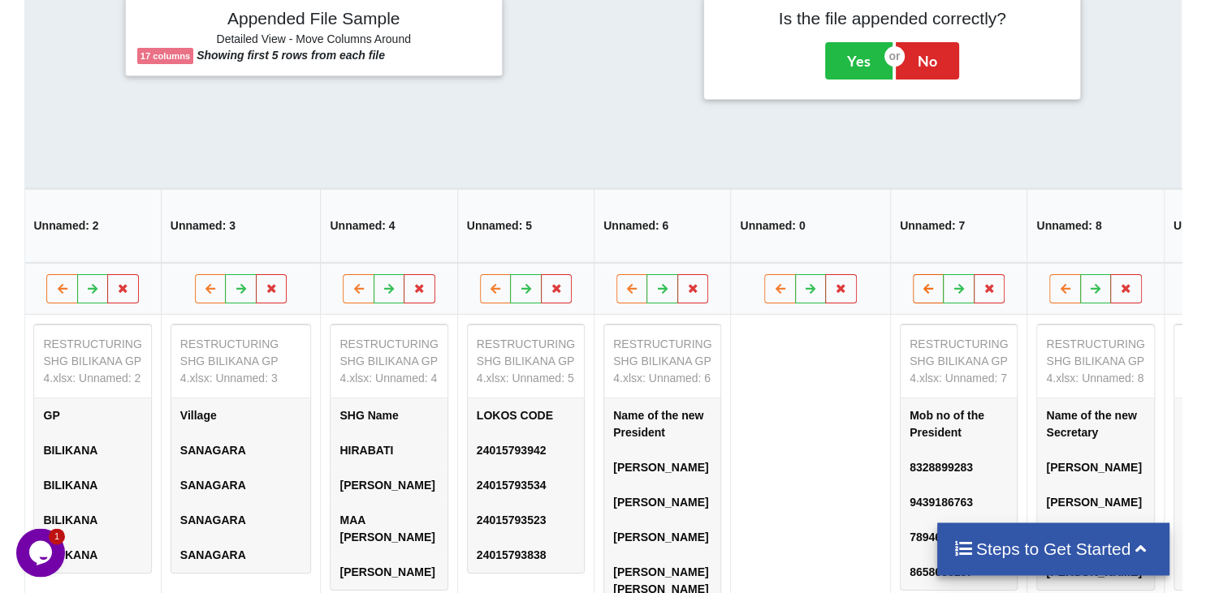
scroll to position [0, 365]
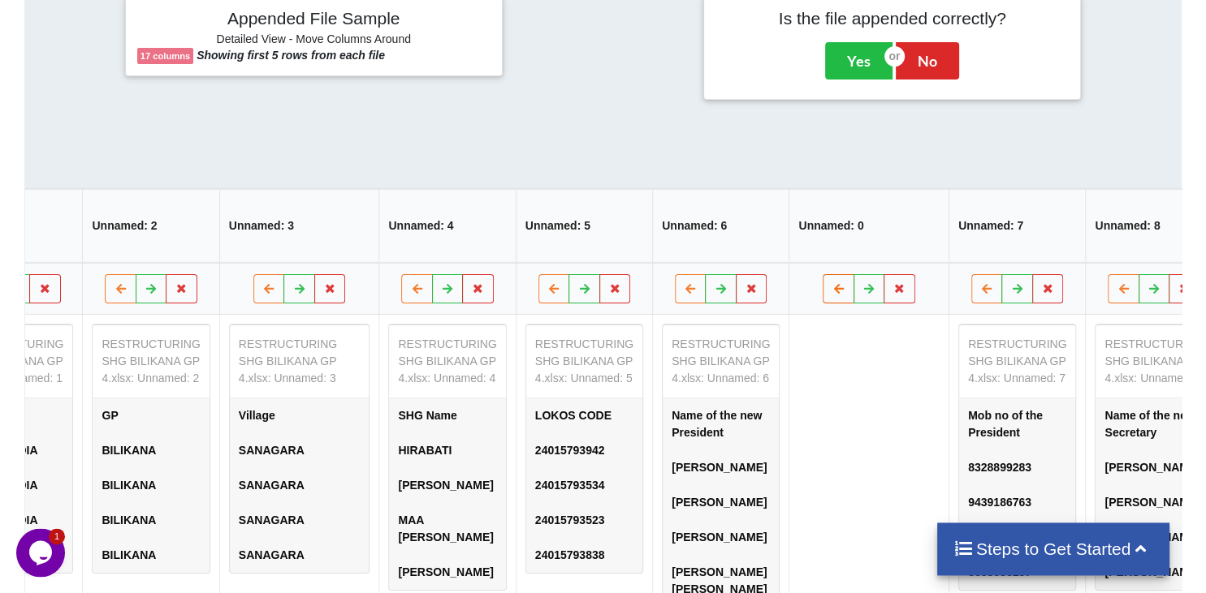
click at [822, 274] on button at bounding box center [838, 288] width 32 height 29
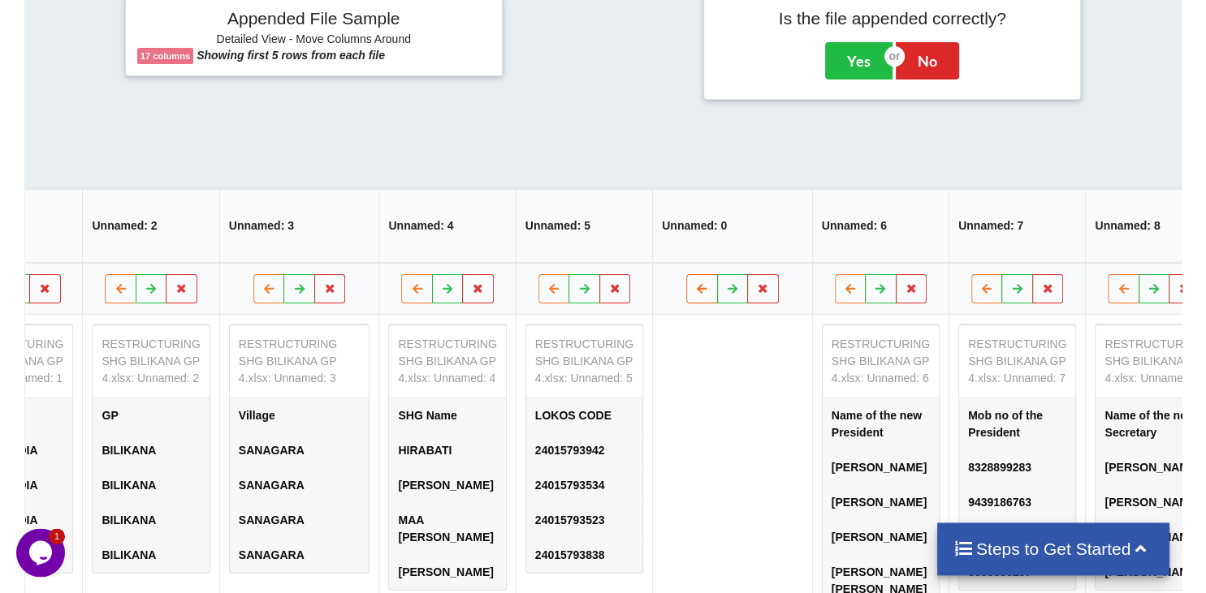
click at [695, 283] on icon at bounding box center [702, 288] width 14 height 10
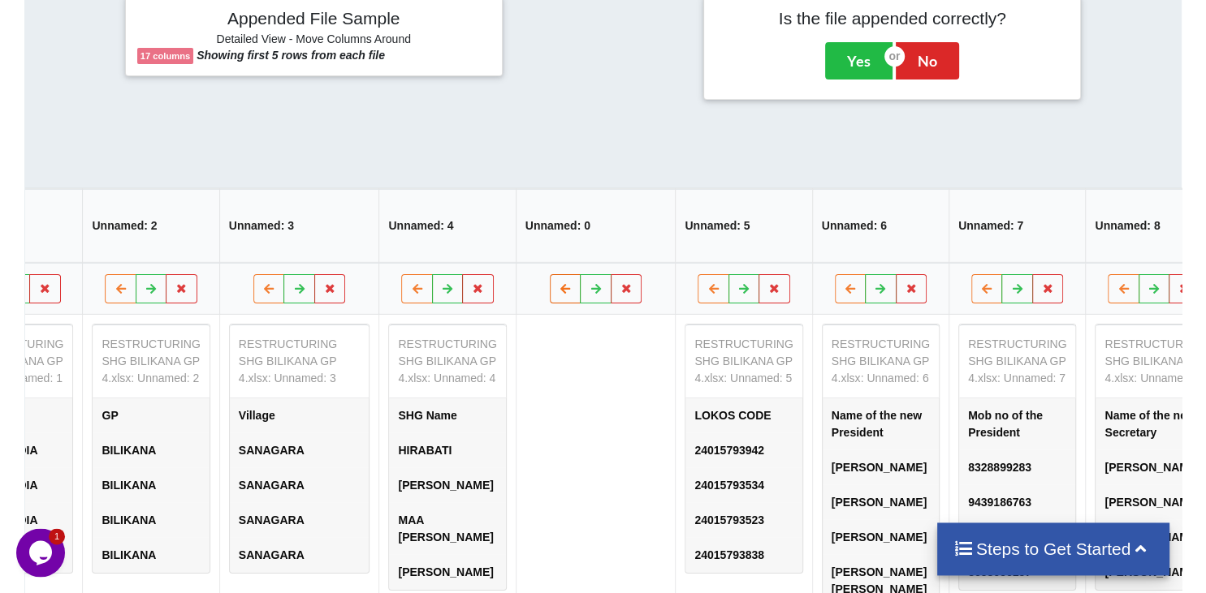
click at [559, 283] on icon at bounding box center [566, 288] width 14 height 10
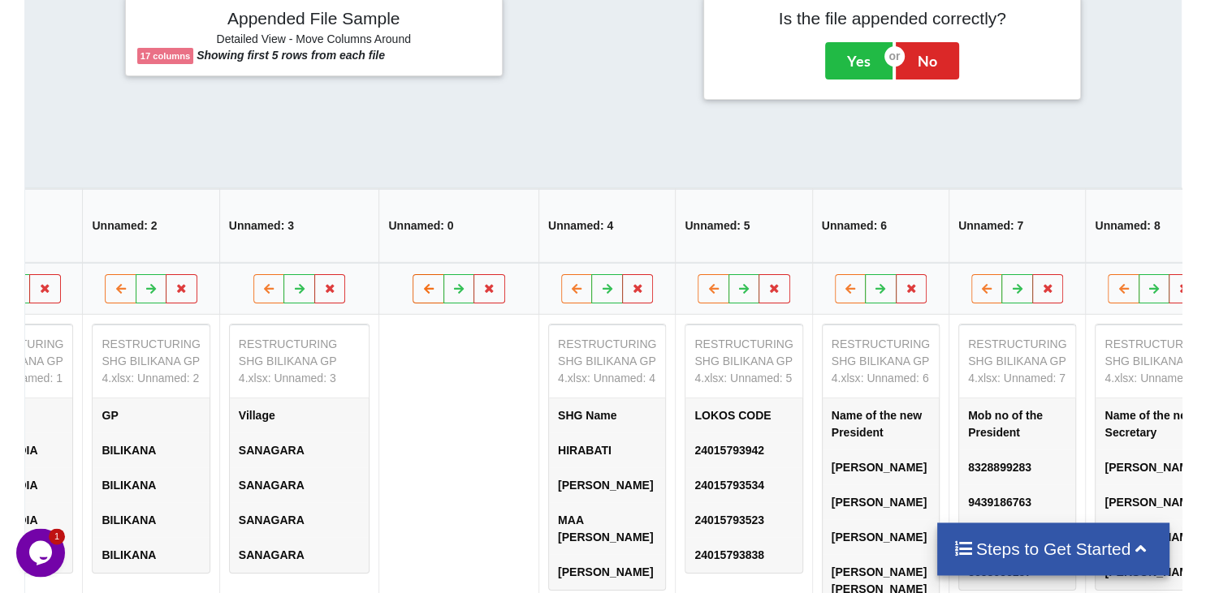
click at [421, 283] on icon at bounding box center [428, 288] width 14 height 10
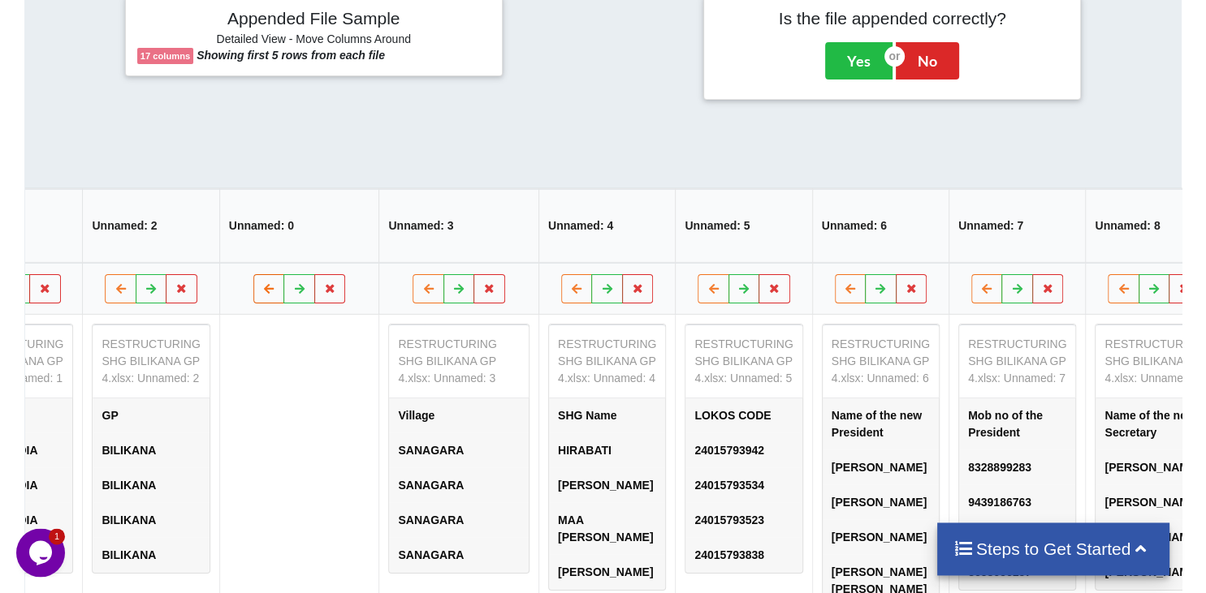
click at [253, 274] on button at bounding box center [269, 288] width 32 height 29
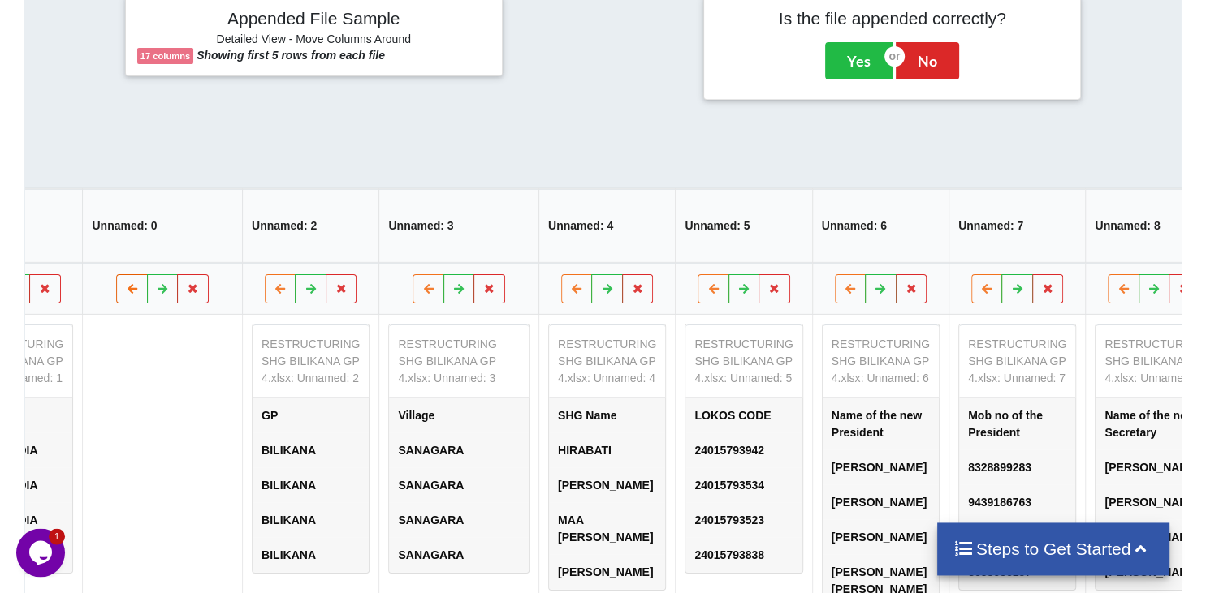
click at [125, 283] on icon at bounding box center [132, 288] width 14 height 10
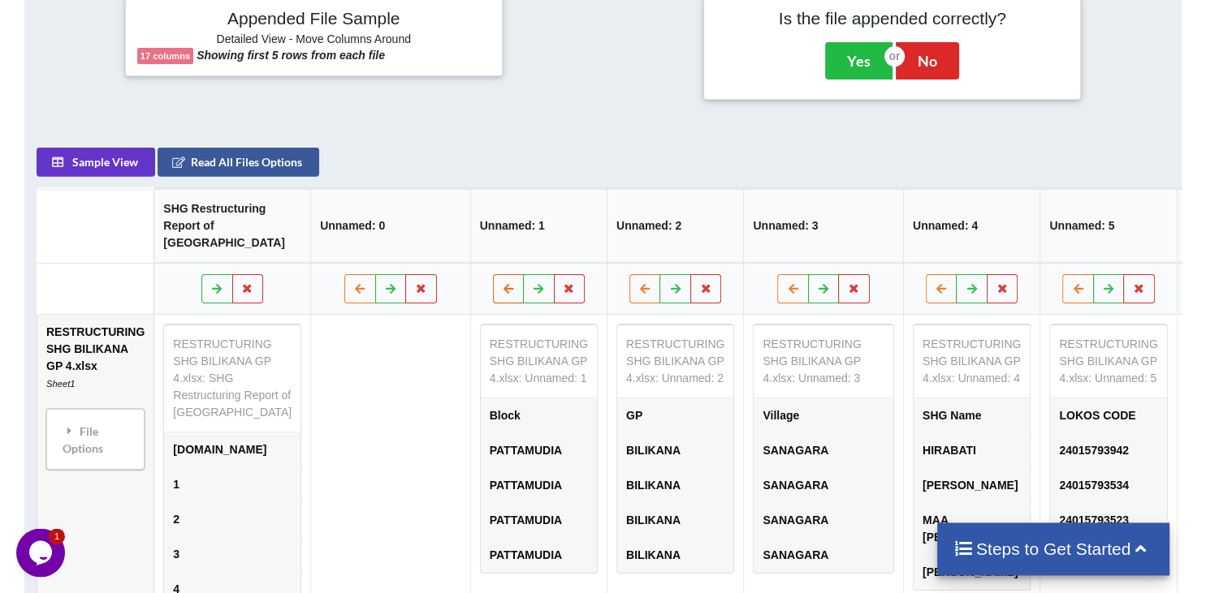
scroll to position [0, 0]
click at [344, 274] on button at bounding box center [360, 288] width 32 height 29
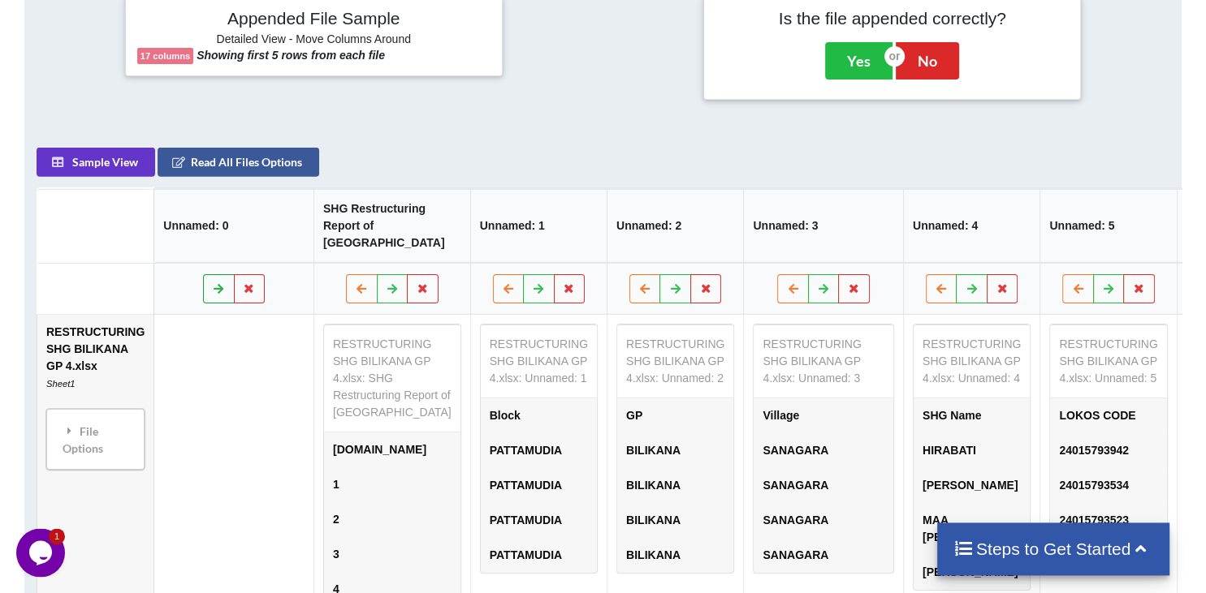
click at [212, 283] on icon at bounding box center [219, 288] width 14 height 10
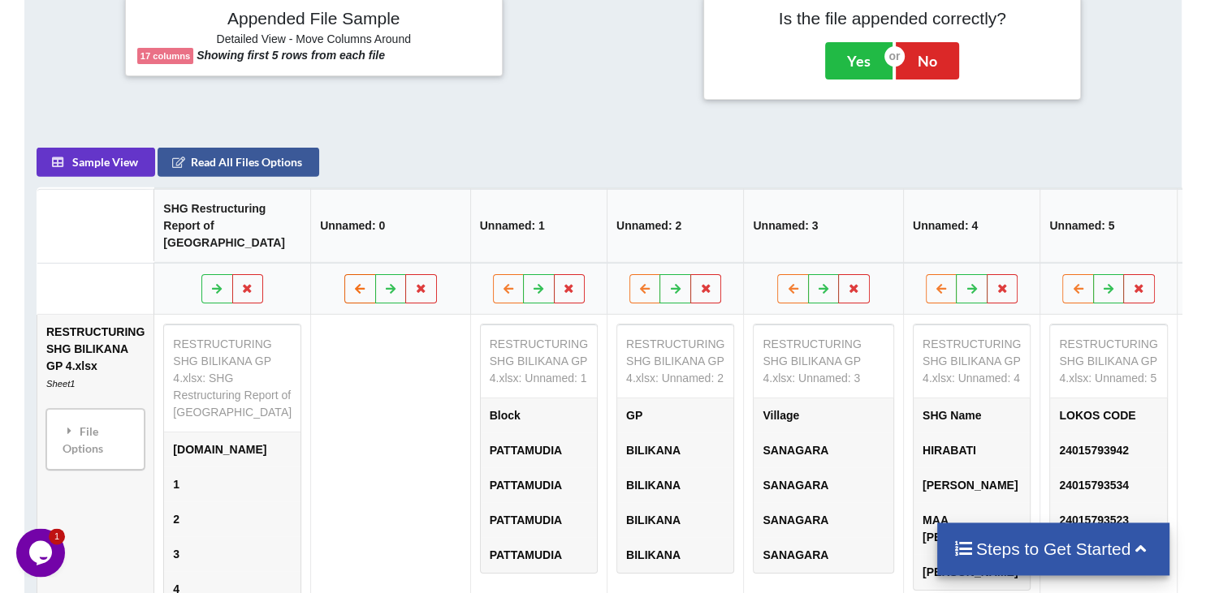
click at [353, 283] on icon at bounding box center [360, 288] width 14 height 10
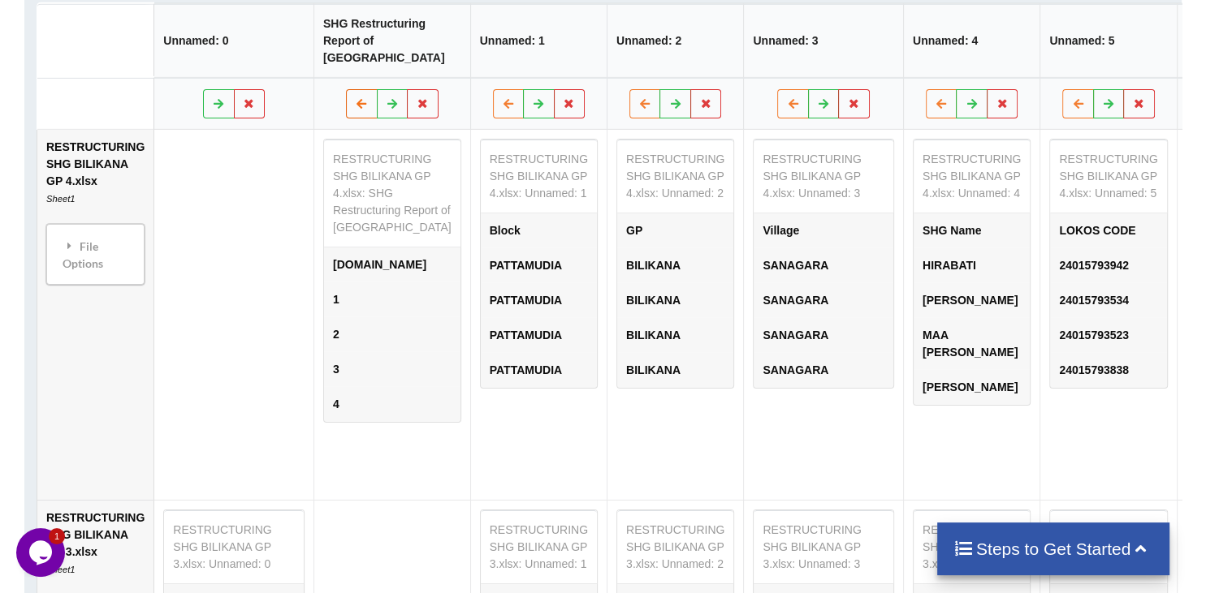
scroll to position [828, 0]
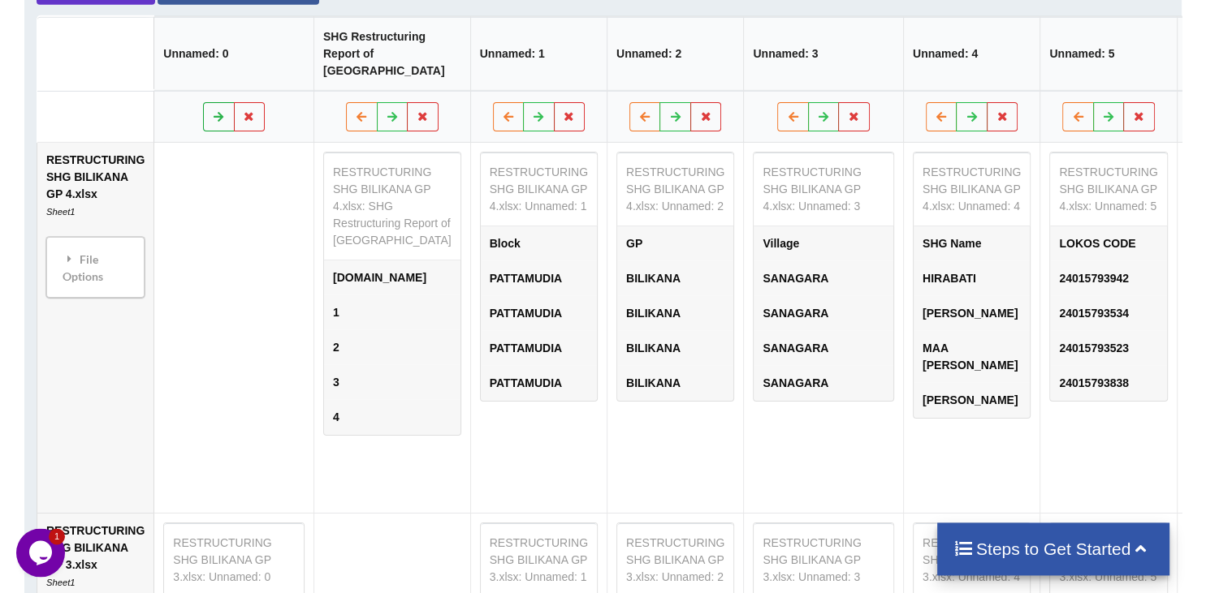
click at [203, 101] on button at bounding box center [219, 115] width 32 height 29
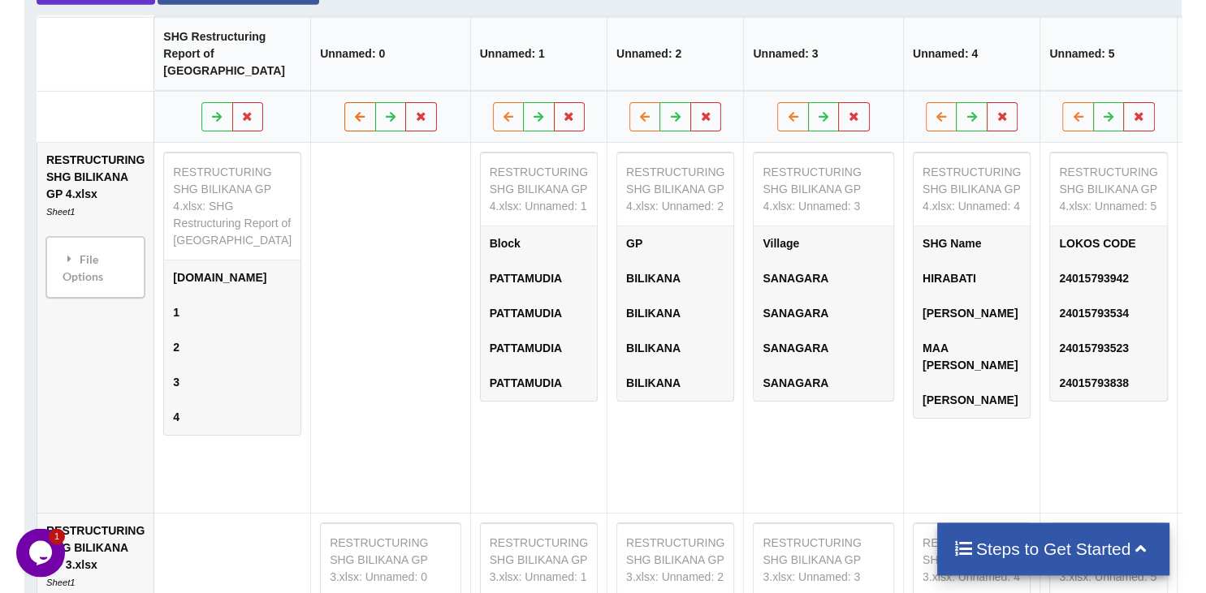
click at [353, 110] on icon at bounding box center [360, 115] width 14 height 10
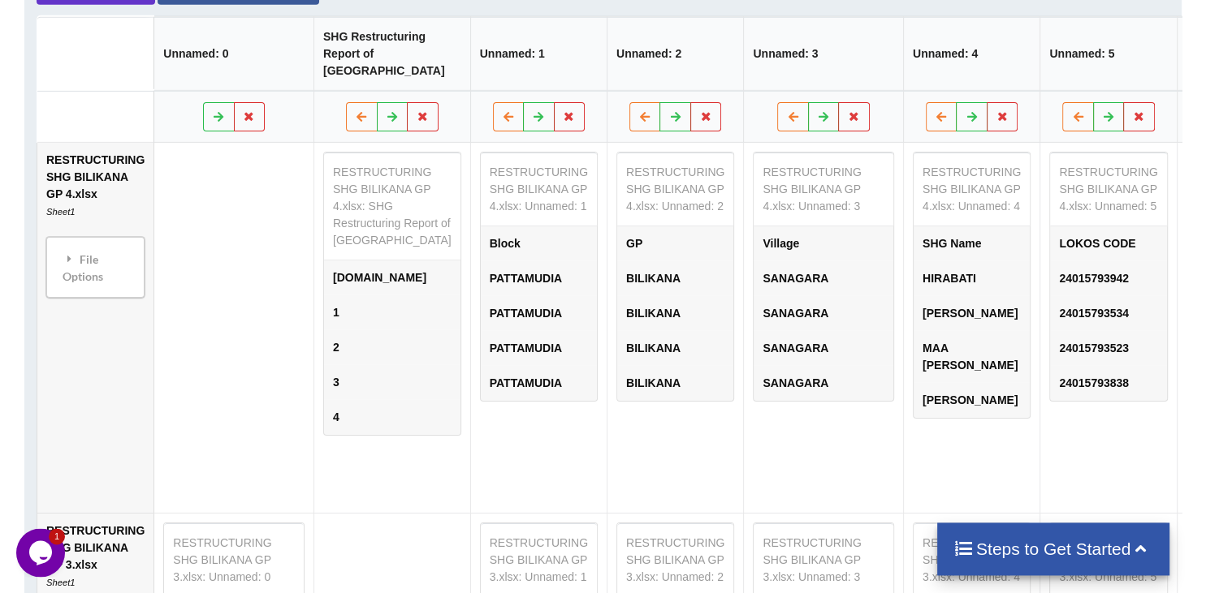
click at [212, 110] on icon at bounding box center [219, 115] width 14 height 10
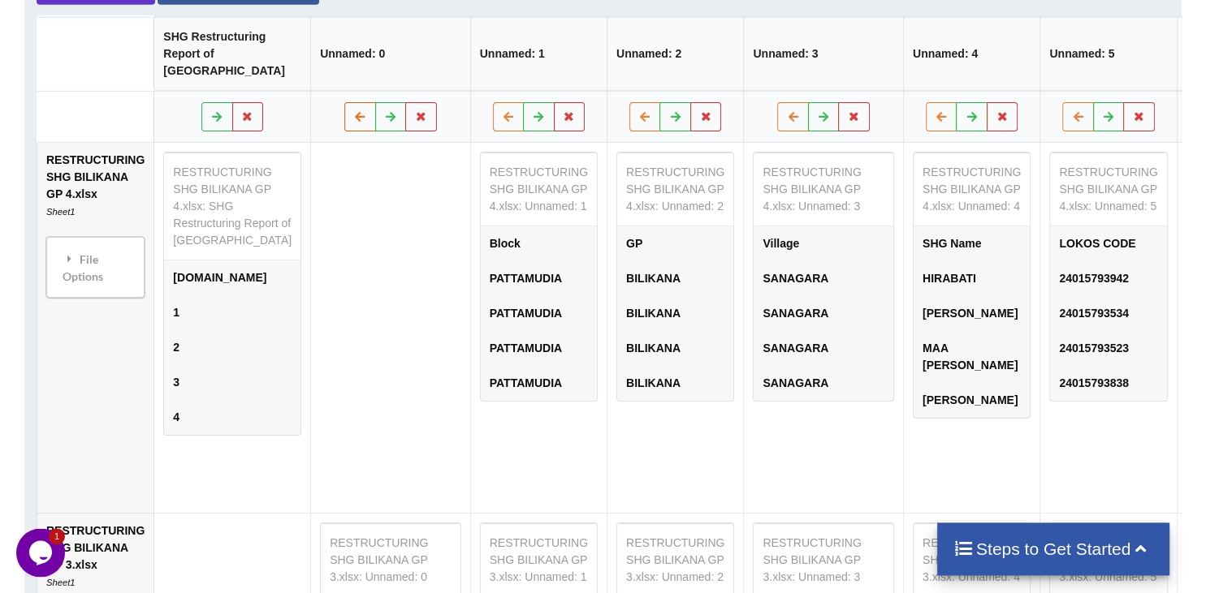
click at [344, 101] on button at bounding box center [360, 115] width 32 height 29
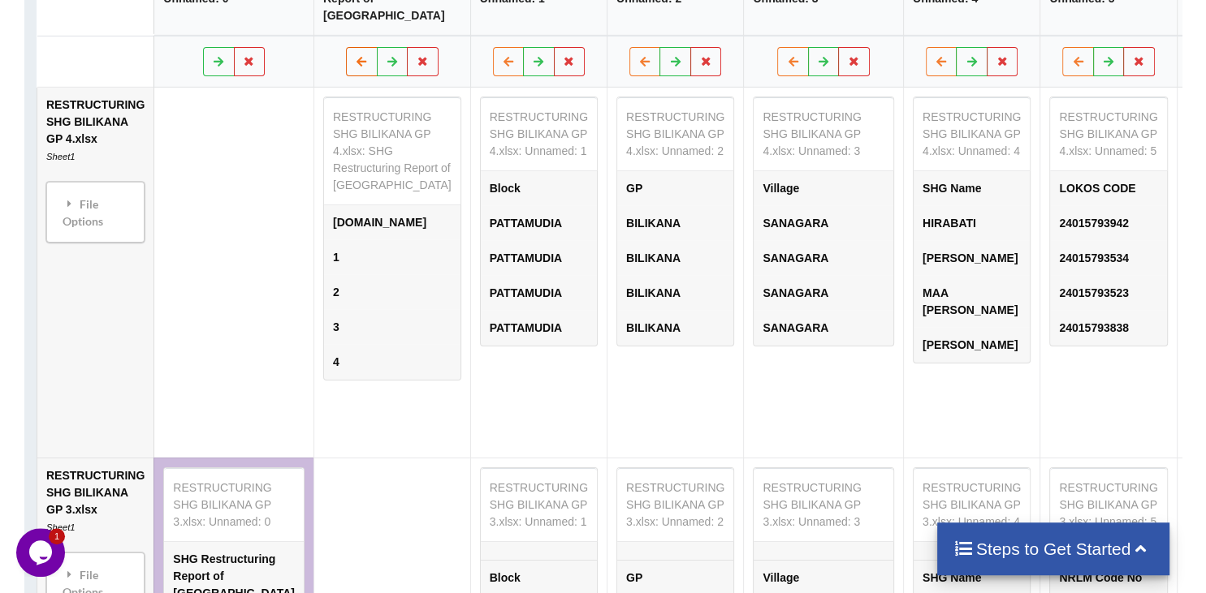
scroll to position [742, 0]
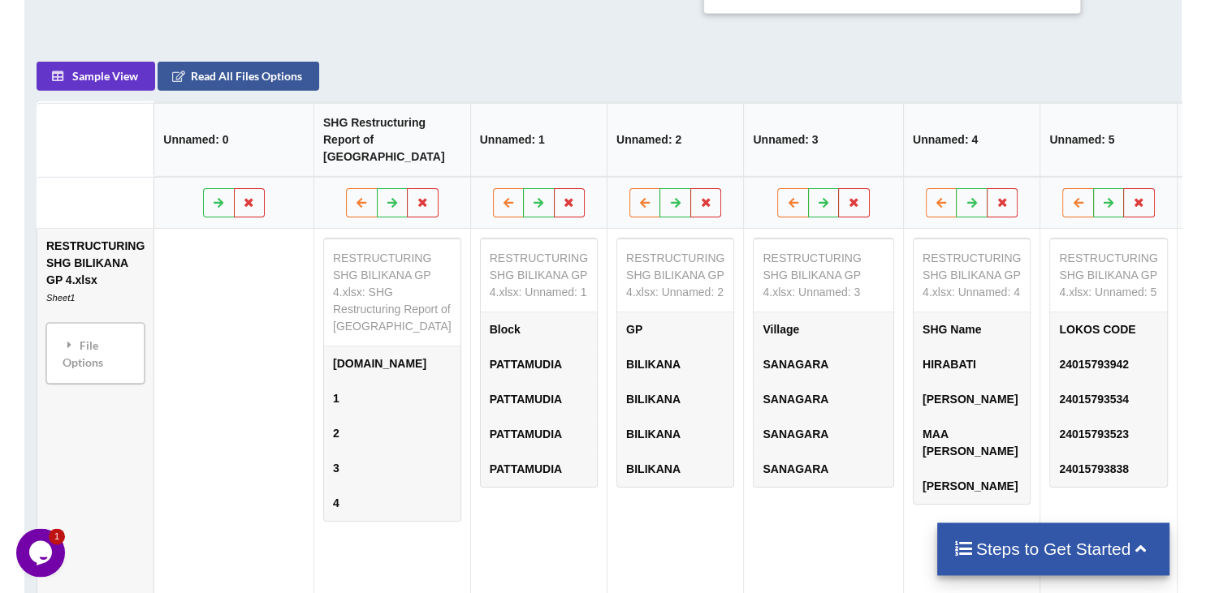
click at [606, 544] on td "RESTRUCTURING SHG BILIKANA GP 4.xlsx: Unnamed: 2 GP BILIKANA BILIKANA BILIKANA …" at bounding box center [674, 413] width 136 height 370
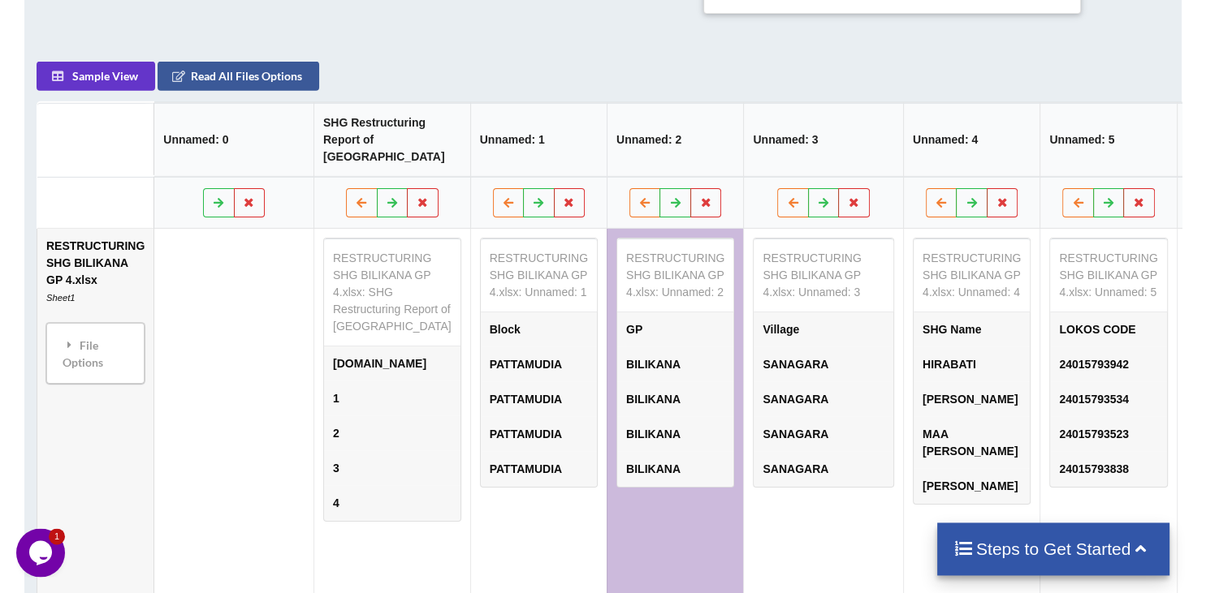
drag, startPoint x: 382, startPoint y: 490, endPoint x: 411, endPoint y: 464, distance: 38.6
click at [385, 487] on td "RESTRUCTURING SHG BILIKANA GP 4.xlsx: SHG Restructuring Report of [GEOGRAPHIC_D…" at bounding box center [391, 413] width 157 height 370
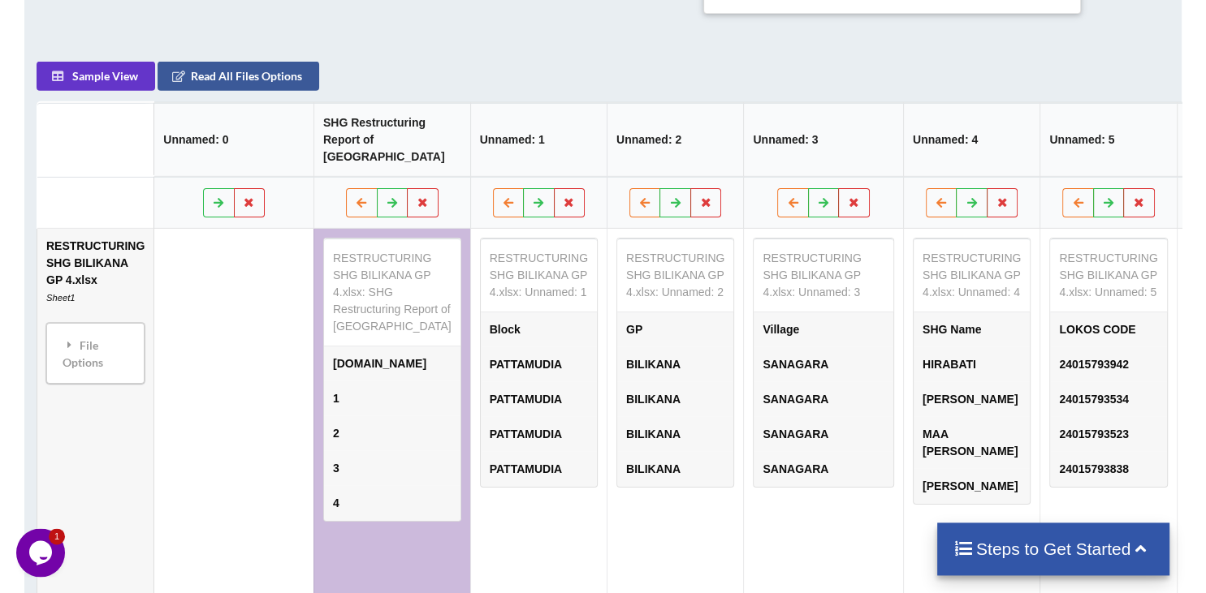
click at [537, 61] on div "Sample View Read All Files Options Unnamed: 0 SHG Restructuring Report of Kendr…" at bounding box center [603, 500] width 1133 height 878
click at [198, 463] on td at bounding box center [233, 413] width 160 height 370
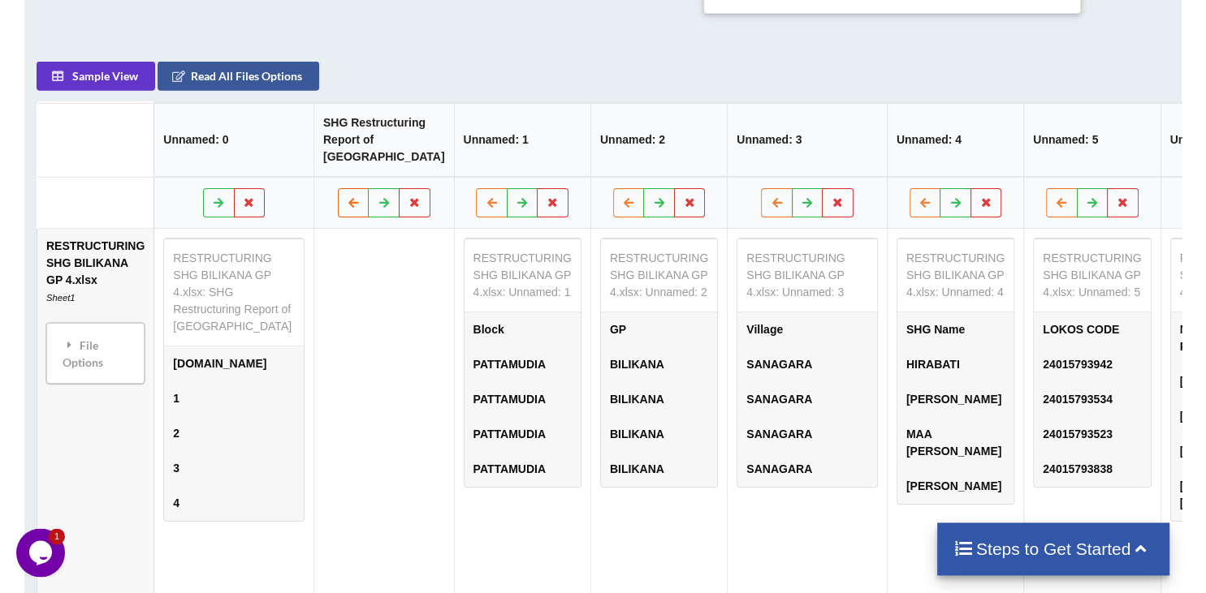
click at [347, 196] on icon at bounding box center [354, 201] width 14 height 10
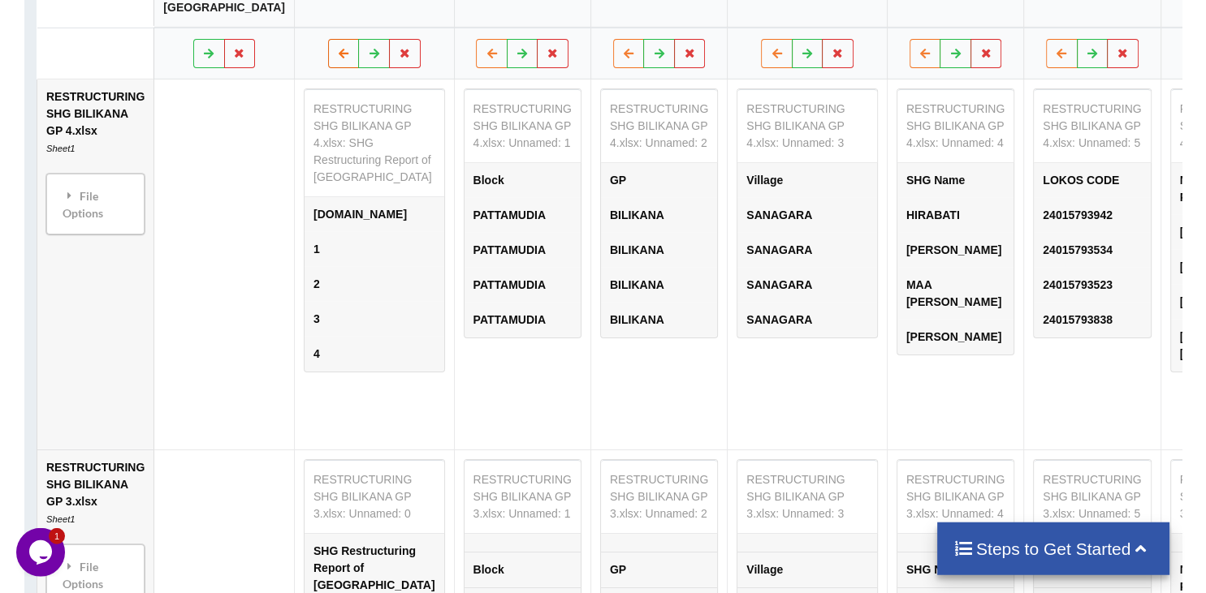
scroll to position [828, 0]
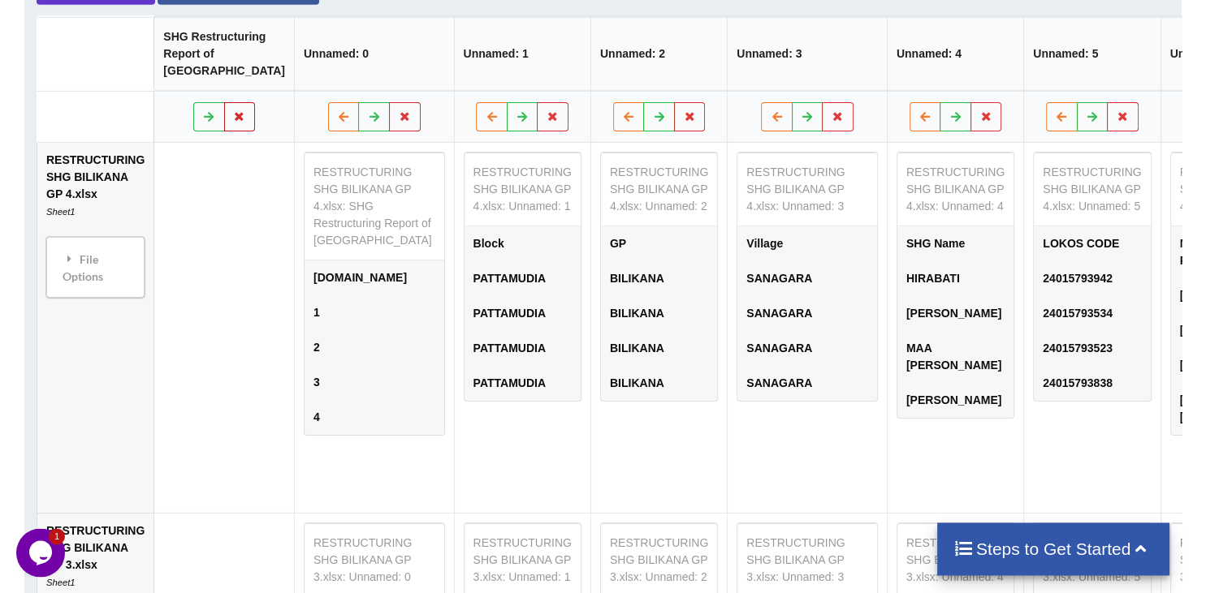
click at [224, 101] on button at bounding box center [240, 115] width 32 height 29
click at [94, 35] on button "Delete Column" at bounding box center [91, 33] width 109 height 29
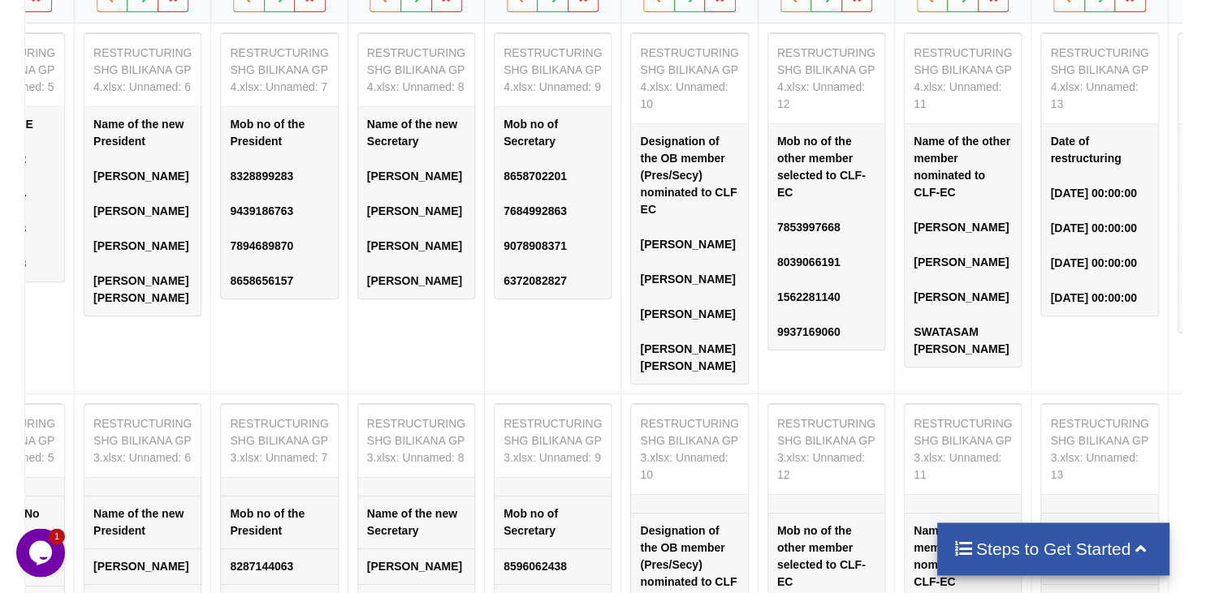
scroll to position [766, 0]
